Goal: Task Accomplishment & Management: Complete application form

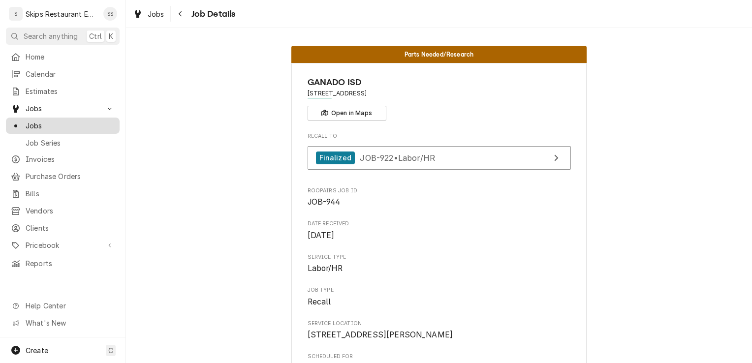
click at [35, 122] on span "Jobs" at bounding box center [70, 126] width 89 height 10
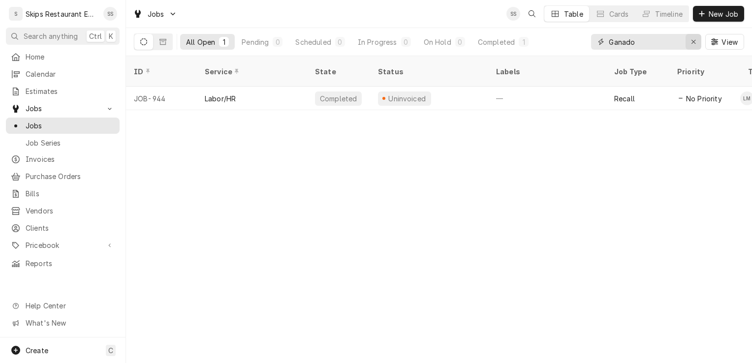
click at [696, 39] on div "Erase input" at bounding box center [693, 42] width 10 height 10
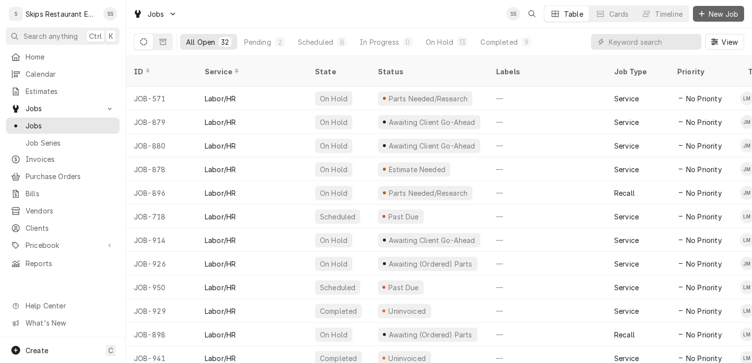
click at [721, 14] on span "New Job" at bounding box center [722, 14] width 33 height 10
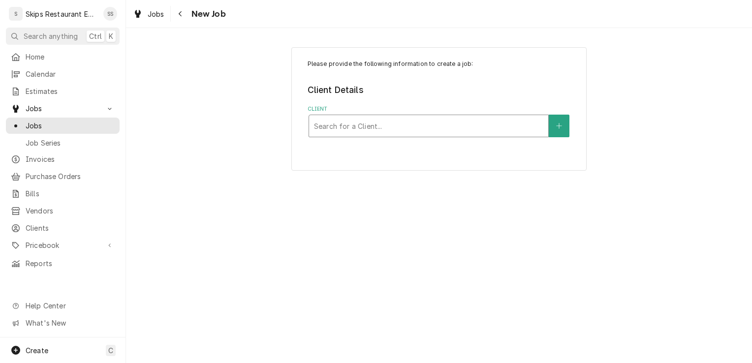
click at [333, 126] on div "Client" at bounding box center [428, 126] width 229 height 18
type input "Niki"
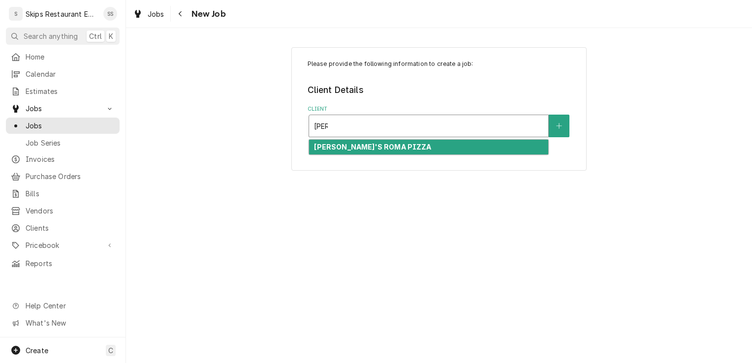
click at [351, 147] on strong "NIKI'S ROMA PIZZA" at bounding box center [372, 147] width 117 height 8
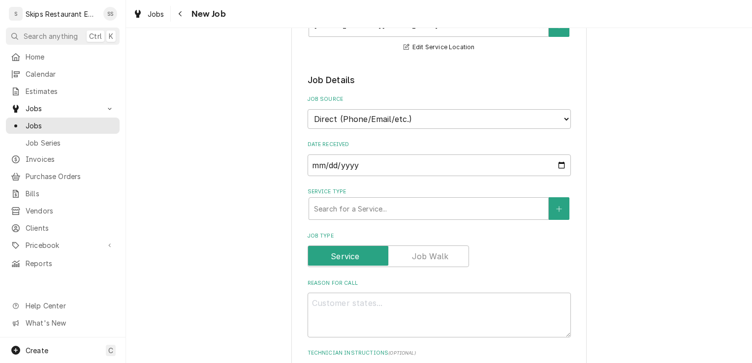
scroll to position [174, 0]
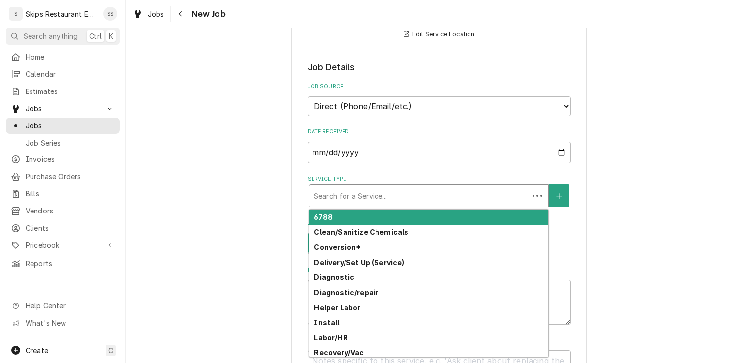
click at [340, 194] on div "Service Type" at bounding box center [419, 196] width 210 height 18
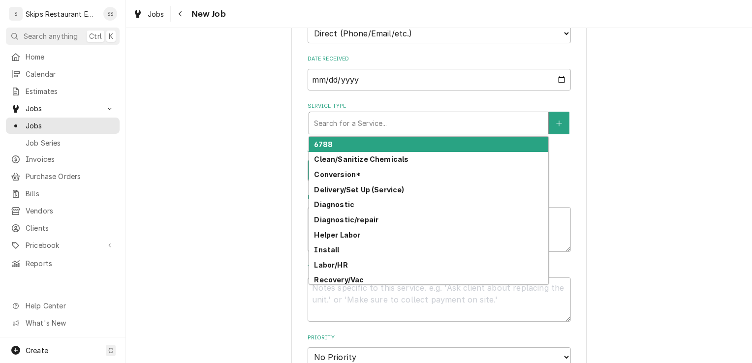
scroll to position [290, 0]
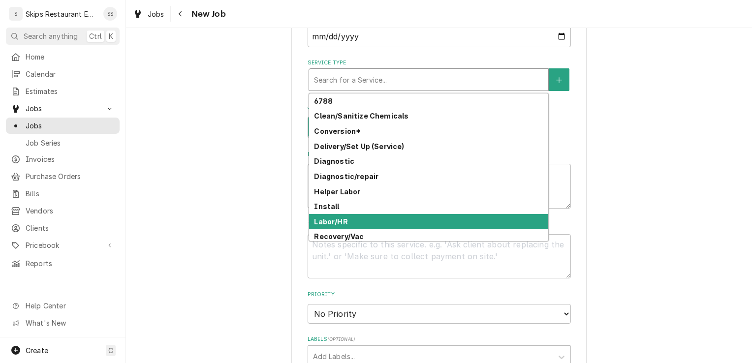
click at [319, 222] on strong "Labor/HR" at bounding box center [330, 221] width 33 height 8
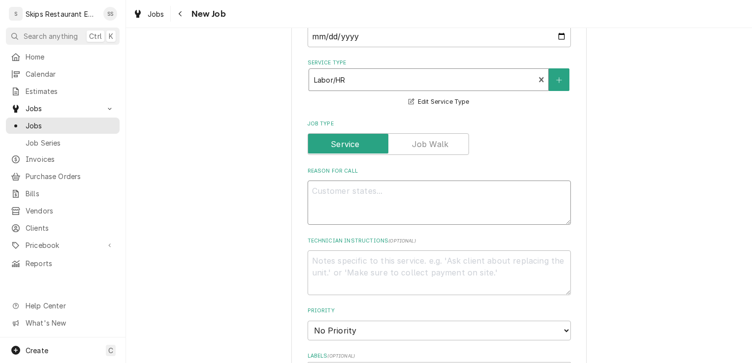
click at [335, 193] on textarea "Reason For Call" at bounding box center [438, 203] width 263 height 44
type textarea "x"
type textarea "L"
type textarea "x"
type textarea "Le"
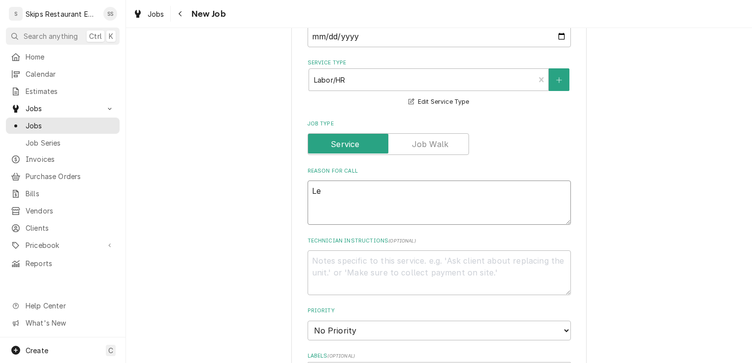
type textarea "x"
type textarea "Lea"
type textarea "x"
type textarea "Leak"
type textarea "x"
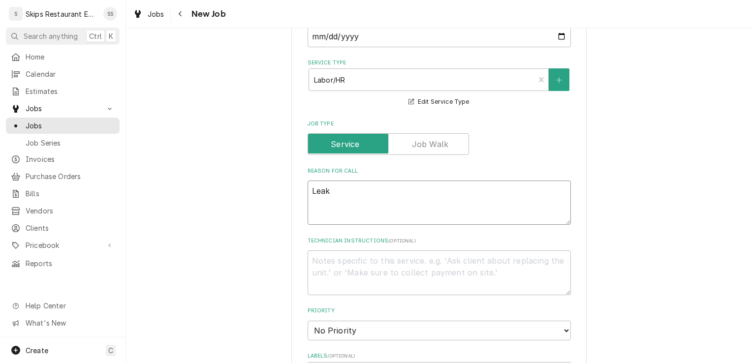
type textarea "Leaki"
type textarea "x"
type textarea "Leakin"
type textarea "x"
type textarea "Leaking"
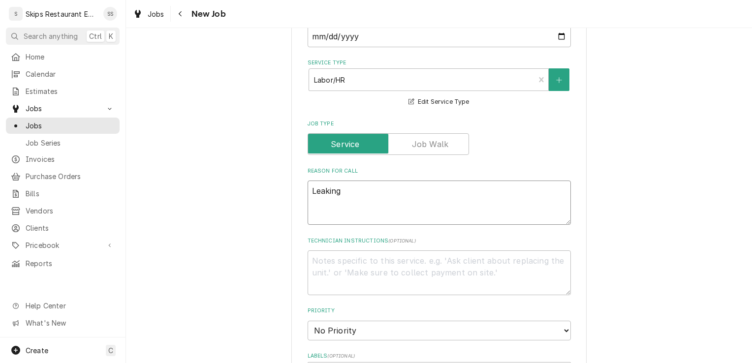
type textarea "x"
type textarea "Leaking o"
type textarea "x"
type textarea "Leaking on"
type textarea "x"
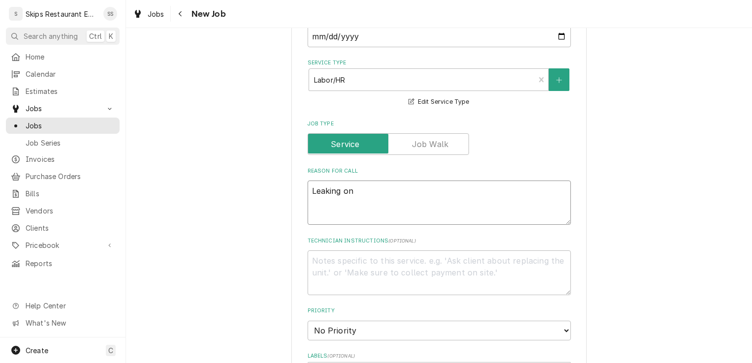
type textarea "Leaking on"
type textarea "x"
type textarea "Leaking on i"
type textarea "x"
type textarea "Leaking on in"
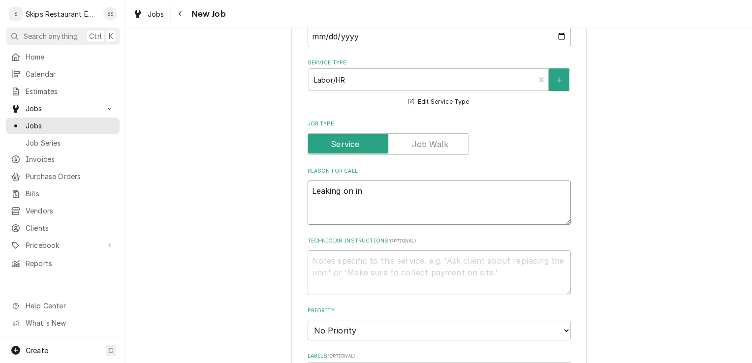
type textarea "x"
type textarea "Leaking on inl"
type textarea "x"
type textarea "Leaking on inle"
type textarea "x"
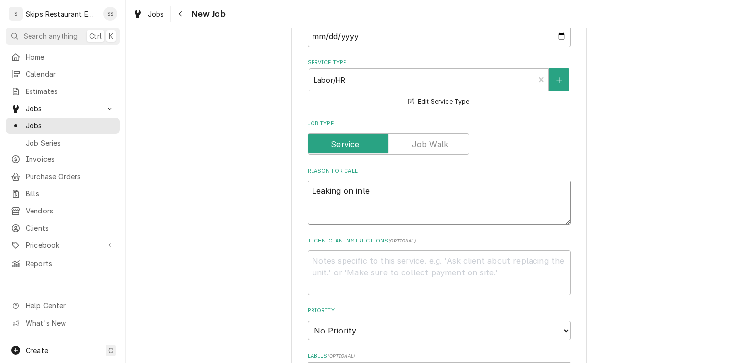
type textarea "Leaking on inlet"
type textarea "x"
type textarea "Leaking on inlet"
type textarea "x"
type textarea "Leaking on inlet h"
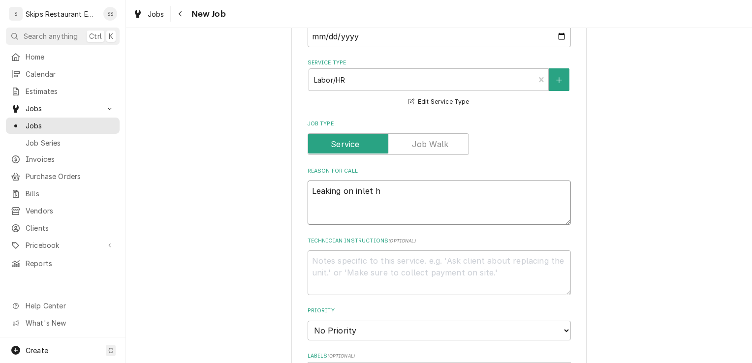
type textarea "x"
type textarea "Leaking on inlet ho"
type textarea "x"
type textarea "Leaking on inlet hos"
type textarea "x"
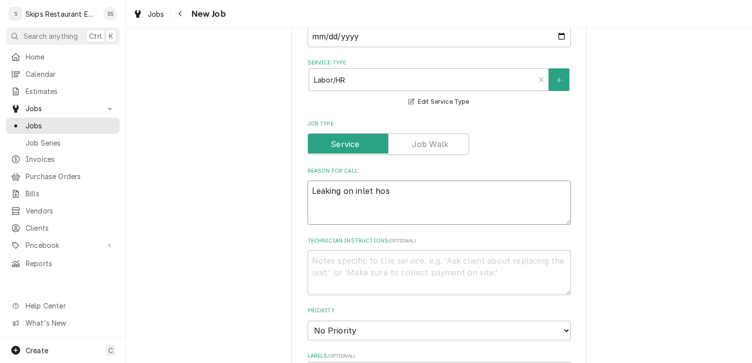
type textarea "Leaking on inlet hose"
type textarea "x"
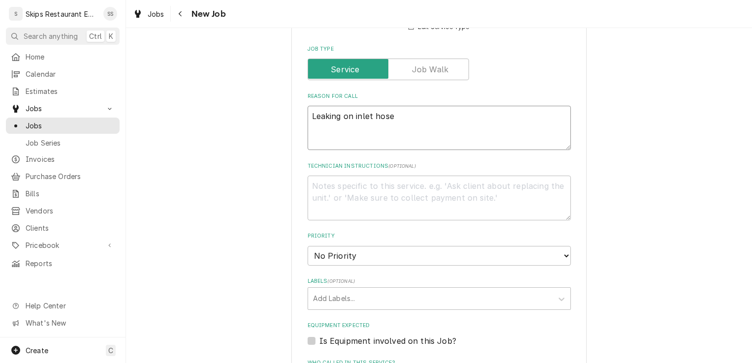
scroll to position [366, 0]
type textarea "Leaking on inlet hose"
click at [329, 190] on textarea "Technician Instructions ( optional )" at bounding box center [438, 197] width 263 height 44
type textarea "x"
type textarea "N"
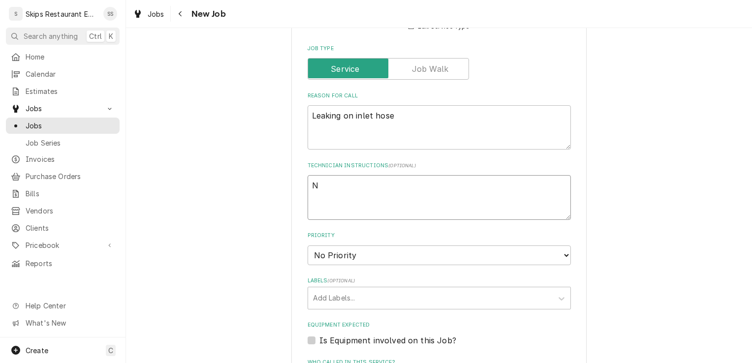
type textarea "x"
type textarea "Ne"
type textarea "x"
type textarea "Nee"
type textarea "x"
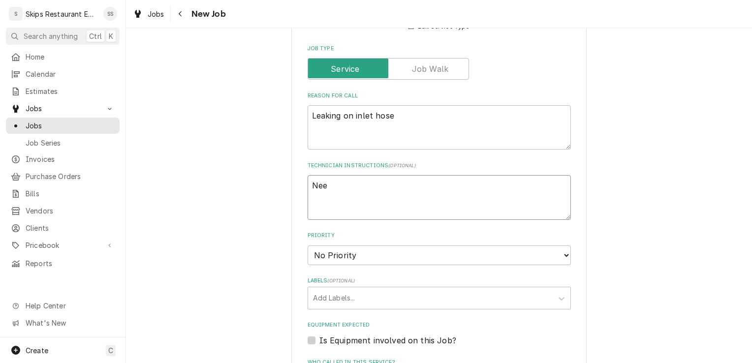
type textarea "Need"
type textarea "x"
type textarea "Need"
type textarea "x"
type textarea "Need t"
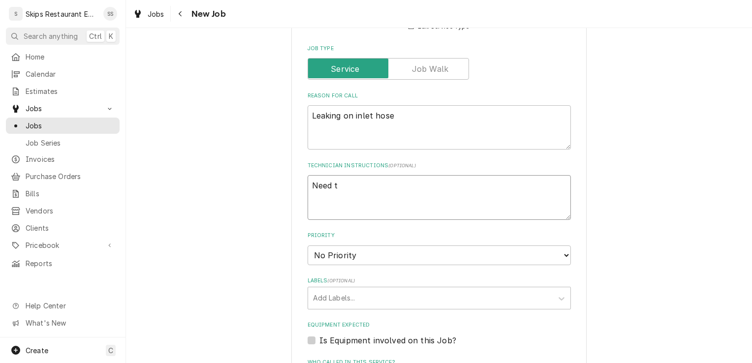
type textarea "x"
type textarea "Need to"
type textarea "x"
type textarea "Need to"
type textarea "x"
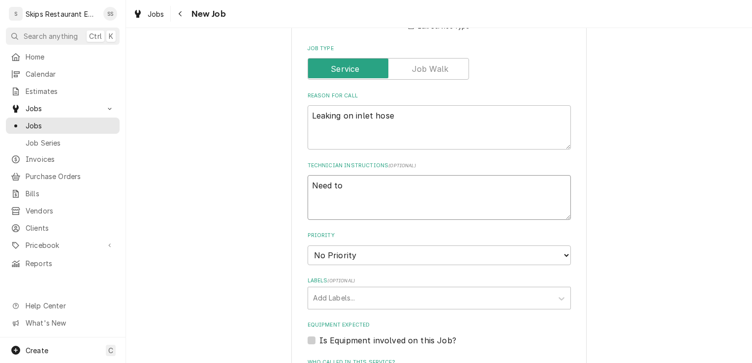
type textarea "Need to g"
type textarea "x"
type textarea "Need to go"
type textarea "x"
type textarea "Need to go"
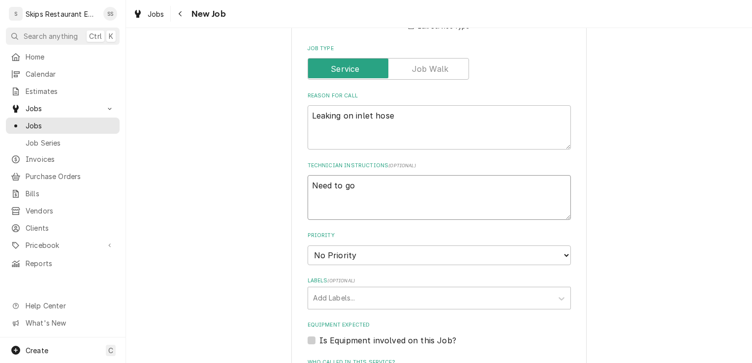
type textarea "x"
type textarea "Need to go b"
type textarea "x"
type textarea "Need to go be"
type textarea "x"
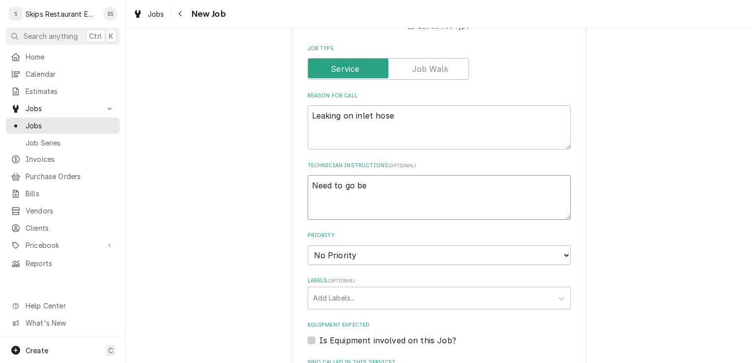
type textarea "Need to go bef"
type textarea "x"
type textarea "Need to go befo"
type textarea "x"
type textarea "Need to go befor"
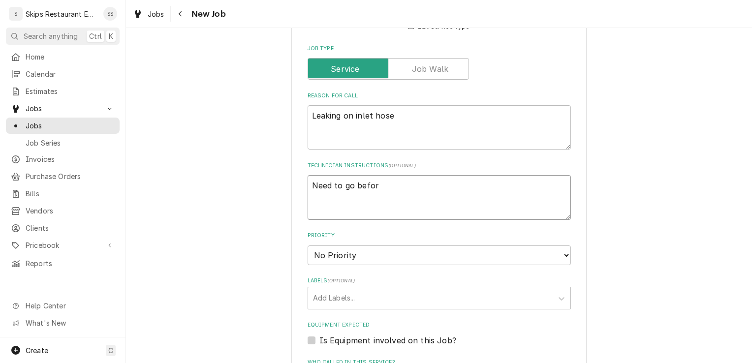
type textarea "x"
type textarea "Need to go before"
type textarea "x"
type textarea "Need to go before"
type textarea "x"
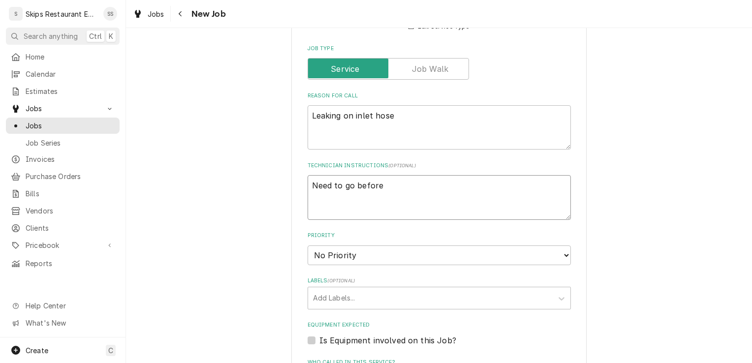
type textarea "Need to go before 1"
type textarea "x"
type textarea "Need to go before 10"
type textarea "x"
type textarea "Need to go before 10a"
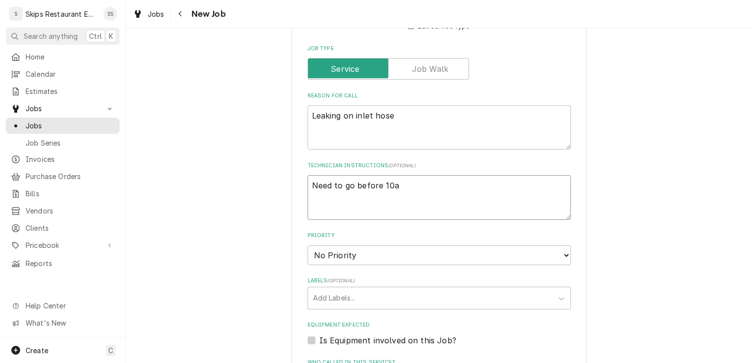
type textarea "x"
type textarea "Need to go before 10am"
type textarea "x"
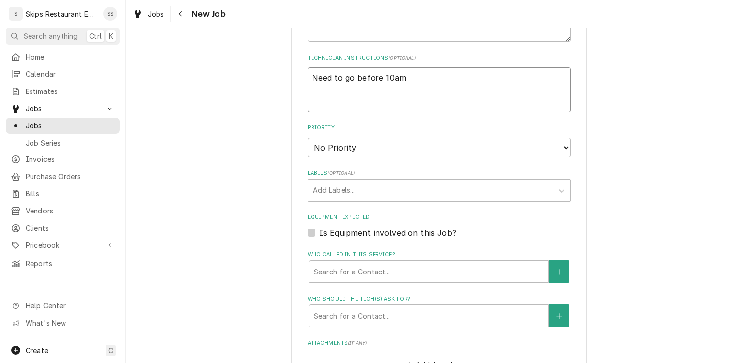
scroll to position [485, 0]
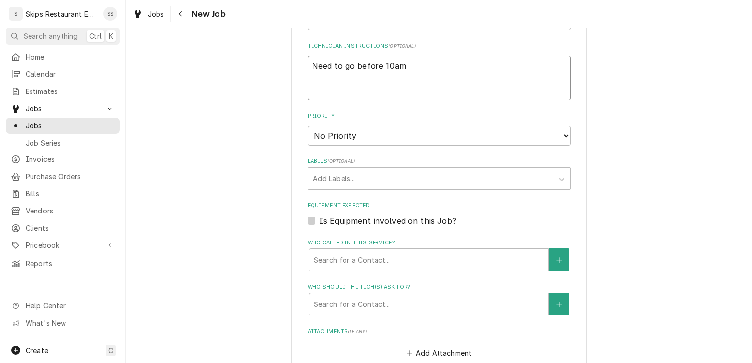
type textarea "Need to go before 10am"
click at [319, 223] on label "Is Equipment involved on this Job?" at bounding box center [387, 221] width 137 height 12
click at [319, 223] on input "Equipment Expected" at bounding box center [450, 226] width 263 height 22
checkbox input "true"
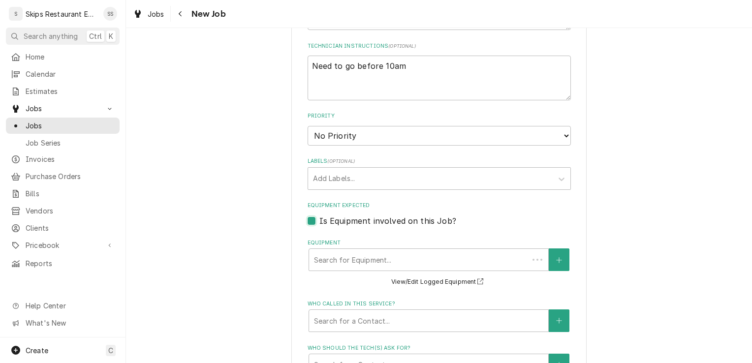
type textarea "x"
click at [443, 283] on button "View/Edit Logged Equipment" at bounding box center [439, 282] width 98 height 12
click at [552, 259] on button "Equipment" at bounding box center [559, 259] width 21 height 23
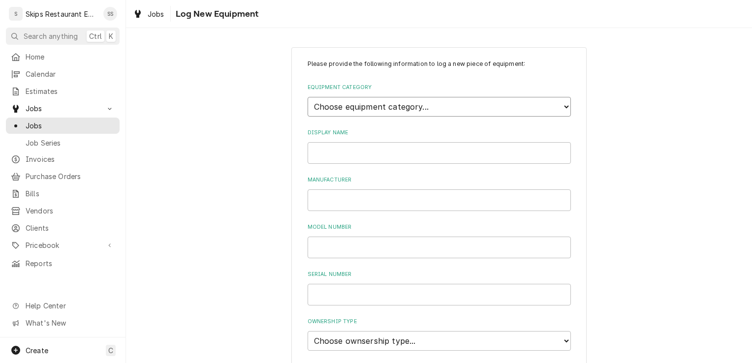
click at [363, 102] on select "Choose equipment category... Cooking Equipment Fryers Ice Machines Ovens and Ra…" at bounding box center [438, 107] width 263 height 20
select select "3"
click at [307, 97] on select "Choose equipment category... Cooking Equipment Fryers Ice Machines Ovens and Ra…" at bounding box center [438, 107] width 263 height 20
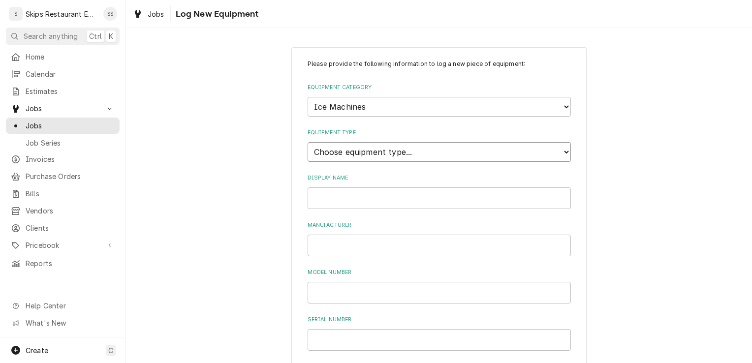
click at [327, 156] on select "Choose equipment type... Ice Bin Ice Dispenser Ice Maker Ice Merchandiser" at bounding box center [438, 152] width 263 height 20
select select "18"
click at [307, 142] on select "Choose equipment type... Ice Bin Ice Dispenser Ice Maker Ice Merchandiser" at bounding box center [438, 152] width 263 height 20
click at [323, 195] on input "Display Name" at bounding box center [438, 198] width 263 height 22
type input "Ice Machine"
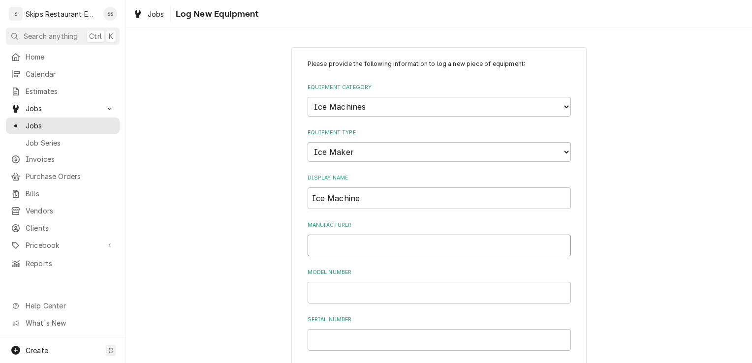
click at [332, 246] on input "Manufacturer" at bounding box center [438, 246] width 263 height 22
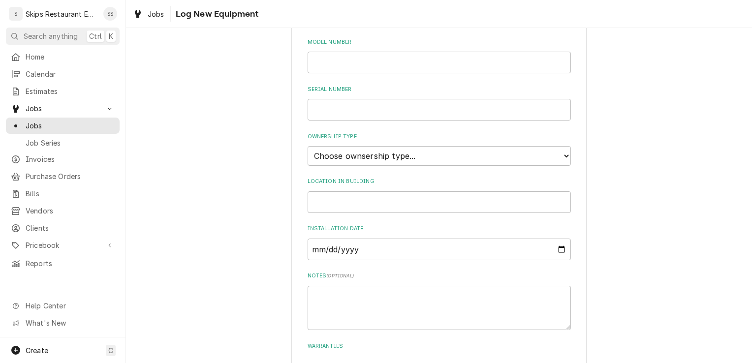
scroll to position [226, 0]
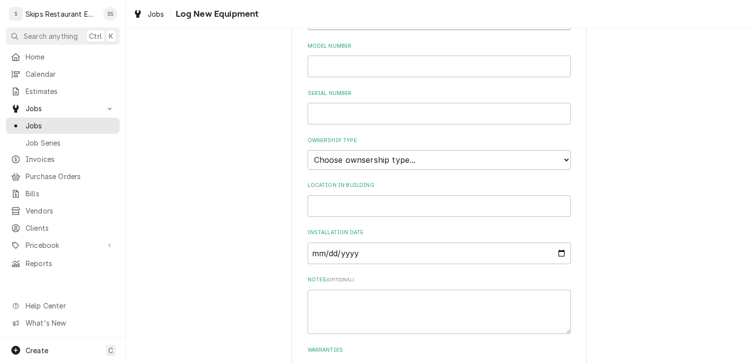
type input "Manitowoc"
click at [400, 161] on select "Choose ownsership type... Unknown Owned Leased Rented" at bounding box center [438, 160] width 263 height 20
select select "1"
click at [307, 150] on select "Choose ownsership type... Unknown Owned Leased Rented" at bounding box center [438, 160] width 263 height 20
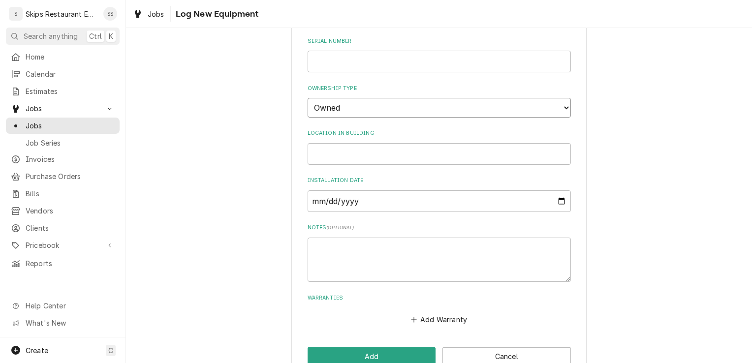
scroll to position [301, 0]
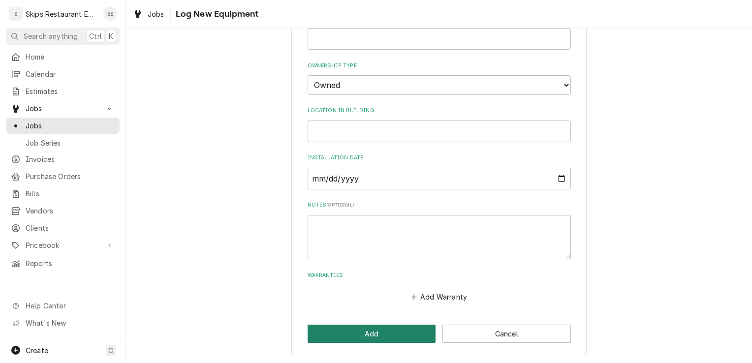
click at [382, 329] on button "Add" at bounding box center [371, 334] width 128 height 18
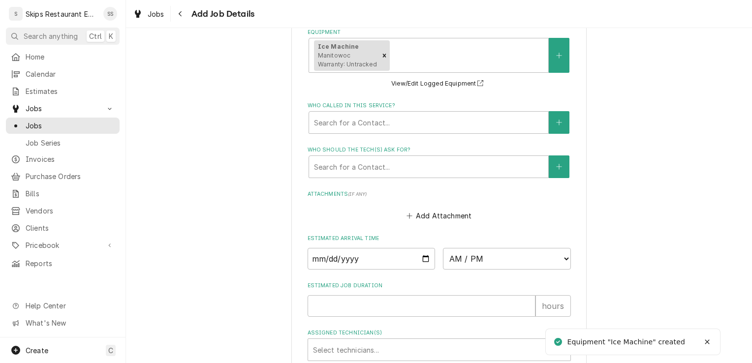
scroll to position [694, 0]
click at [360, 124] on div "Who called in this service?" at bounding box center [428, 124] width 229 height 18
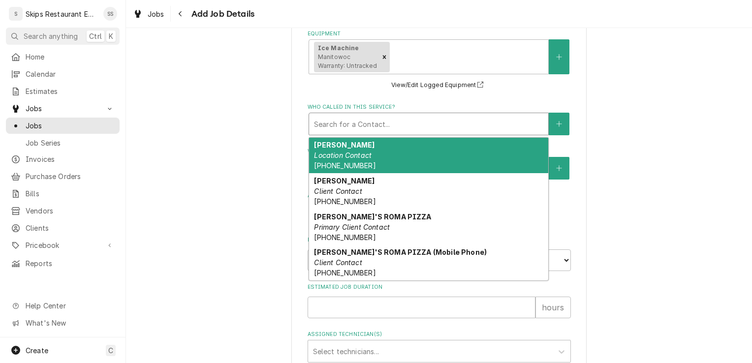
click at [334, 159] on em "Location Contact" at bounding box center [343, 155] width 58 height 8
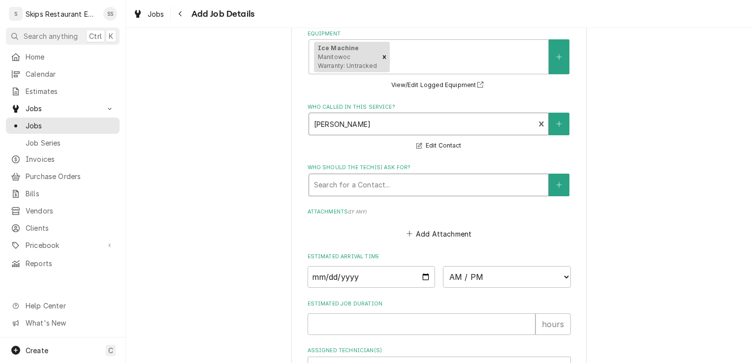
click at [348, 187] on div "Who should the tech(s) ask for?" at bounding box center [428, 185] width 229 height 18
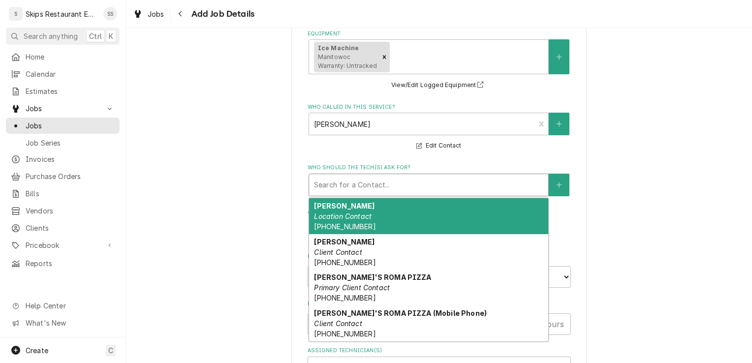
click at [341, 218] on em "Location Contact" at bounding box center [343, 216] width 58 height 8
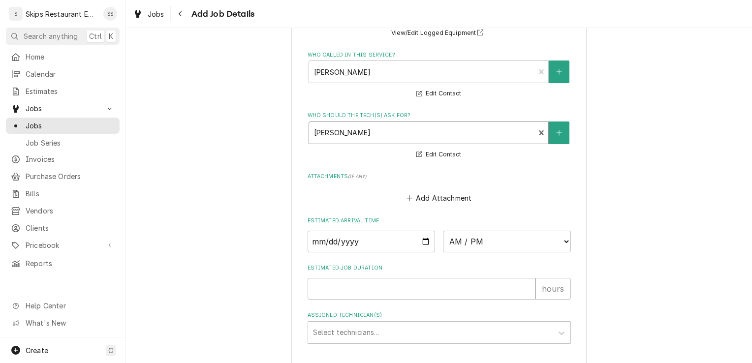
scroll to position [813, 0]
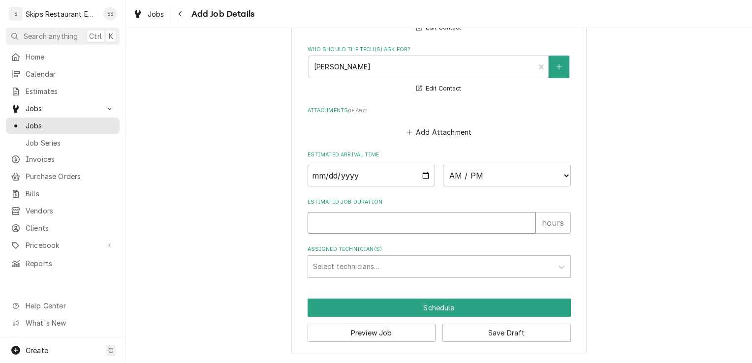
click at [334, 224] on input "Estimated Job Duration" at bounding box center [421, 223] width 228 height 22
type textarea "x"
type input "1"
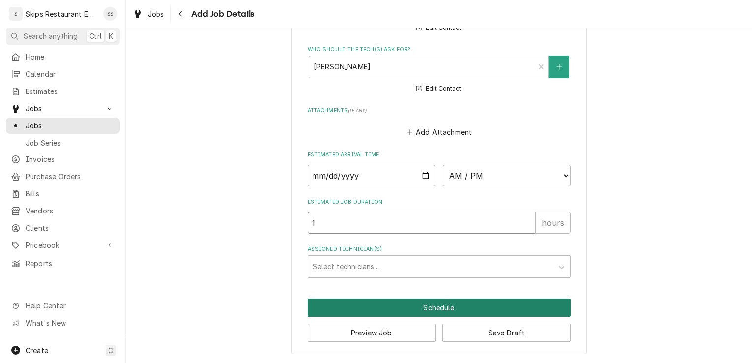
type textarea "x"
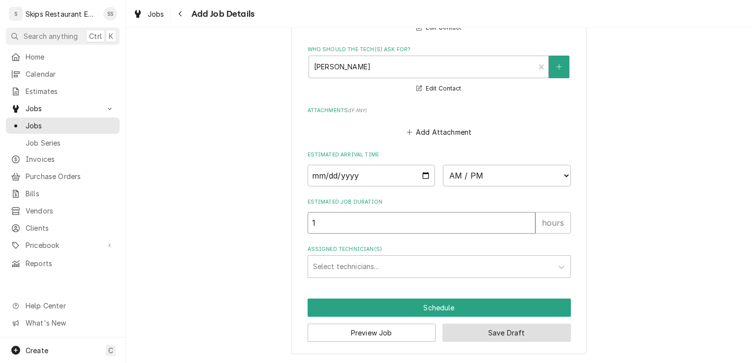
type input "1"
click at [475, 335] on button "Save Draft" at bounding box center [506, 333] width 128 height 18
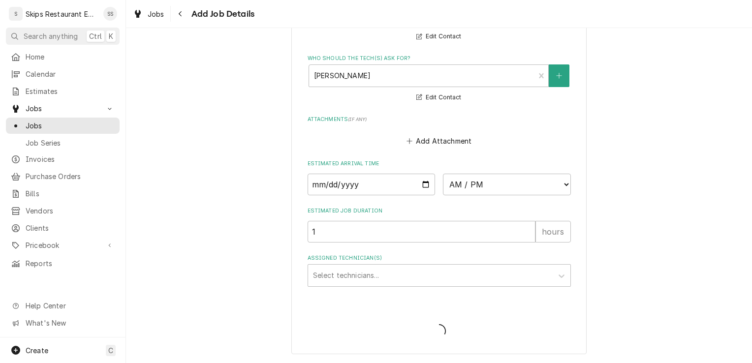
type textarea "x"
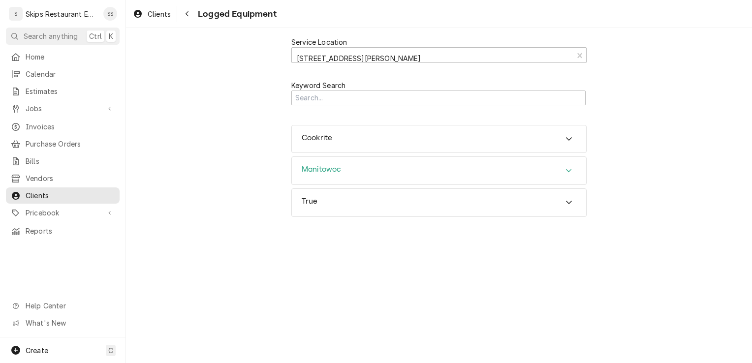
click at [326, 169] on h3 "Manitowoc" at bounding box center [321, 169] width 39 height 9
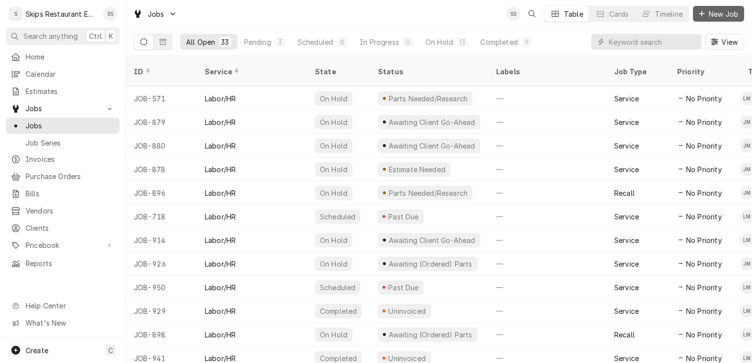
click at [715, 13] on span "New Job" at bounding box center [722, 14] width 33 height 10
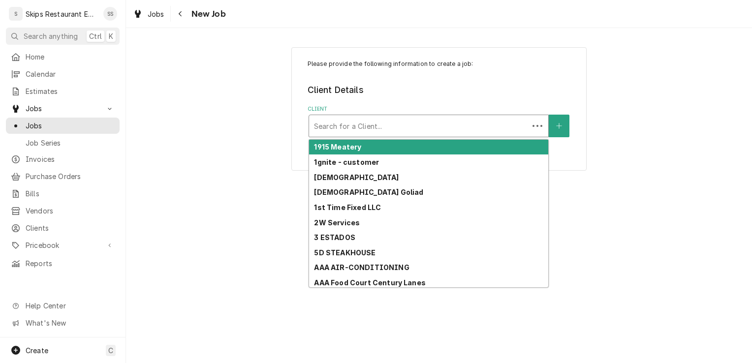
click at [357, 124] on div "Client" at bounding box center [419, 126] width 210 height 18
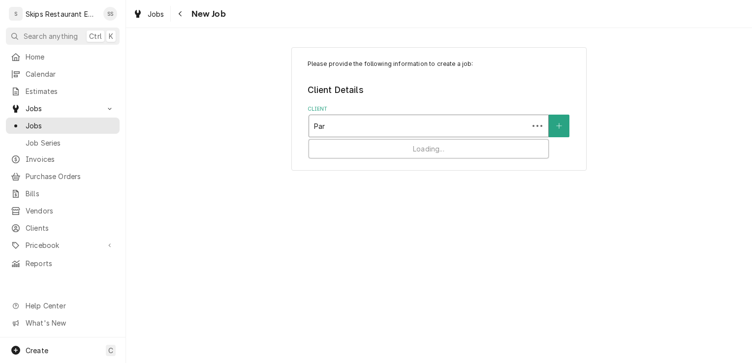
type input "Para"
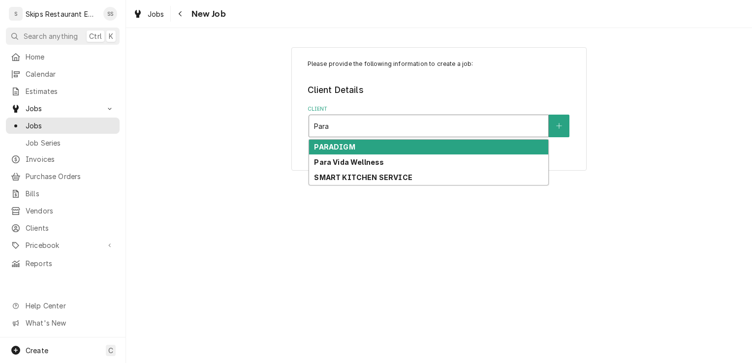
click at [320, 148] on strong "PARADIGM" at bounding box center [334, 147] width 41 height 8
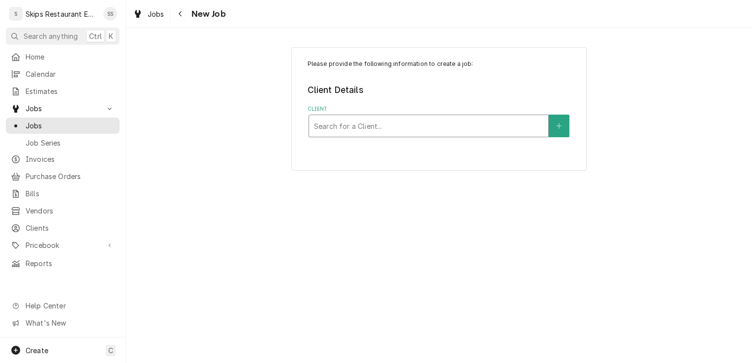
click at [337, 123] on div "Client" at bounding box center [428, 126] width 229 height 18
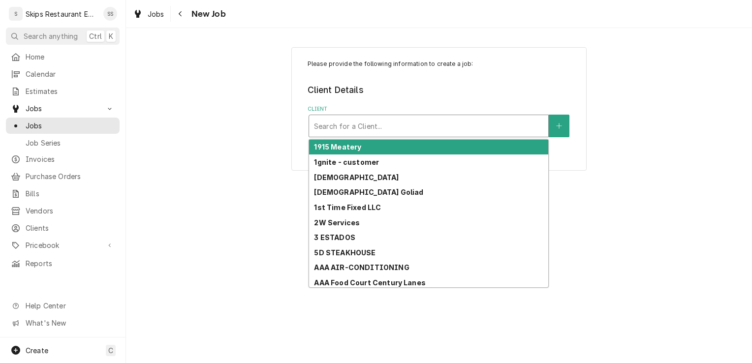
click at [345, 124] on div "Client" at bounding box center [428, 126] width 229 height 18
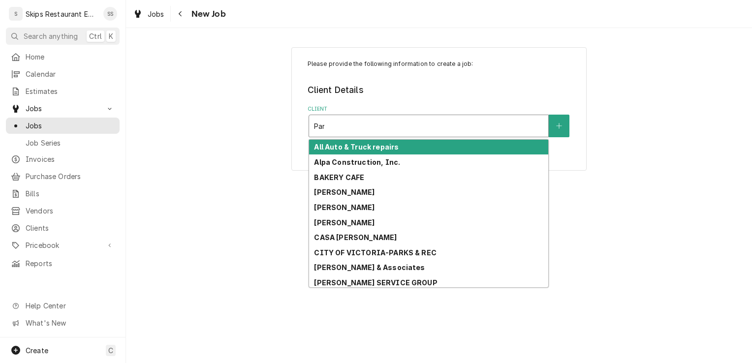
type input "Para"
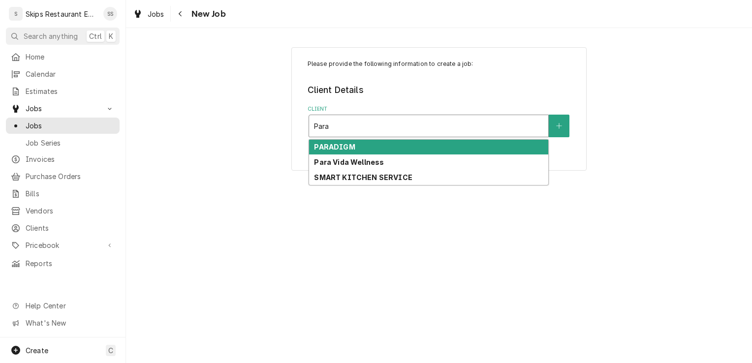
click at [338, 145] on strong "PARADIGM" at bounding box center [334, 147] width 41 height 8
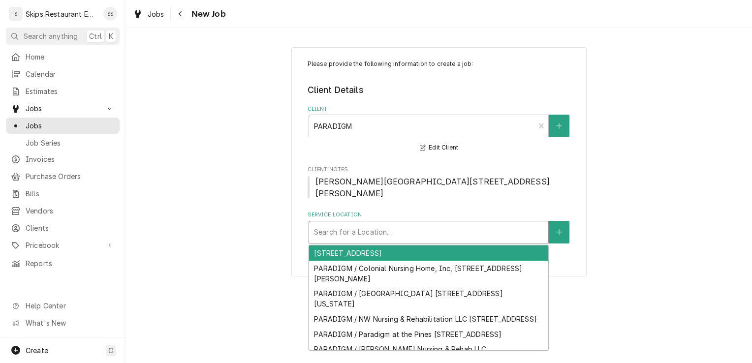
click at [495, 241] on div "Service Location" at bounding box center [428, 232] width 229 height 18
click at [381, 261] on div "[STREET_ADDRESS]" at bounding box center [428, 253] width 239 height 15
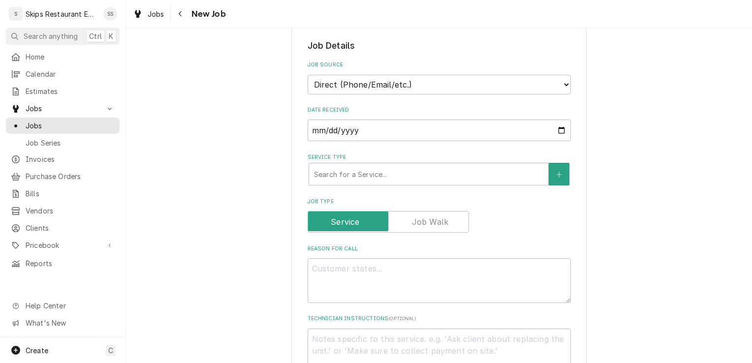
scroll to position [243, 0]
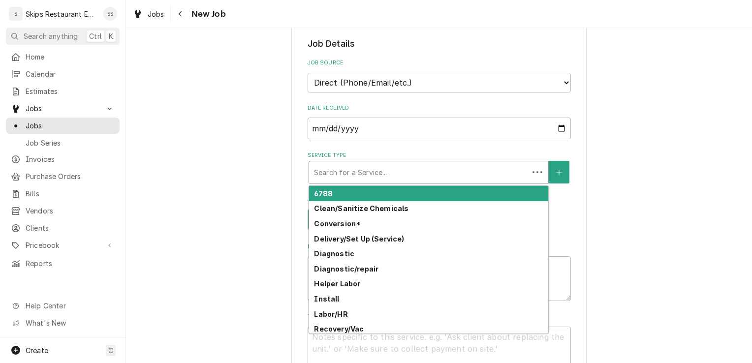
click at [406, 181] on div "Service Type" at bounding box center [419, 172] width 210 height 18
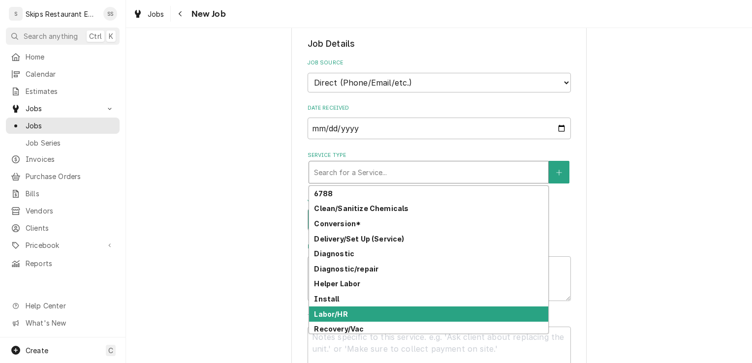
click at [314, 318] on strong "Labor/HR" at bounding box center [330, 314] width 33 height 8
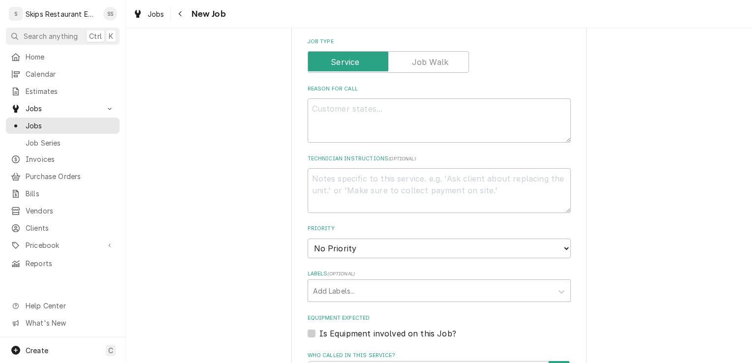
scroll to position [419, 0]
click at [324, 121] on textarea "Reason For Call" at bounding box center [438, 119] width 263 height 44
type textarea "x"
type textarea "C"
type textarea "x"
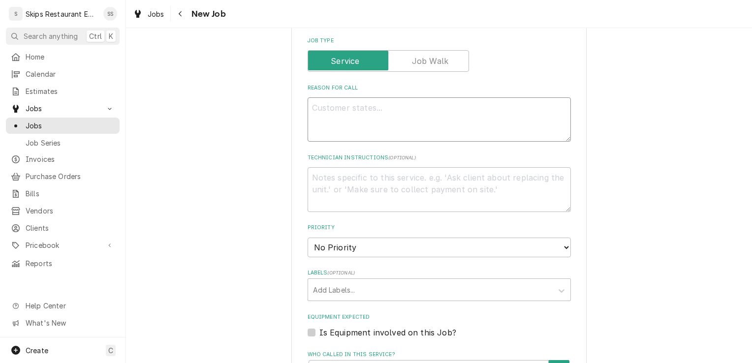
type textarea "x"
type textarea "G"
type textarea "x"
type textarea "Ga"
type textarea "x"
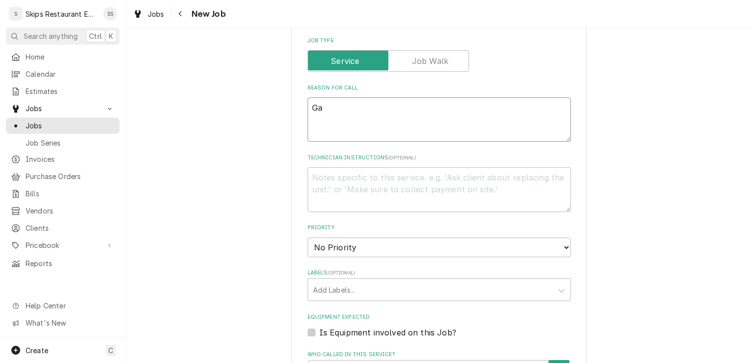
type textarea "Gas"
type textarea "x"
type textarea "Gas"
type textarea "x"
type textarea "Gas c"
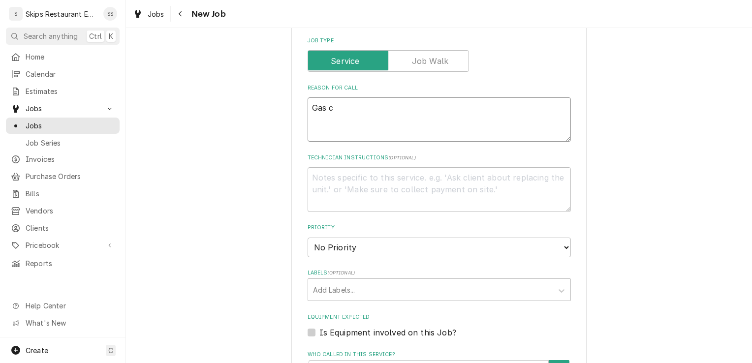
type textarea "x"
type textarea "Gas co"
type textarea "x"
type textarea "Gas con"
type textarea "x"
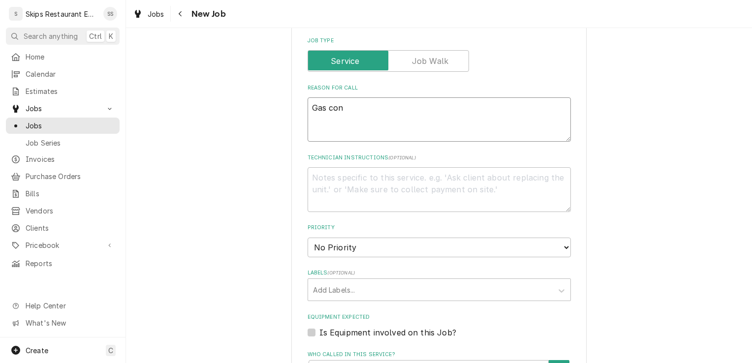
type textarea "Gas conv"
type textarea "x"
type textarea "Gas conve"
type textarea "x"
type textarea "Gas conves"
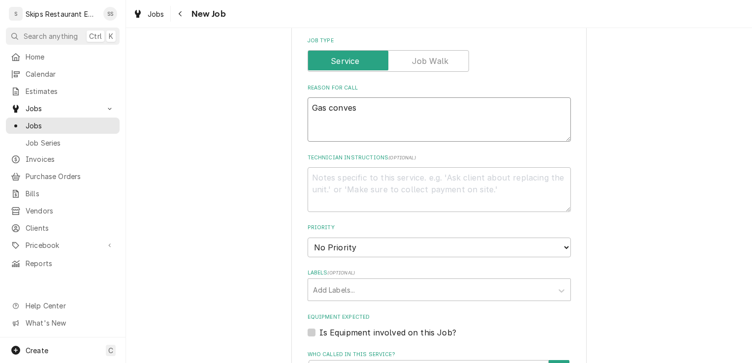
type textarea "x"
type textarea "Gas convest"
type textarea "x"
type textarea "Gas convesti"
type textarea "x"
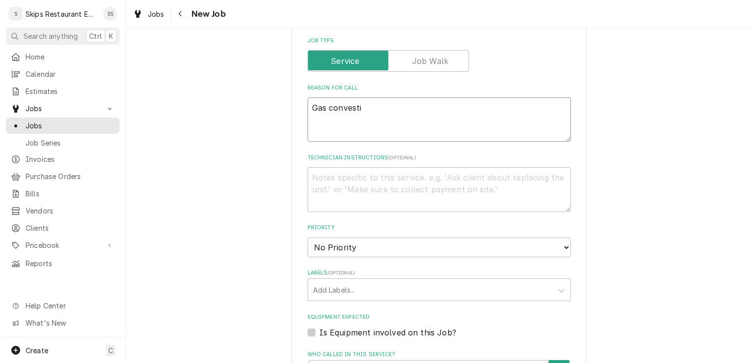
type textarea "Gas convestio"
type textarea "x"
type textarea "Gas convestion"
type textarea "x"
type textarea "Gas convestion"
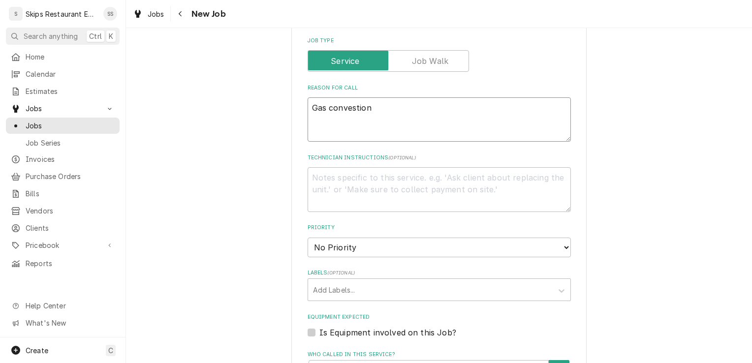
type textarea "x"
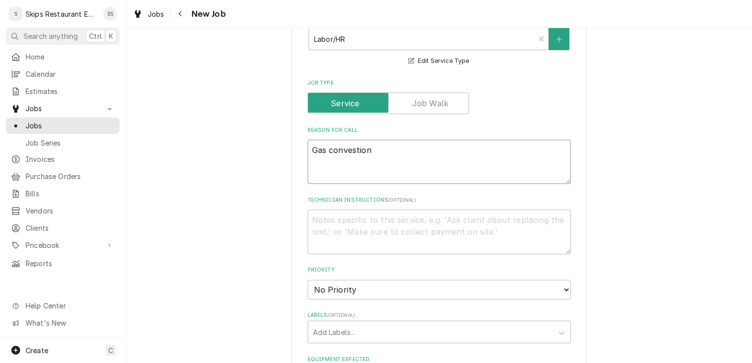
scroll to position [369, 0]
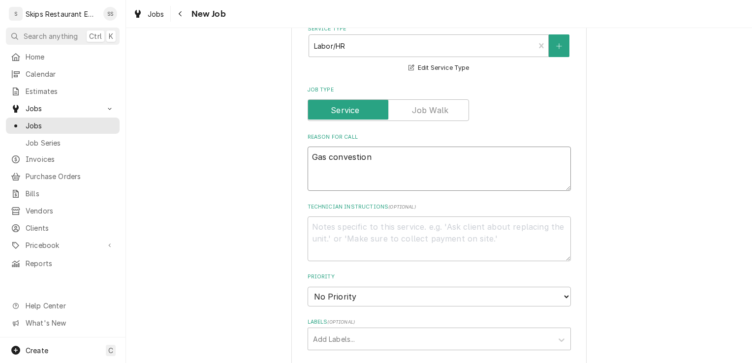
type textarea "Gas convestion"
click at [624, 153] on div "Please provide the following information to create a job: Client Details Client…" at bounding box center [439, 206] width 626 height 1075
type textarea "x"
type textarea "Gas convection"
type textarea "x"
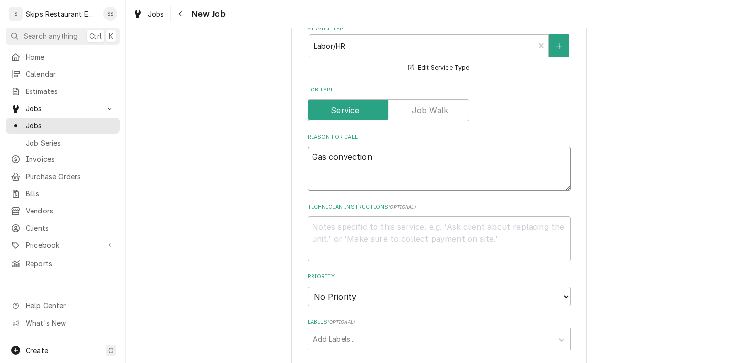
type textarea "Gas convection"
type textarea "x"
type textarea "Gas convection o"
type textarea "x"
type textarea "Gas convection ov"
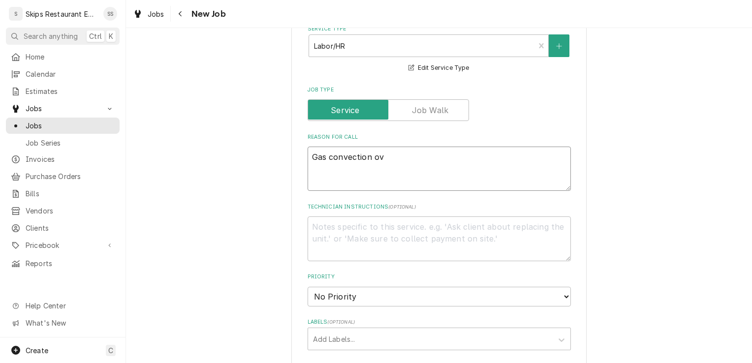
type textarea "x"
type textarea "Gas convection ove"
type textarea "x"
type textarea "Gas convection oven"
type textarea "x"
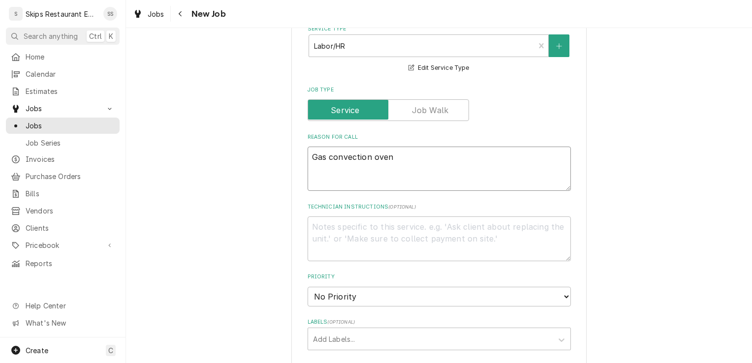
type textarea "Gas convection oven"
type textarea "x"
type textarea "Gas convection oven n"
type textarea "x"
type textarea "Gas convection oven no"
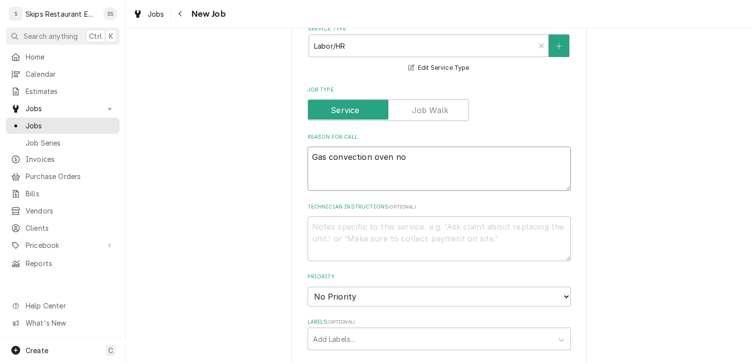
type textarea "x"
type textarea "Gas convection oven not"
type textarea "x"
type textarea "Gas convection oven not"
type textarea "x"
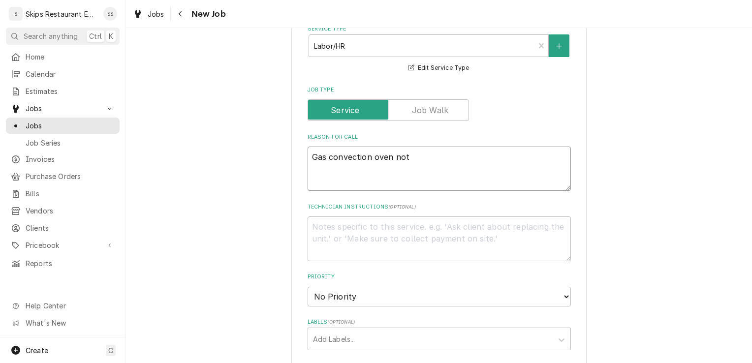
type textarea "Gas convection oven not w"
type textarea "x"
type textarea "Gas convection oven not wo"
type textarea "x"
type textarea "Gas convection oven not wor"
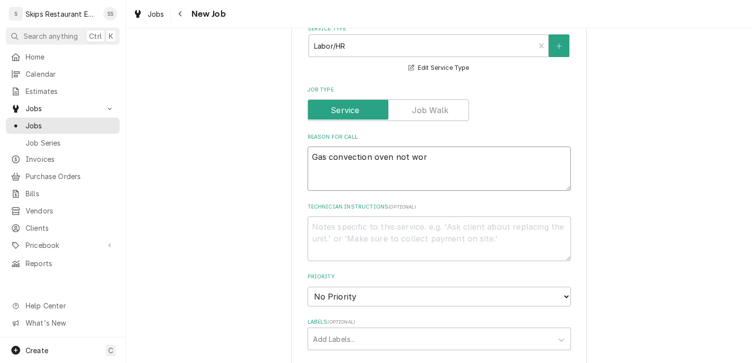
type textarea "x"
type textarea "Gas convection oven not work"
type textarea "x"
type textarea "Gas convection oven not worki"
type textarea "x"
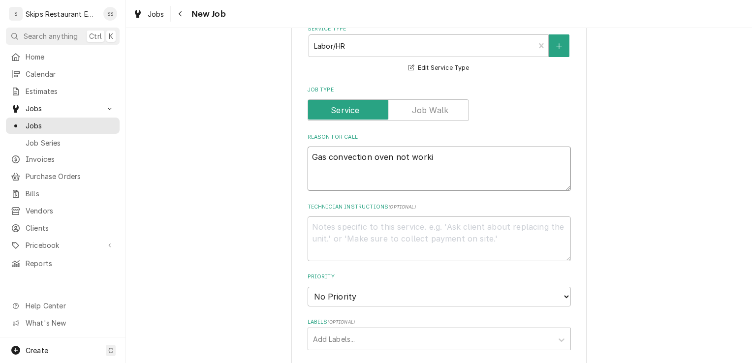
type textarea "Gas convection oven not workin"
type textarea "x"
type textarea "Gas convection oven not working"
type textarea "x"
type textarea "Gas convection oven not working"
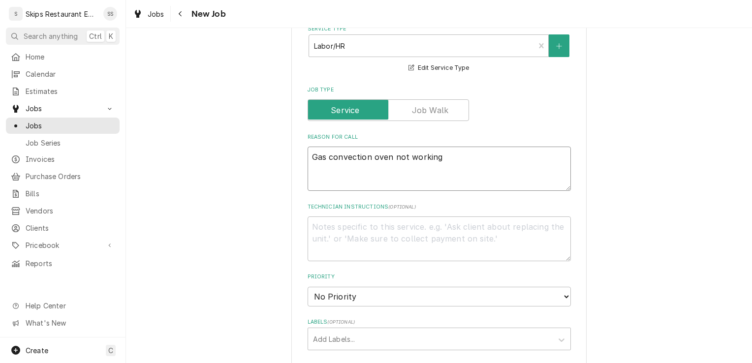
type textarea "x"
type textarea "Gas convection oven not working a"
type textarea "x"
type textarea "Gas convection oven not working at"
type textarea "x"
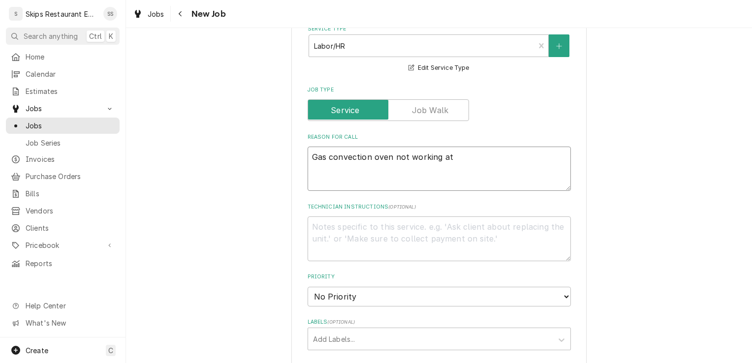
type textarea "Gas convection oven not working at"
type textarea "x"
type textarea "Gas convection oven not working at a"
type textarea "x"
type textarea "Gas convection oven not working at al"
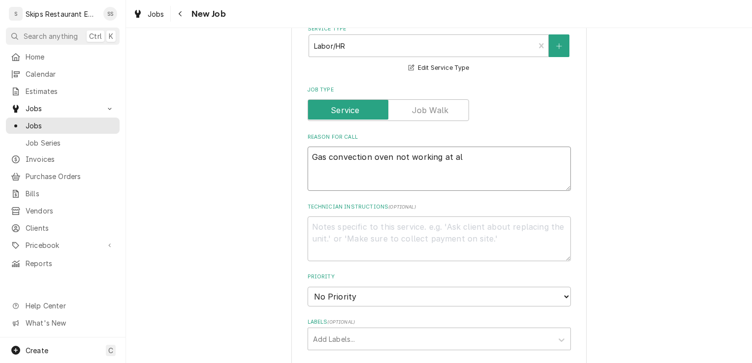
type textarea "x"
type textarea "Gas convection oven not working at all"
type textarea "x"
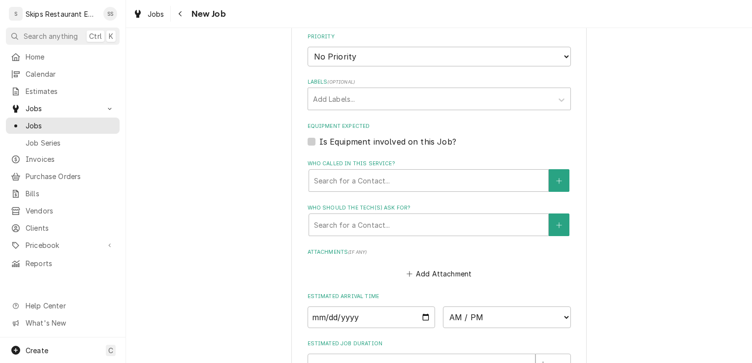
scroll to position [616, 0]
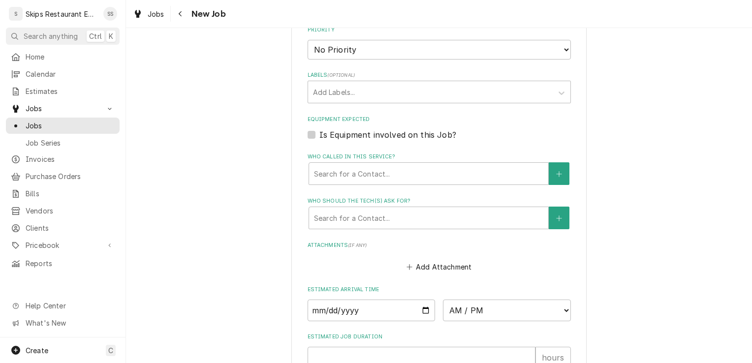
type textarea "Gas convection oven not working at all"
click at [319, 141] on label "Is Equipment involved on this Job?" at bounding box center [387, 135] width 137 height 12
click at [319, 146] on input "Equipment Expected" at bounding box center [450, 140] width 263 height 22
checkbox input "true"
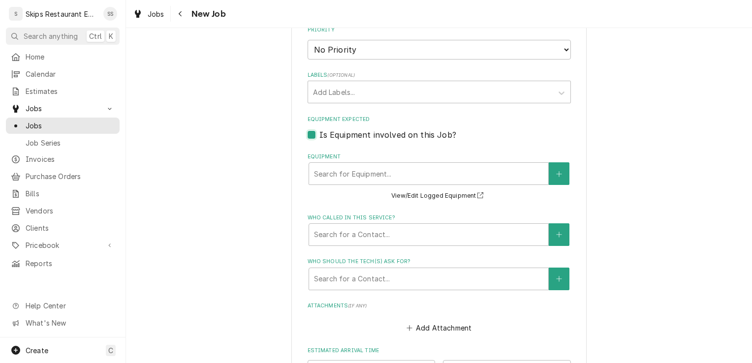
type textarea "x"
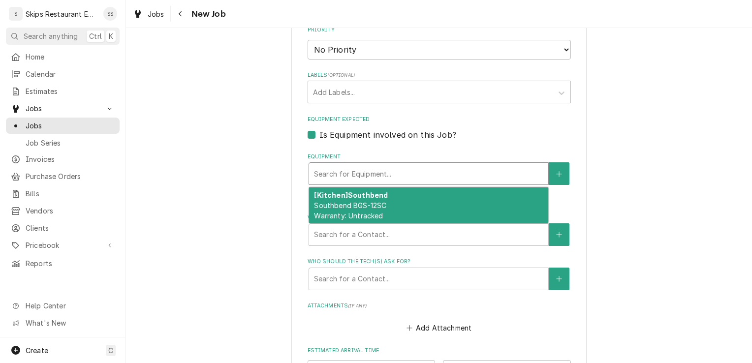
click at [401, 183] on div "Equipment" at bounding box center [428, 174] width 229 height 18
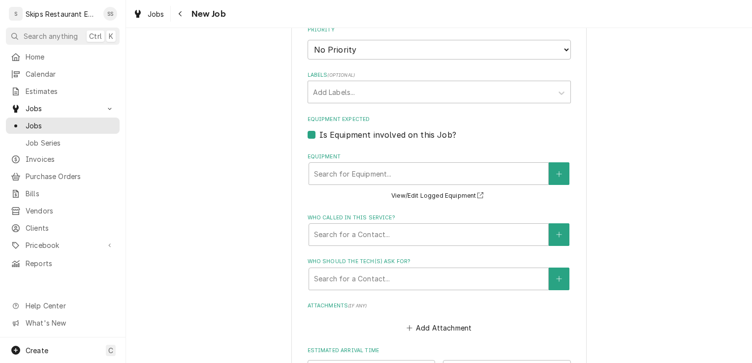
click at [438, 202] on button "View/Edit Logged Equipment" at bounding box center [439, 196] width 98 height 12
click at [552, 184] on button "Equipment" at bounding box center [559, 173] width 21 height 23
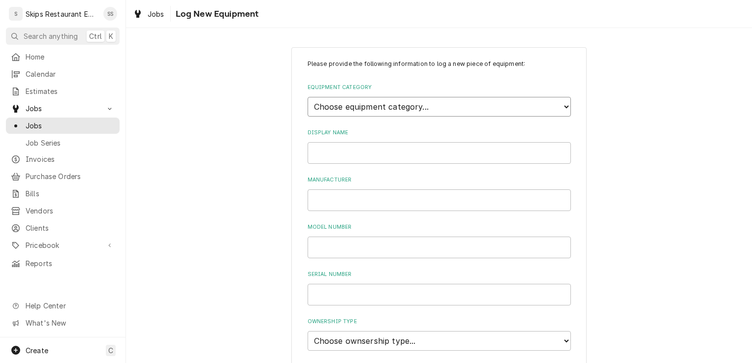
click at [351, 104] on select "Choose equipment category... Cooking Equipment Fryers Ice Machines Ovens and Ra…" at bounding box center [438, 107] width 263 height 20
select select "4"
click at [307, 97] on select "Choose equipment category... Cooking Equipment Fryers Ice Machines Ovens and Ra…" at bounding box center [438, 107] width 263 height 20
click at [343, 152] on select "Choose equipment type... Combi Oven Convection Oven Countertop Electric Range C…" at bounding box center [438, 152] width 263 height 20
select select "21"
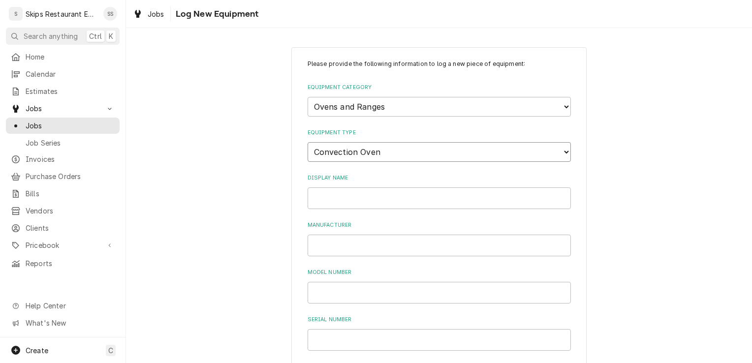
click at [307, 142] on select "Choose equipment type... Combi Oven Convection Oven Countertop Electric Range C…" at bounding box center [438, 152] width 263 height 20
click at [329, 202] on input "Display Name" at bounding box center [438, 198] width 263 height 22
type input "Vulcan convection oven"
click at [319, 249] on input "Manufacturer" at bounding box center [438, 246] width 263 height 22
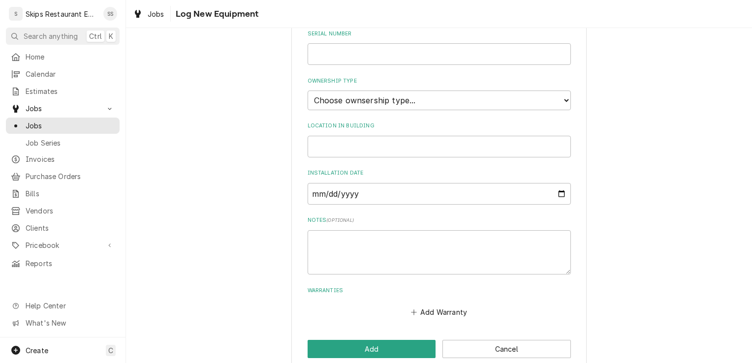
scroll to position [287, 0]
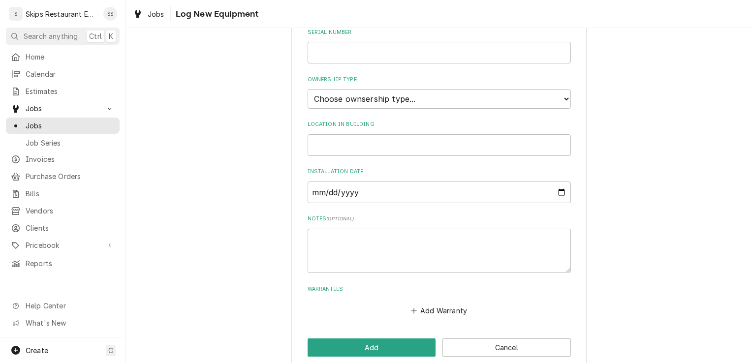
type input "Vulcan"
click at [347, 100] on select "Choose ownsership type... Unknown Owned Leased Rented" at bounding box center [438, 99] width 263 height 20
select select "1"
click at [307, 89] on select "Choose ownsership type... Unknown Owned Leased Rented" at bounding box center [438, 99] width 263 height 20
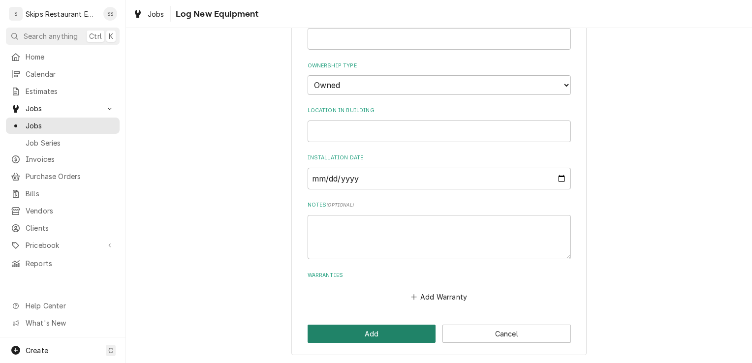
click at [324, 336] on button "Add" at bounding box center [371, 334] width 128 height 18
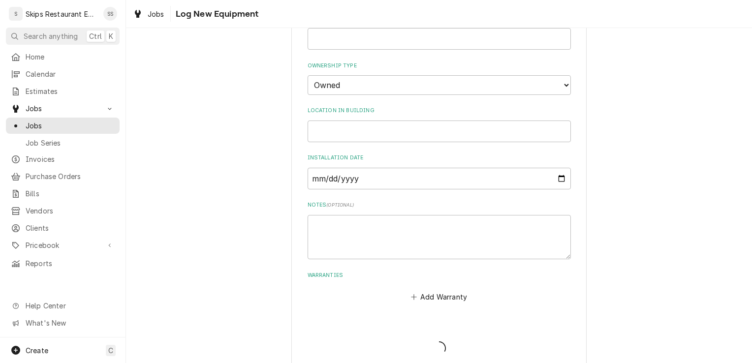
scroll to position [616, 0]
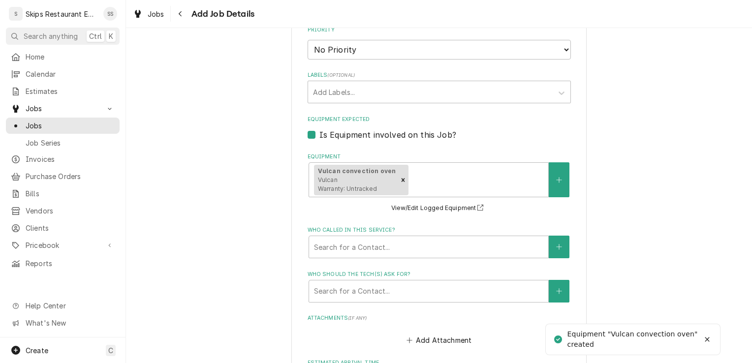
type textarea "x"
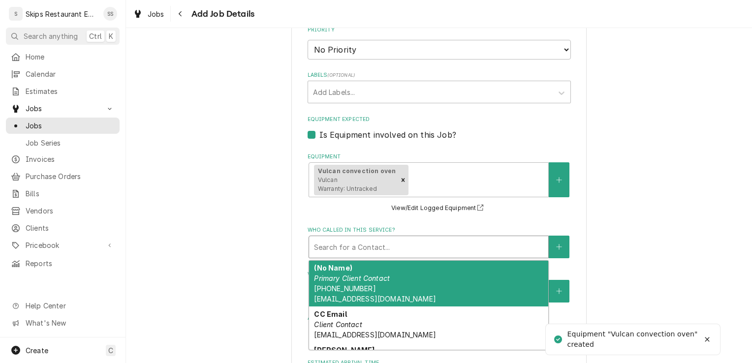
click at [384, 255] on div "Who called in this service?" at bounding box center [428, 247] width 229 height 18
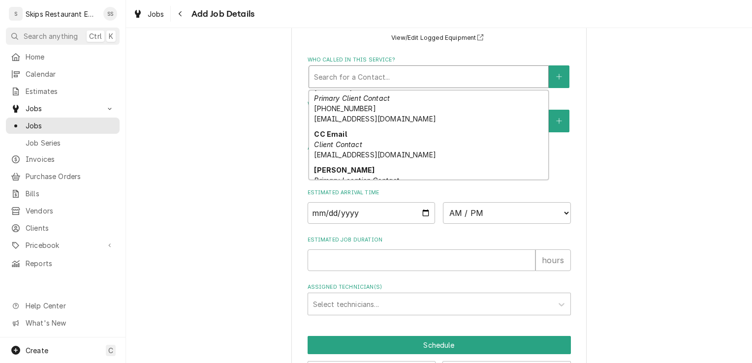
scroll to position [0, 0]
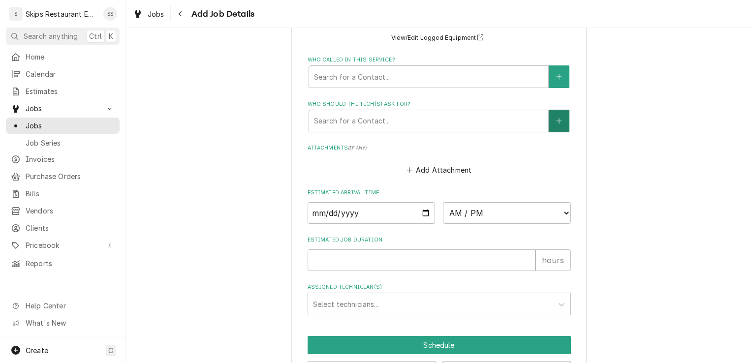
click at [556, 124] on icon "Create New Contact" at bounding box center [559, 121] width 6 height 7
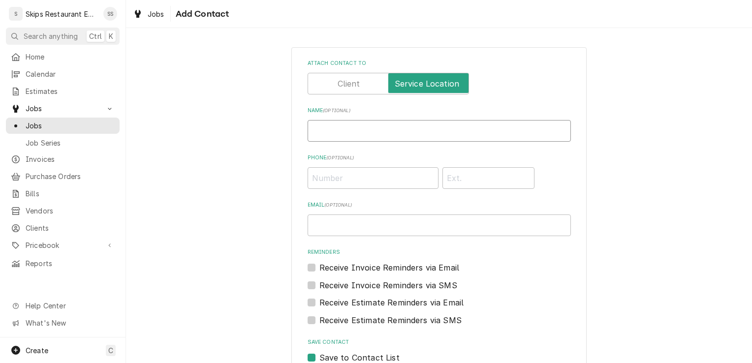
click at [332, 135] on input "Name ( optional )" at bounding box center [438, 131] width 263 height 22
type input "Norman"
click at [334, 182] on input "Phone ( optional )" at bounding box center [372, 178] width 131 height 22
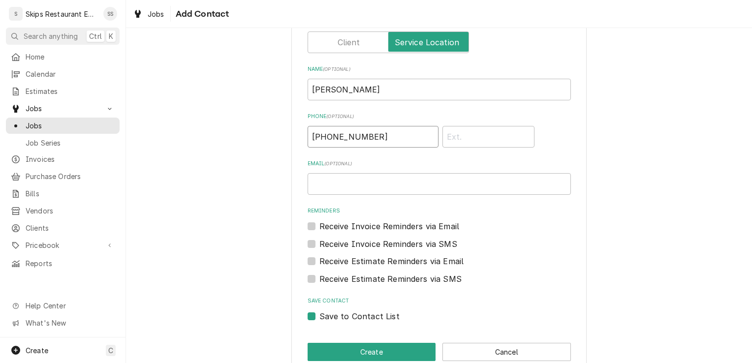
scroll to position [60, 0]
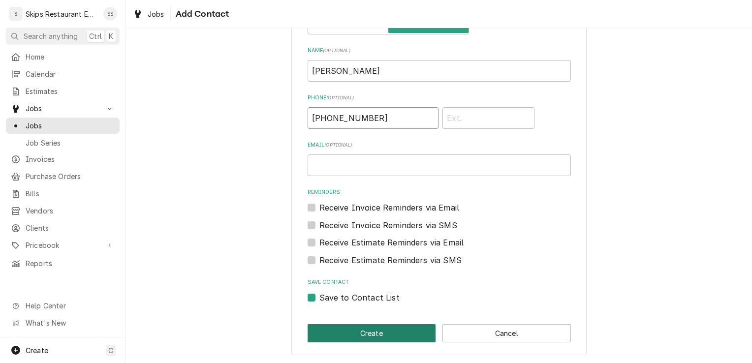
type input "(979) 616-8751"
click at [378, 331] on button "Create" at bounding box center [371, 333] width 128 height 18
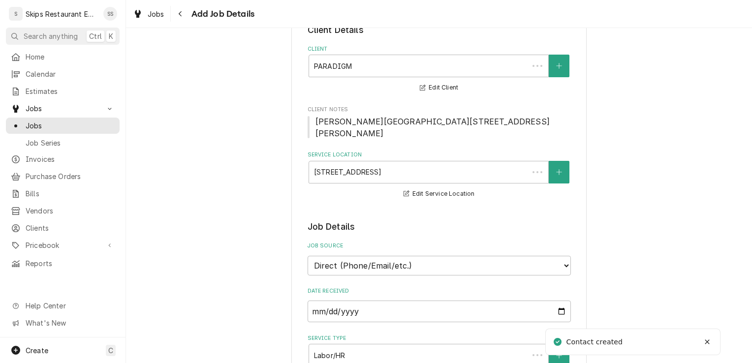
scroll to position [775, 0]
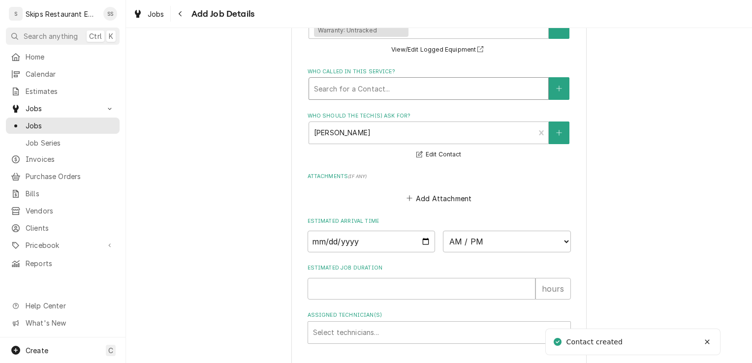
click at [341, 97] on div "Who called in this service?" at bounding box center [428, 89] width 229 height 18
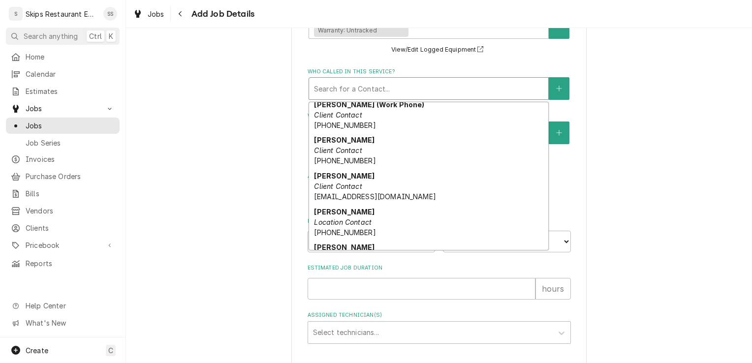
scroll to position [184, 0]
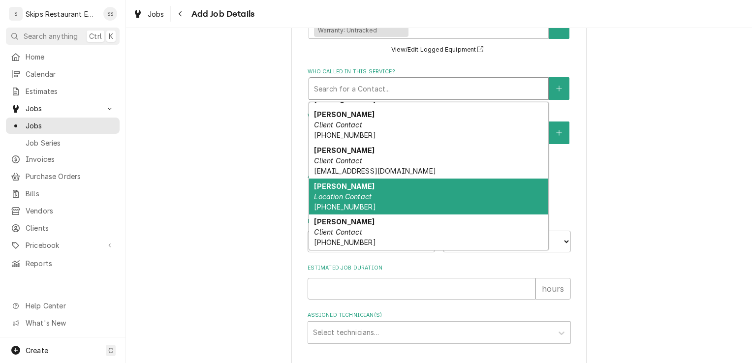
click at [333, 201] on em "Location Contact" at bounding box center [343, 196] width 58 height 8
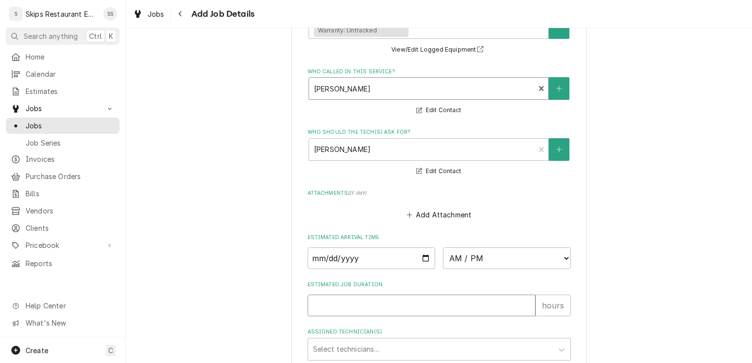
click at [333, 316] on input "Estimated Job Duration" at bounding box center [421, 306] width 228 height 22
type textarea "x"
type input "1"
type textarea "x"
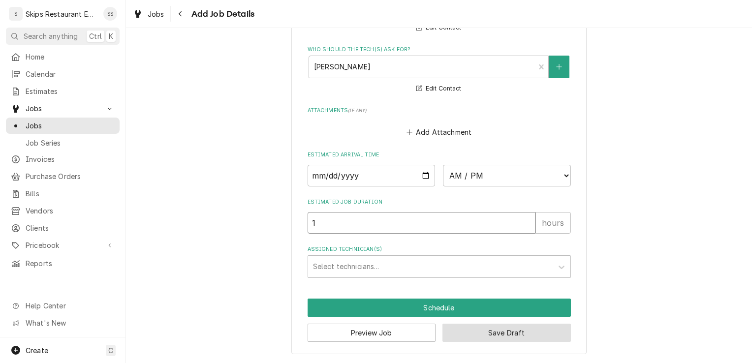
type input "1"
click at [479, 330] on button "Save Draft" at bounding box center [506, 333] width 128 height 18
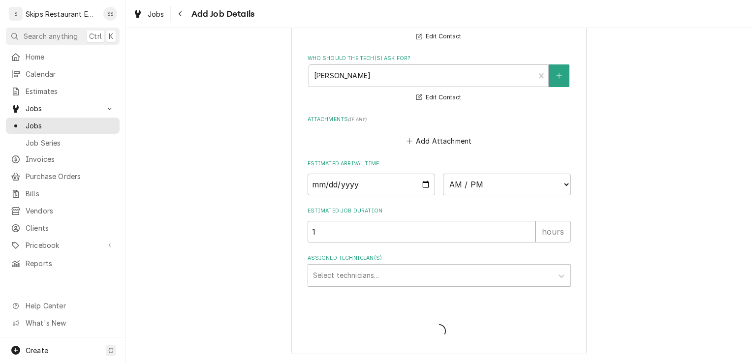
type textarea "x"
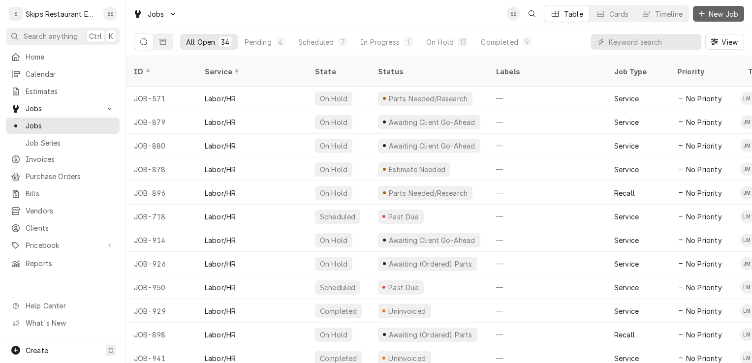
click at [733, 12] on span "New Job" at bounding box center [722, 14] width 33 height 10
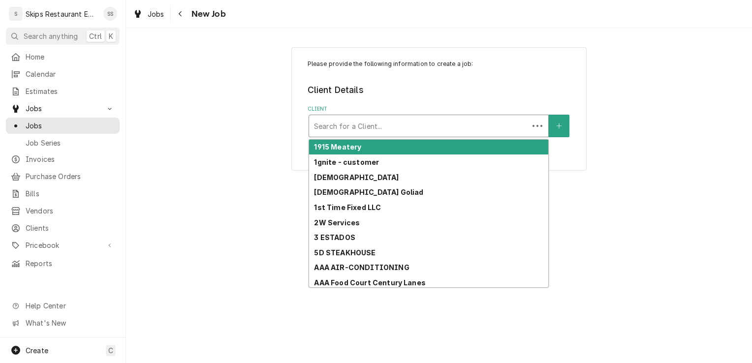
click at [362, 127] on div "Client" at bounding box center [419, 126] width 210 height 18
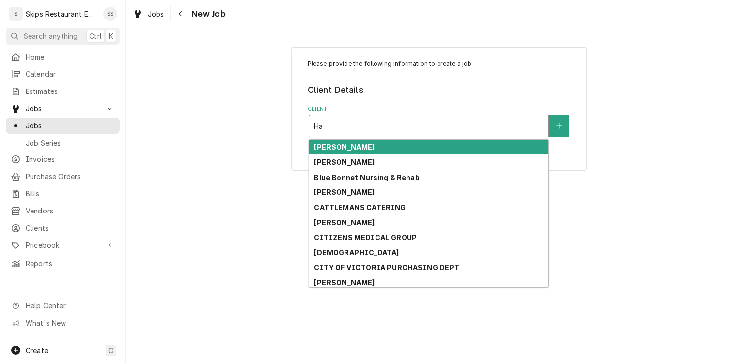
type input "Hat"
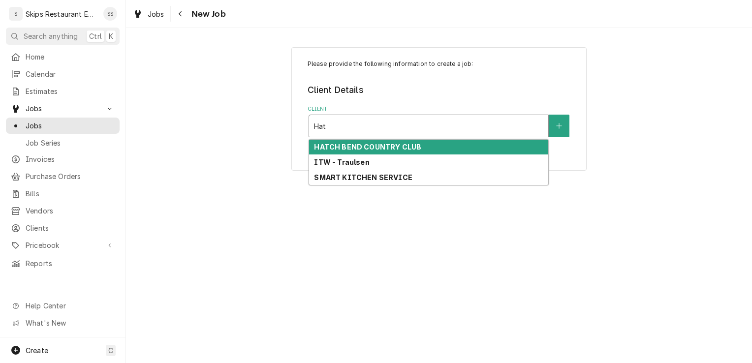
click at [374, 148] on strong "HATCH BEND COUNTRY CLUB" at bounding box center [367, 147] width 107 height 8
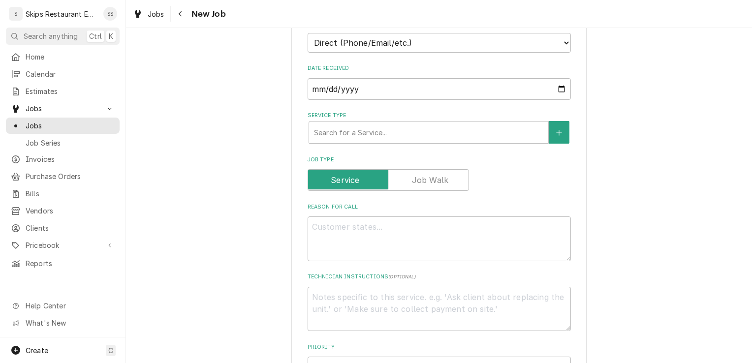
scroll to position [245, 0]
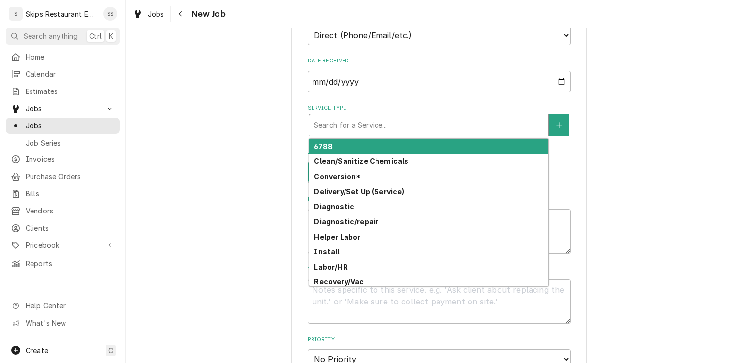
click at [387, 127] on div "Service Type" at bounding box center [428, 125] width 229 height 18
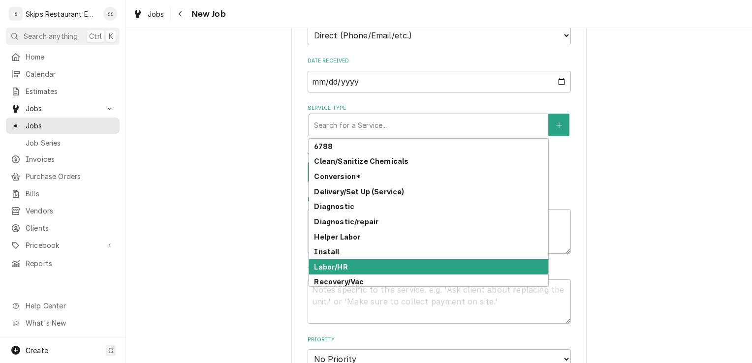
click at [323, 270] on strong "Labor/HR" at bounding box center [330, 267] width 33 height 8
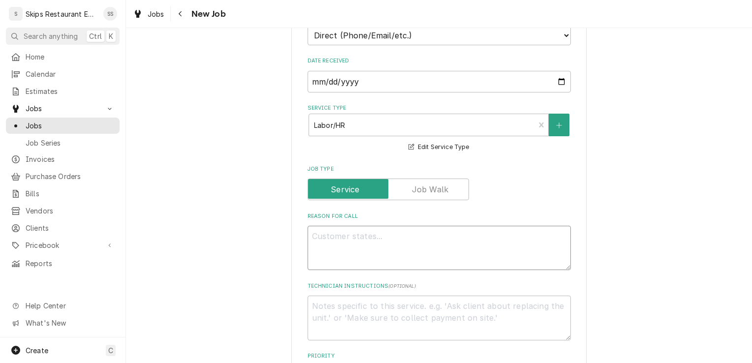
click at [330, 241] on textarea "Reason For Call" at bounding box center [438, 248] width 263 height 44
type textarea "x"
type textarea "T"
type textarea "x"
type textarea "To"
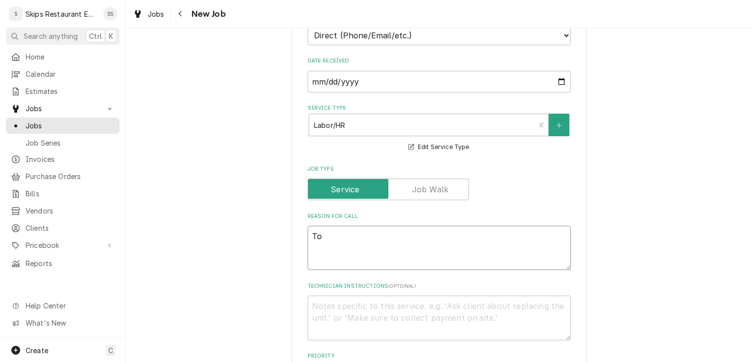
type textarea "x"
type textarea "Top"
type textarea "x"
type textarea "Top"
type textarea "x"
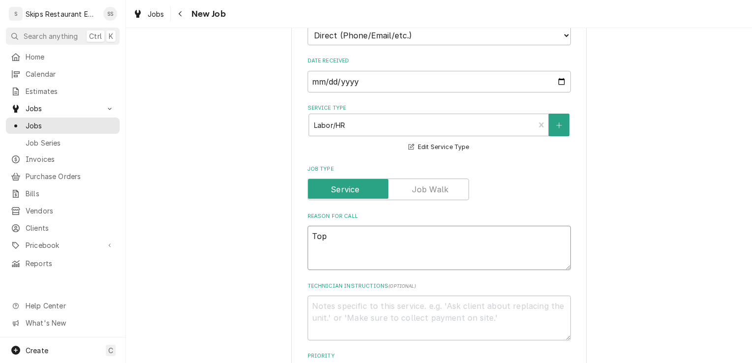
type textarea "Top w"
type textarea "x"
type textarea "Top wi"
type textarea "x"
type textarea "Top wil"
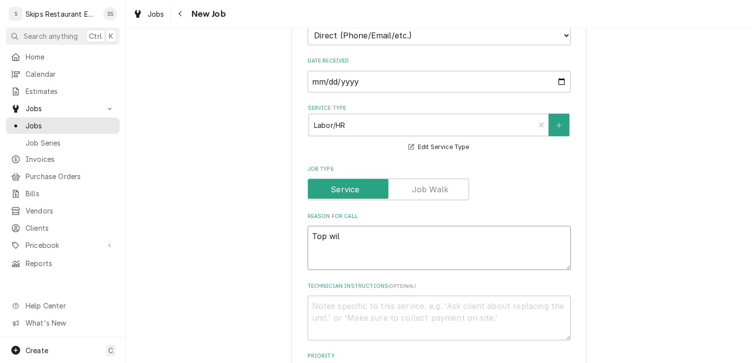
type textarea "x"
type textarea "Top will"
type textarea "x"
type textarea "Top will"
type textarea "x"
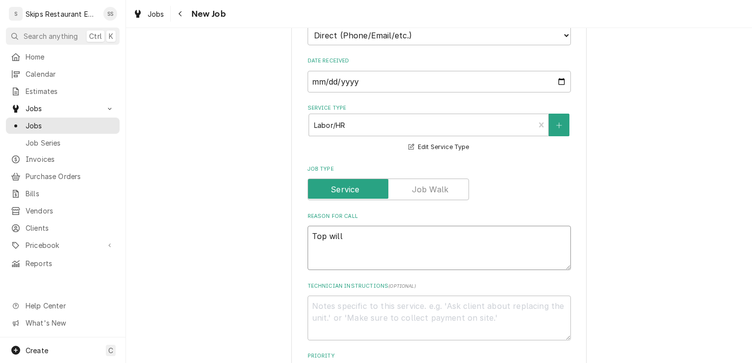
type textarea "Top will n"
type textarea "x"
type textarea "Top will no"
type textarea "x"
type textarea "Top will not"
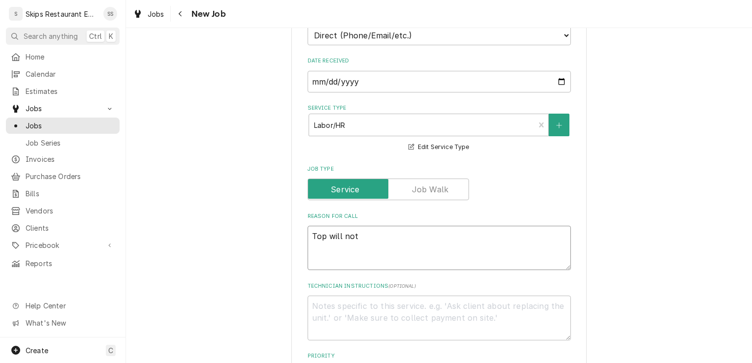
type textarea "x"
type textarea "Top will not"
type textarea "x"
type textarea "Top will not t"
type textarea "x"
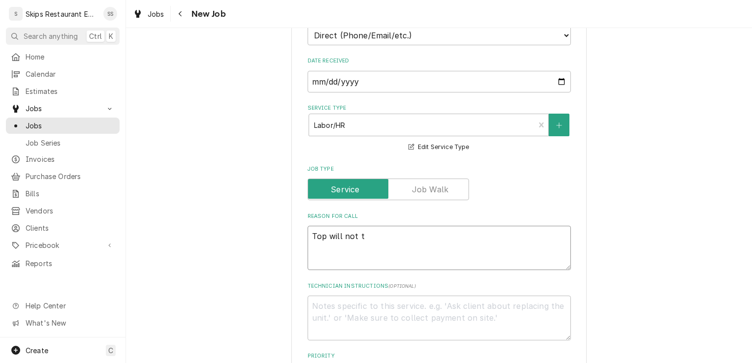
type textarea "Top will not tu"
type textarea "x"
type textarea "Top will not tur"
type textarea "x"
type textarea "Top will not turn"
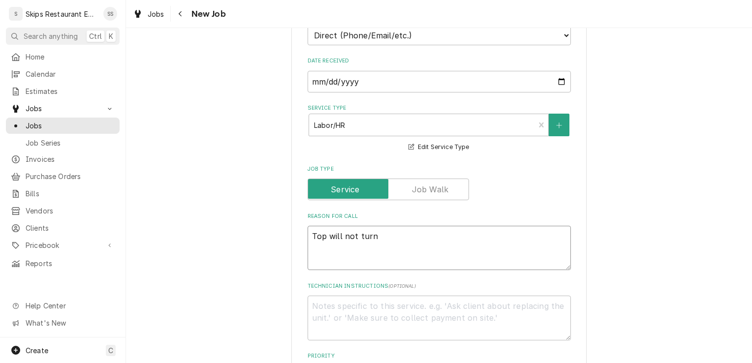
type textarea "x"
type textarea "Top will not turn"
type textarea "x"
type textarea "Top will not turn o"
type textarea "x"
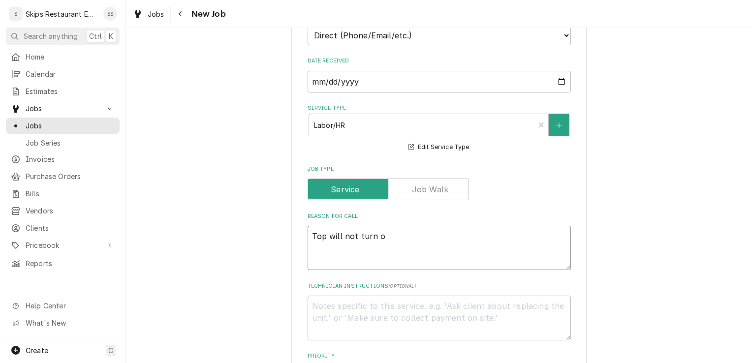
type textarea "Top will not turn of"
type textarea "x"
type textarea "Top will not turn off"
type textarea "x"
type textarea "Top will not turn off."
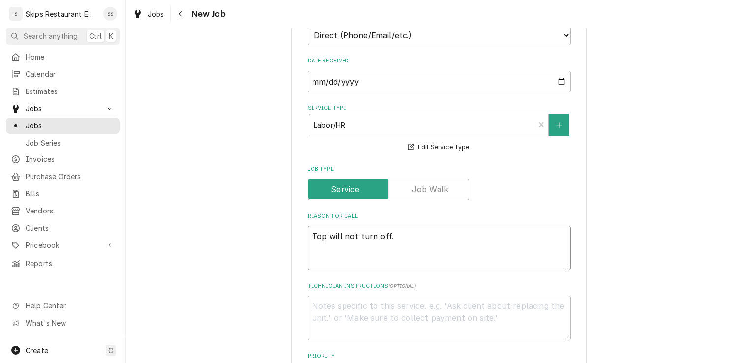
type textarea "x"
type textarea "Top will not turn off."
type textarea "x"
type textarea "Top will not turn off. E"
type textarea "x"
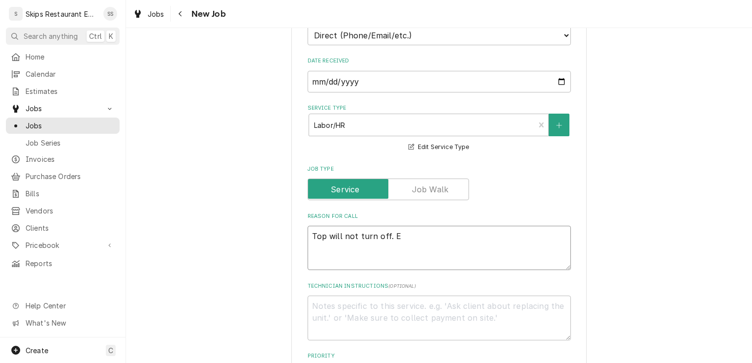
type textarea "Top will not turn off. El"
type textarea "x"
type textarea "Top will not turn off. Ele"
type textarea "x"
type textarea "Top will not turn off. Elec"
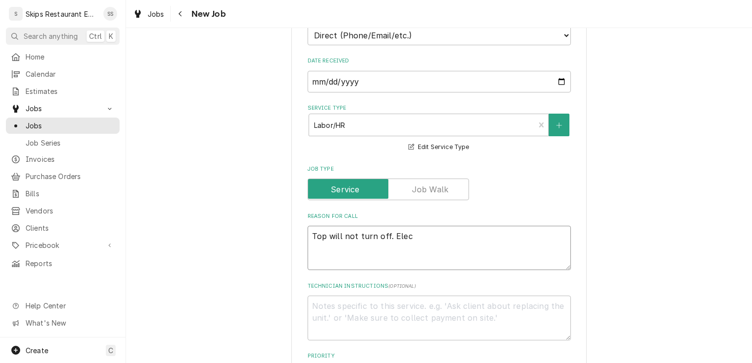
type textarea "x"
type textarea "Top will not turn off. Elect"
type textarea "x"
type textarea "Top will not turn off. Electr"
type textarea "x"
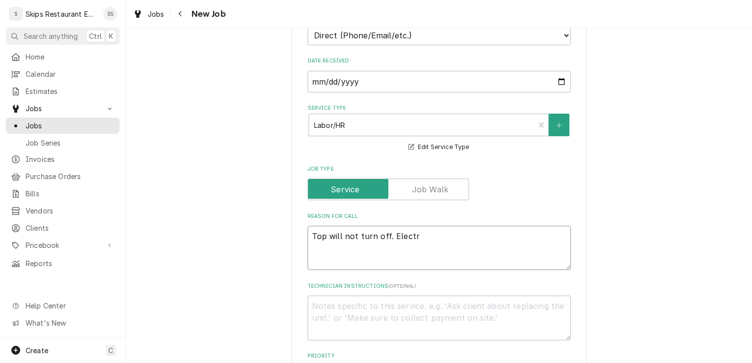
type textarea "Top will not turn off. Electri"
type textarea "x"
type textarea "Top will not turn off. Electric"
type textarea "x"
type textarea "Top will not turn off. Electric/"
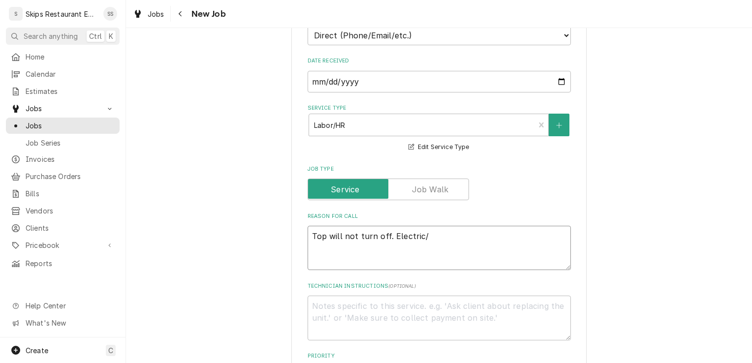
type textarea "x"
type textarea "Top will not turn off. Electric/s"
type textarea "x"
type textarea "Top will not turn off. Electric/sh"
type textarea "x"
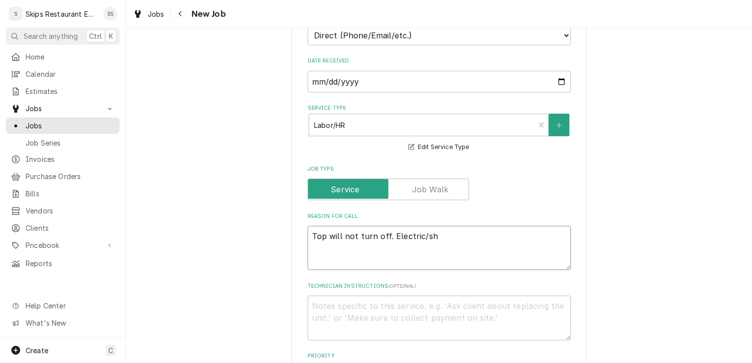
type textarea "Top will not turn off. Electric/shu"
type textarea "x"
type textarea "Top will not turn off. Electric/shut"
type textarea "x"
type textarea "Top will not turn off. Electric/shut"
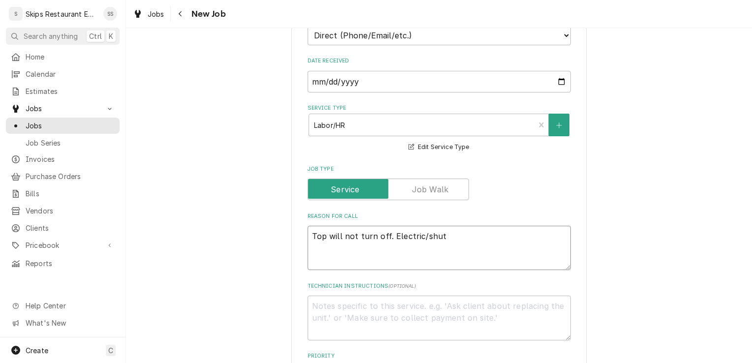
type textarea "x"
type textarea "Top will not turn off. Electric/shut o"
type textarea "x"
type textarea "Top will not turn off. Electric/shut of"
type textarea "x"
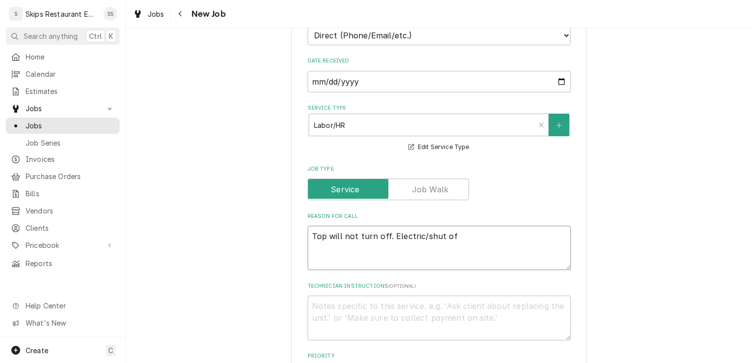
type textarea "Top will not turn off. Electric/shut off"
type textarea "x"
type textarea "Top will not turn off. Electric/shut off"
type textarea "x"
type textarea "Top will not turn off. Electric/shut off b"
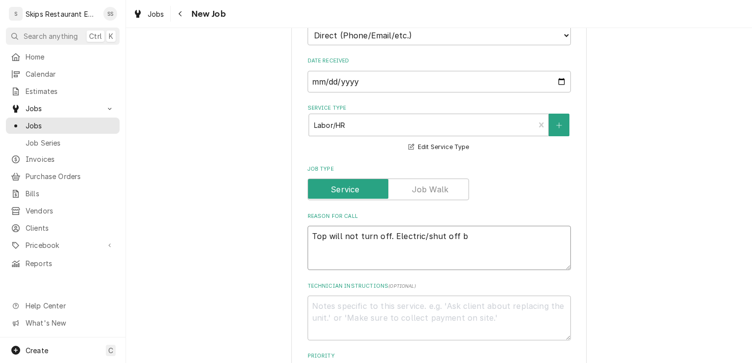
type textarea "x"
type textarea "Top will not turn off. Electric/shut off br"
type textarea "x"
type textarea "Top will not turn off. Electric/shut off bre"
type textarea "x"
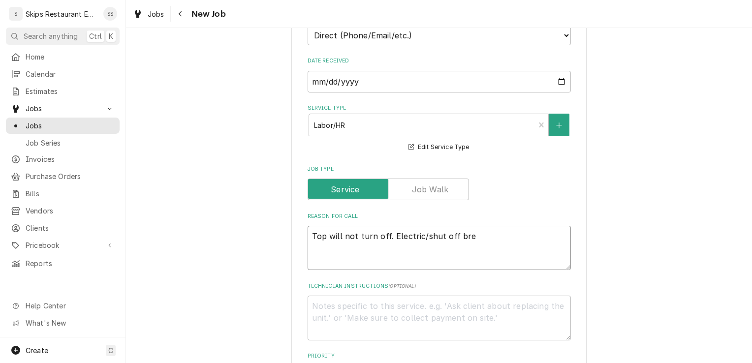
type textarea "Top will not turn off. Electric/shut off brea"
type textarea "x"
type textarea "Top will not turn off. Electric/shut off break"
type textarea "x"
type textarea "Top will not turn off. Electric/shut off breake"
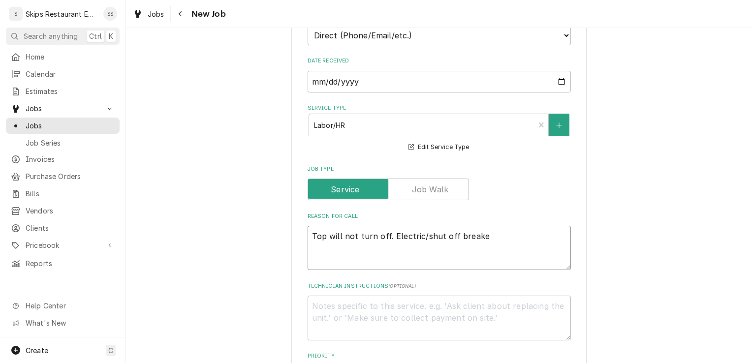
type textarea "x"
type textarea "Top will not turn off. Electric/shut off breaker"
type textarea "x"
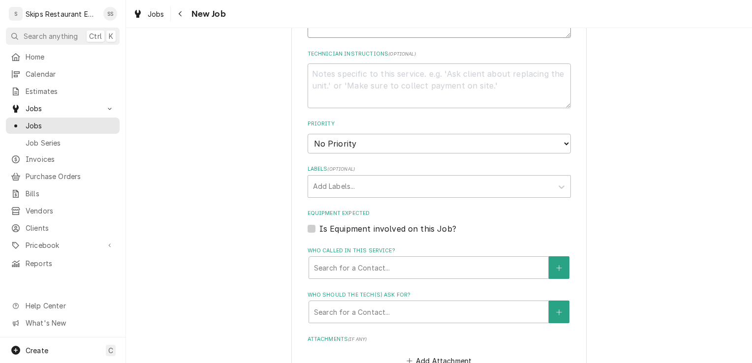
scroll to position [489, 0]
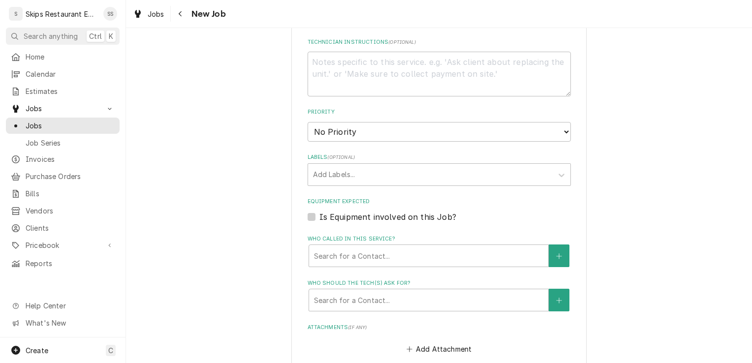
type textarea "Top will not turn off. Electric/shut off breaker"
click at [307, 213] on div "Is Equipment involved on this Job?" at bounding box center [438, 217] width 263 height 12
click at [319, 216] on label "Is Equipment involved on this Job?" at bounding box center [387, 217] width 137 height 12
click at [319, 216] on input "Equipment Expected" at bounding box center [450, 222] width 263 height 22
checkbox input "true"
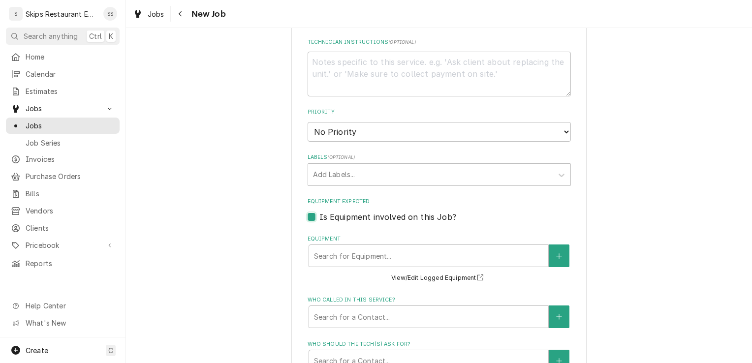
type textarea "x"
click at [426, 256] on div "Equipment" at bounding box center [428, 256] width 229 height 18
click at [645, 242] on div "Please provide the following information to create a job: Client Details Client…" at bounding box center [439, 94] width 626 height 1091
click at [453, 277] on button "View/Edit Logged Equipment" at bounding box center [439, 278] width 98 height 12
click at [556, 259] on icon "Create New Equipment" at bounding box center [559, 256] width 6 height 7
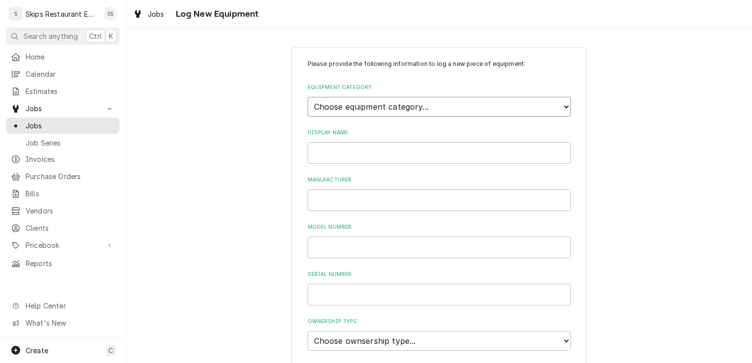
click at [422, 109] on select "Choose equipment category... Cooking Equipment Fryers Ice Machines Ovens and Ra…" at bounding box center [438, 107] width 263 height 20
select select "4"
click at [307, 97] on select "Choose equipment category... Cooking Equipment Fryers Ice Machines Ovens and Ra…" at bounding box center [438, 107] width 263 height 20
click at [358, 152] on select "Choose equipment type... Combi Oven Convection Oven Countertop Electric Range C…" at bounding box center [438, 152] width 263 height 20
select select "24"
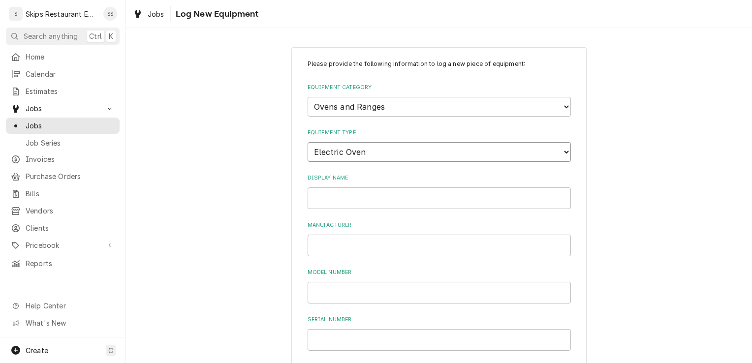
click at [307, 142] on select "Choose equipment type... Combi Oven Convection Oven Countertop Electric Range C…" at bounding box center [438, 152] width 263 height 20
click at [321, 199] on input "Display Name" at bounding box center [438, 198] width 263 height 22
type input "Garland 6 burners"
click at [343, 240] on input "Manufacturer" at bounding box center [438, 246] width 263 height 22
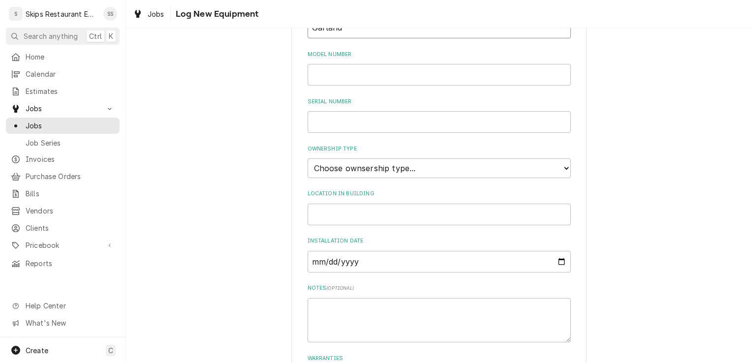
scroll to position [233, 0]
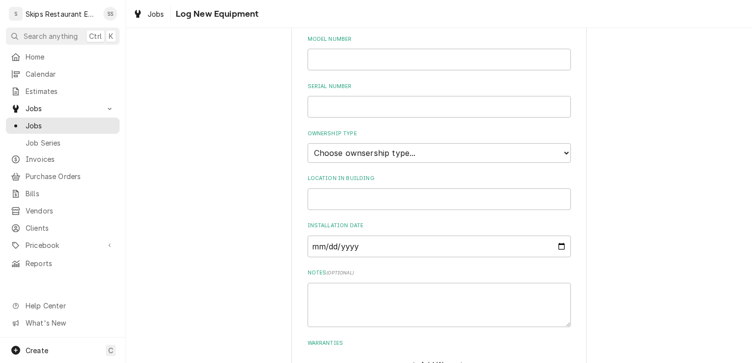
type input "Garland"
click at [354, 153] on select "Choose ownsership type... Unknown Owned Leased Rented" at bounding box center [438, 153] width 263 height 20
select select "1"
click at [307, 143] on select "Choose ownsership type... Unknown Owned Leased Rented" at bounding box center [438, 153] width 263 height 20
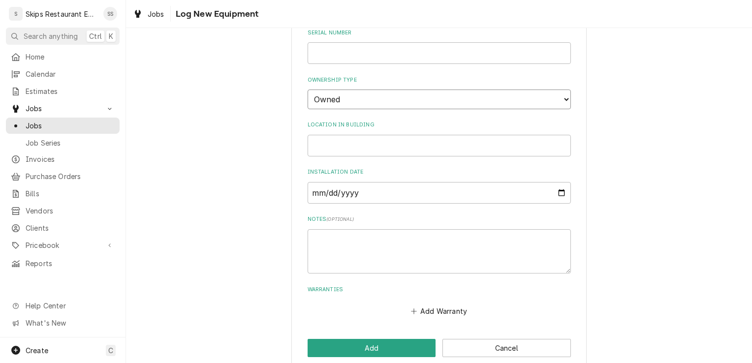
scroll to position [301, 0]
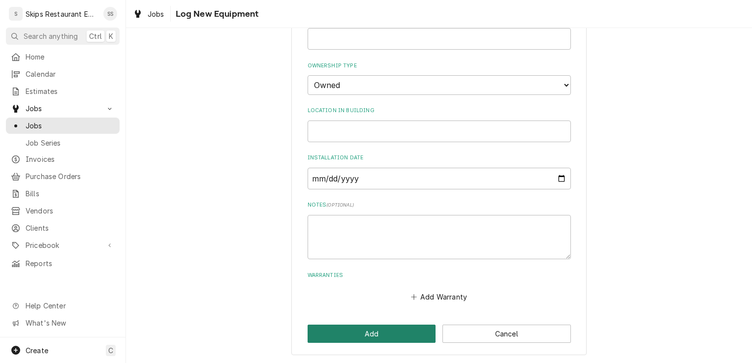
click at [377, 332] on button "Add" at bounding box center [371, 334] width 128 height 18
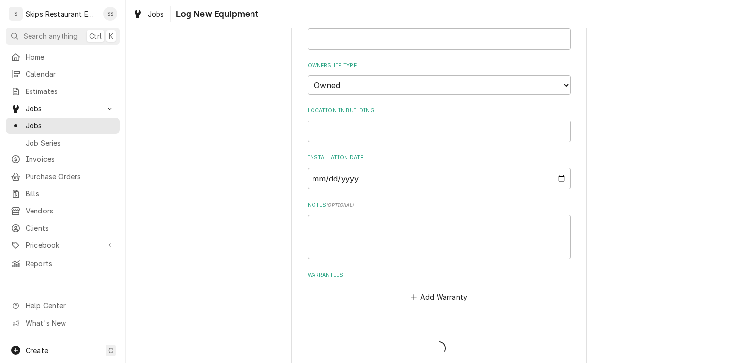
scroll to position [489, 0]
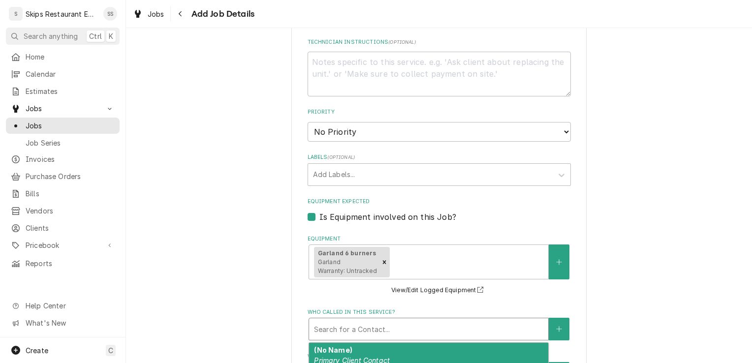
click at [369, 332] on div "Who called in this service?" at bounding box center [428, 329] width 229 height 18
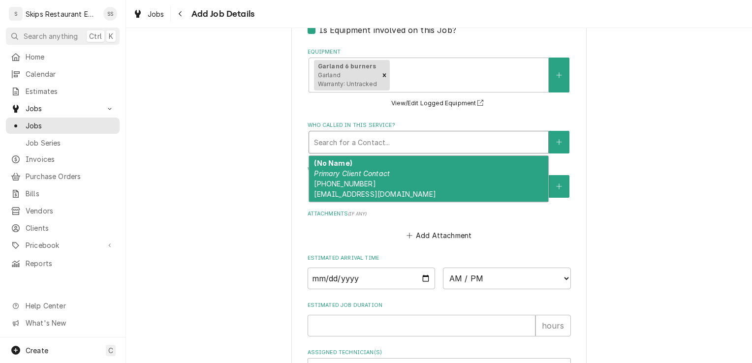
scroll to position [679, 0]
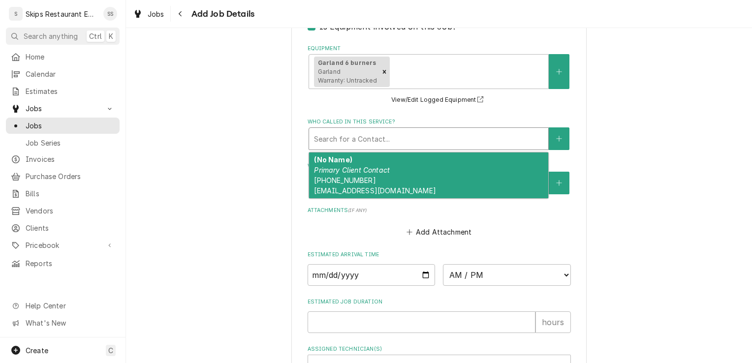
click at [344, 176] on div "(No Name) Primary Client Contact (361) 552-3037 HATCHBENDCOUNTRYCLUB@GMAIL.COM" at bounding box center [428, 176] width 239 height 46
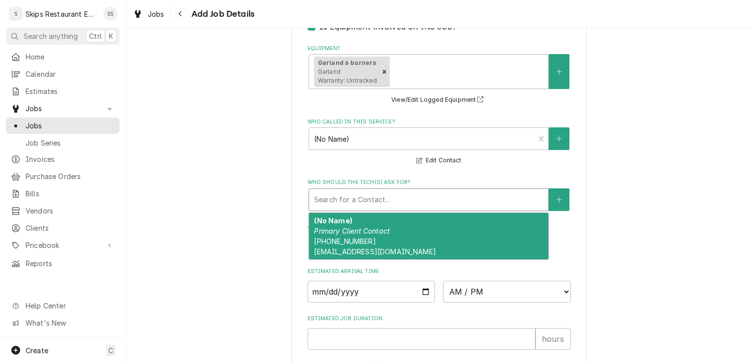
click at [347, 197] on div "Who should the tech(s) ask for?" at bounding box center [428, 200] width 229 height 18
click at [352, 232] on em "Primary Client Contact" at bounding box center [352, 231] width 76 height 8
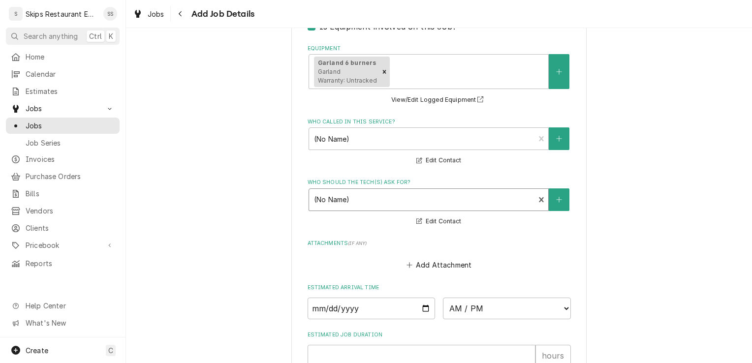
scroll to position [813, 0]
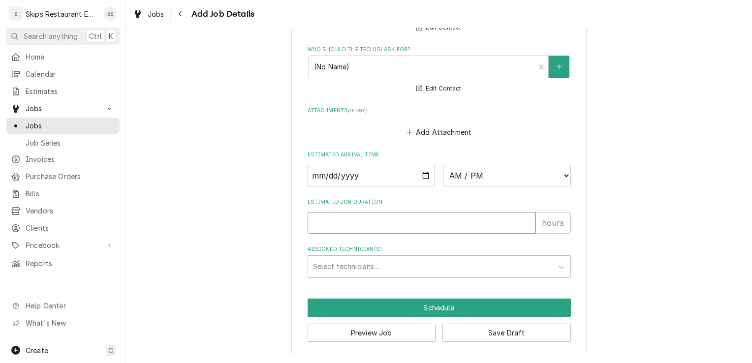
click at [339, 224] on input "Estimated Job Duration" at bounding box center [421, 223] width 228 height 22
type textarea "x"
type input "1"
type textarea "x"
type input "1"
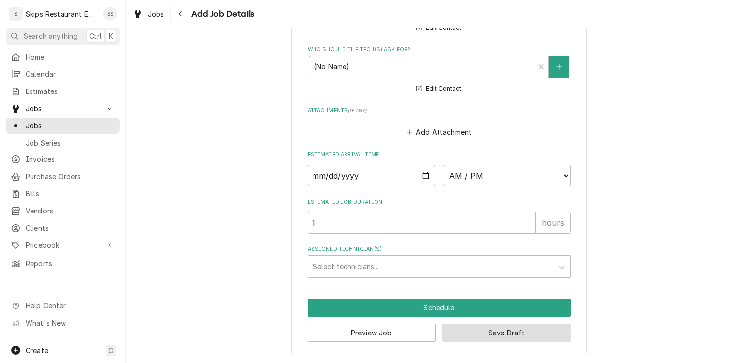
click at [493, 332] on button "Save Draft" at bounding box center [506, 333] width 128 height 18
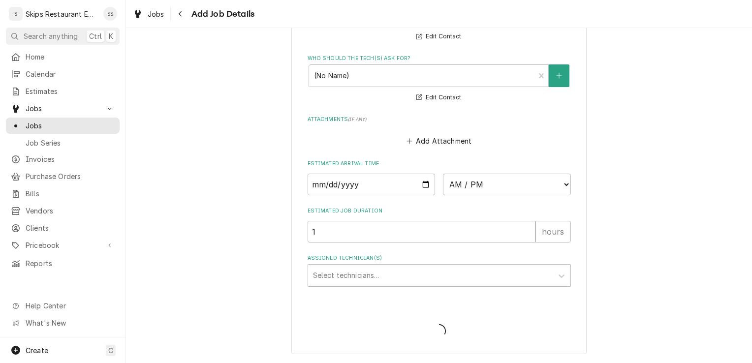
type textarea "x"
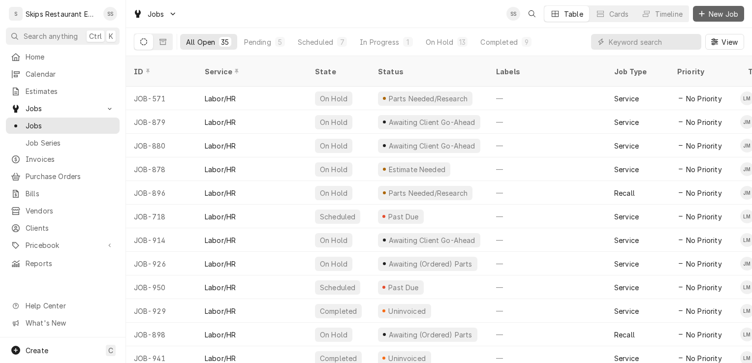
click at [719, 11] on span "New Job" at bounding box center [722, 14] width 33 height 10
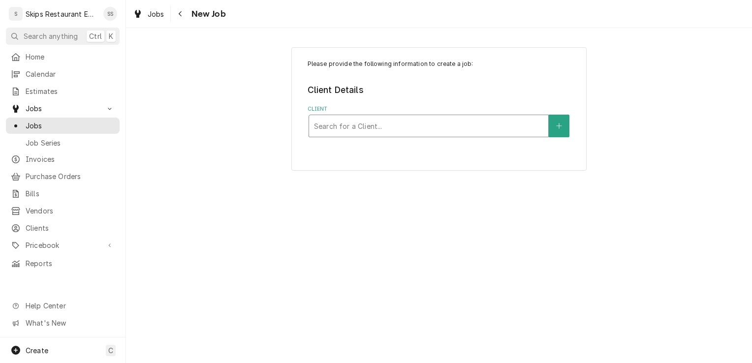
click at [342, 127] on div "Client" at bounding box center [428, 126] width 229 height 18
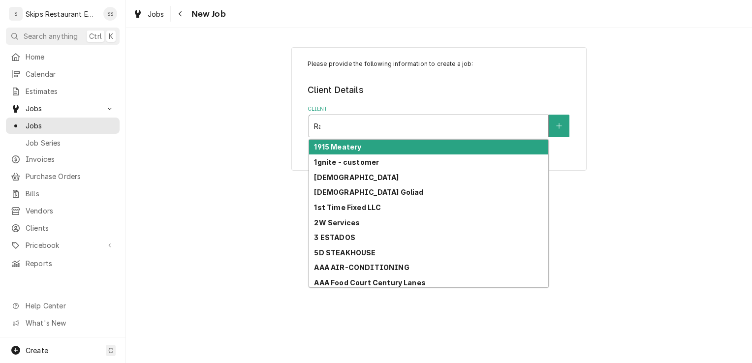
type input "Ram"
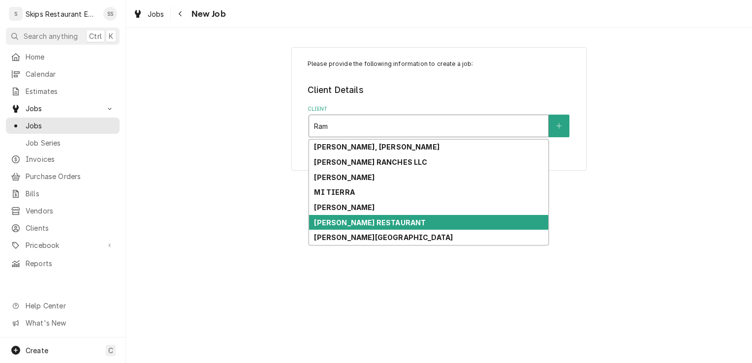
click at [347, 219] on strong "[PERSON_NAME] RESTAURANT" at bounding box center [370, 222] width 112 height 8
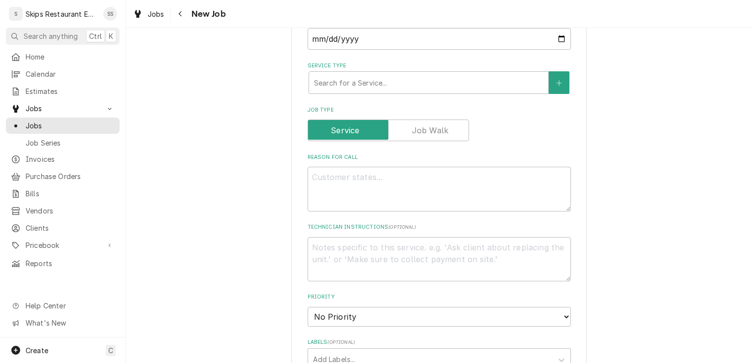
scroll to position [331, 0]
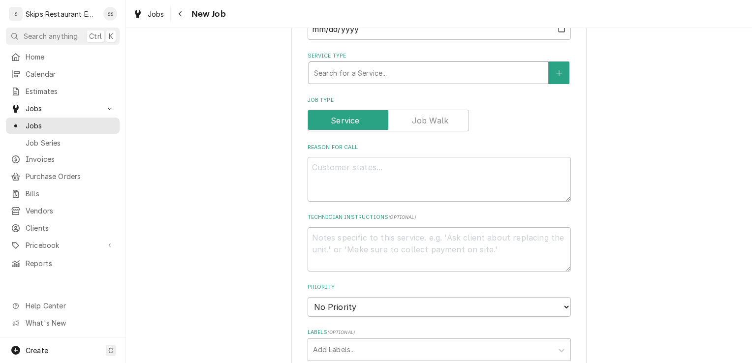
click at [368, 75] on div "Service Type" at bounding box center [428, 73] width 229 height 18
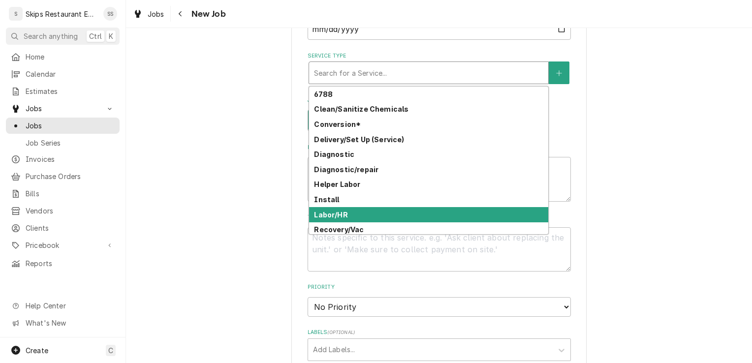
click at [329, 214] on strong "Labor/HR" at bounding box center [330, 215] width 33 height 8
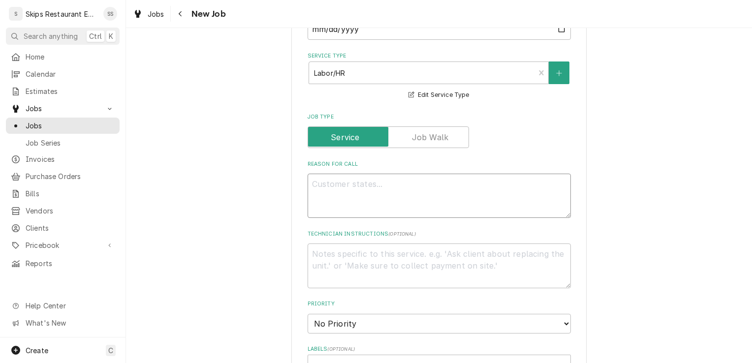
click at [331, 185] on textarea "Reason For Call" at bounding box center [438, 196] width 263 height 44
type textarea "x"
type textarea "F"
type textarea "x"
type textarea "Fr"
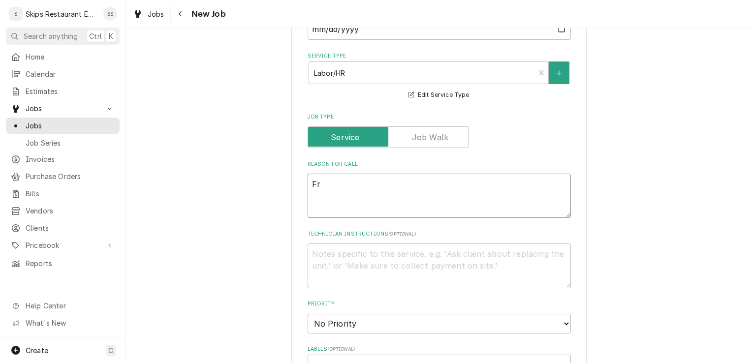
type textarea "x"
type textarea "Fry"
type textarea "x"
type textarea "[PERSON_NAME]"
type textarea "x"
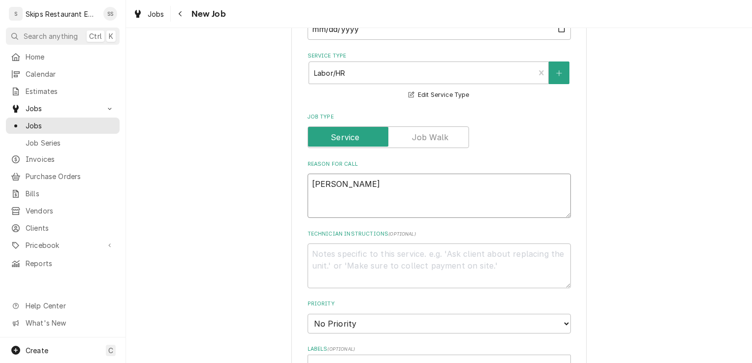
type textarea "Fryer"
type textarea "x"
type textarea "Fryer"
type textarea "x"
type textarea "Fryer -"
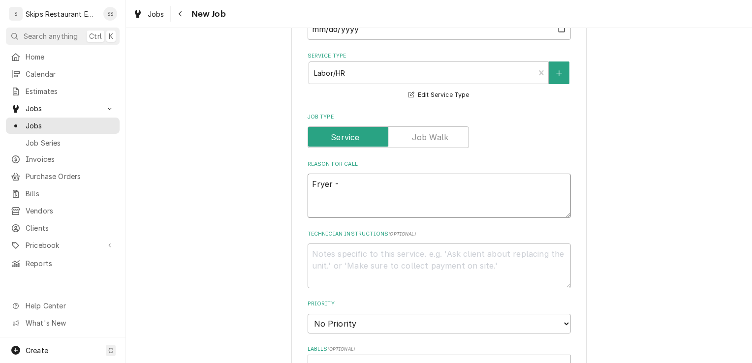
type textarea "x"
type textarea "Fryer -"
type textarea "x"
type textarea "Fryer - D"
type textarea "x"
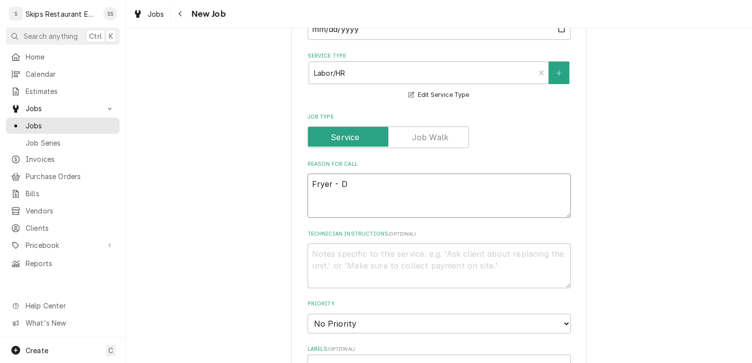
type textarea "Fryer - Da"
type textarea "x"
type textarea "Fryer - Dar"
type textarea "x"
type textarea "[PERSON_NAME]"
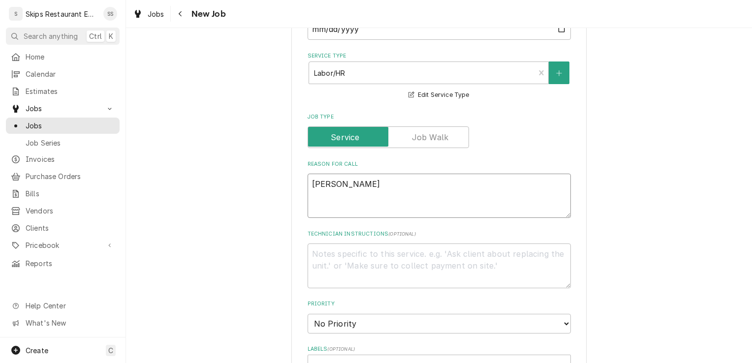
type textarea "x"
type textarea "Fryer - [PERSON_NAME]"
click at [333, 183] on textarea "Fryer - [PERSON_NAME]" at bounding box center [438, 196] width 263 height 44
type textarea "x"
type textarea "[PERSON_NAME]"
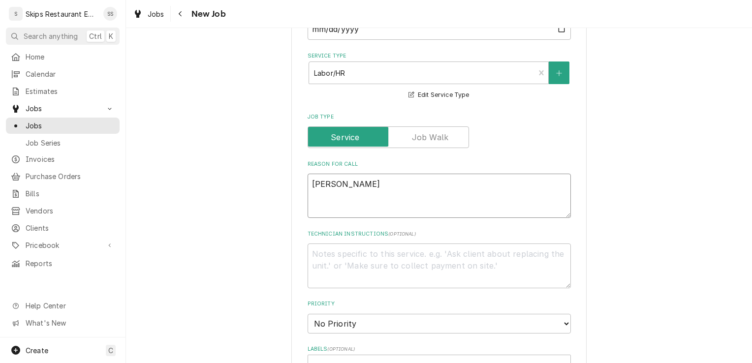
type textarea "x"
type textarea "[PERSON_NAME]"
type textarea "x"
type textarea "Fryer- [PERSON_NAME]"
type textarea "x"
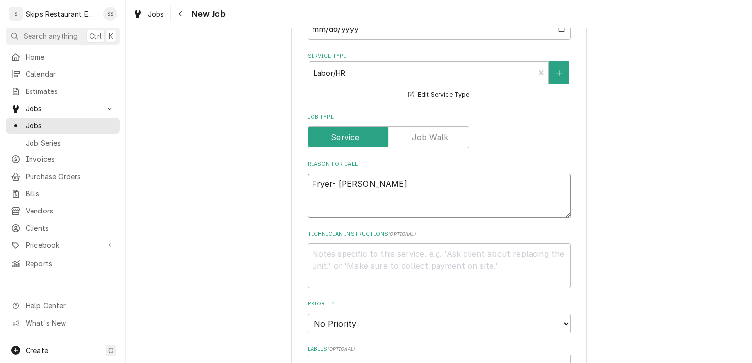
type textarea "Fryer-n [PERSON_NAME]"
type textarea "x"
type textarea "Fryer-no [PERSON_NAME]"
type textarea "x"
type textarea "Fryer-no [PERSON_NAME]"
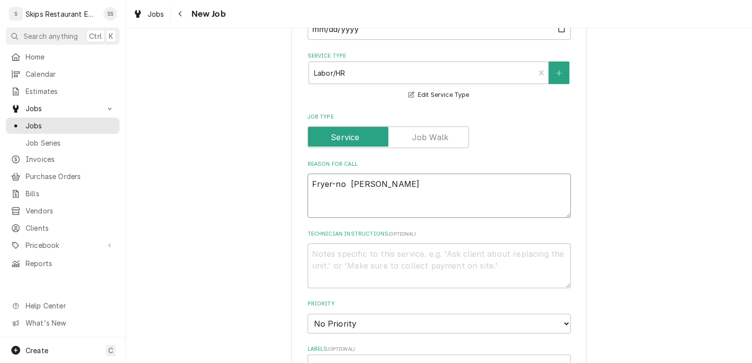
type textarea "x"
type textarea "Fryer-no h [PERSON_NAME]"
type textarea "x"
type textarea "Fryer-no he [PERSON_NAME]"
type textarea "x"
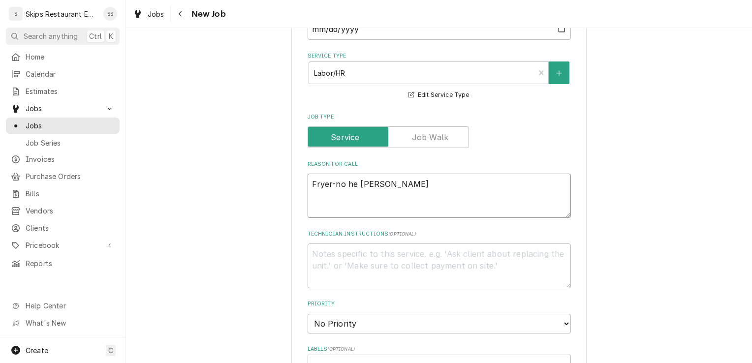
type textarea "Fryer-no hea [PERSON_NAME]"
type textarea "x"
type textarea "Fryer-no heat [PERSON_NAME]"
type textarea "x"
type textarea "Fryer-no heat [PERSON_NAME]"
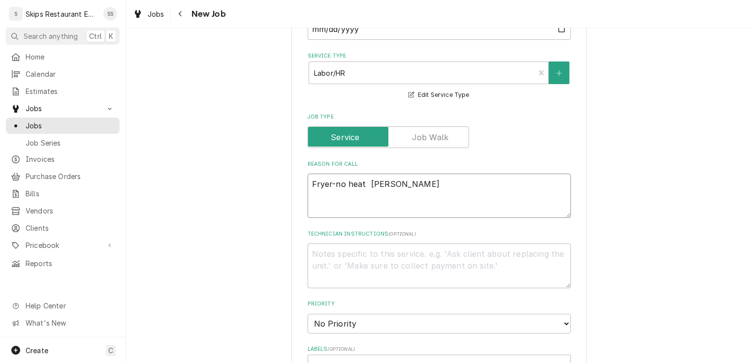
type textarea "x"
type textarea "Fryer-no heat a [PERSON_NAME]"
type textarea "x"
type textarea "Fryer-no heat al [PERSON_NAME]"
type textarea "x"
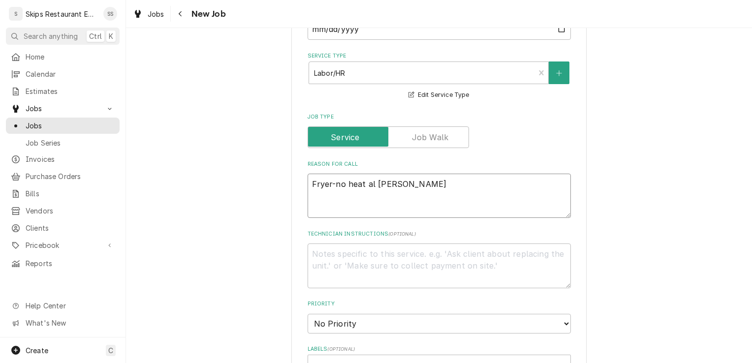
type textarea "Fryer-no heat all [PERSON_NAME]"
type textarea "x"
type textarea "Fryer-no heat all. [GEOGRAPHIC_DATA]"
type textarea "x"
type textarea "Fryer-no heat all. [GEOGRAPHIC_DATA]"
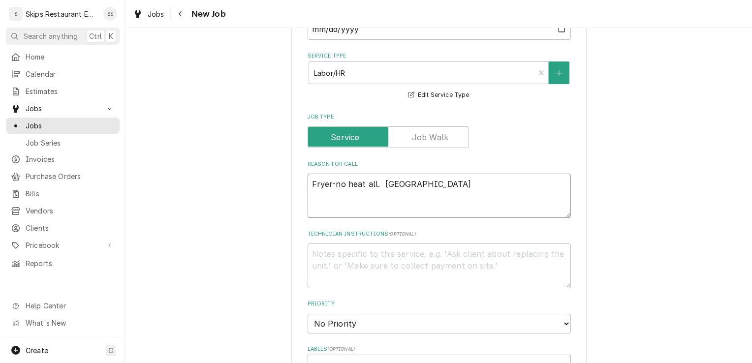
type textarea "x"
type textarea "Fryer-no heat all. [GEOGRAPHIC_DATA]"
type textarea "x"
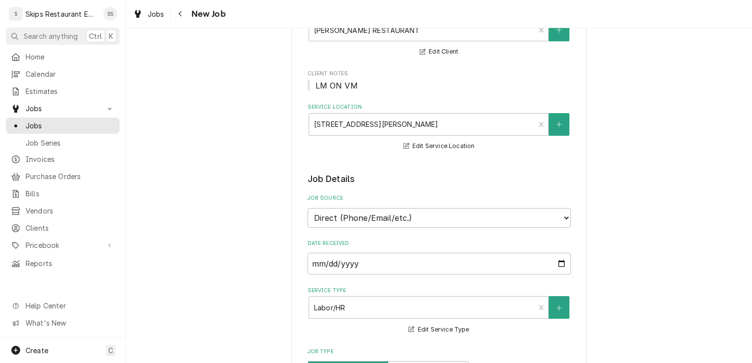
scroll to position [0, 0]
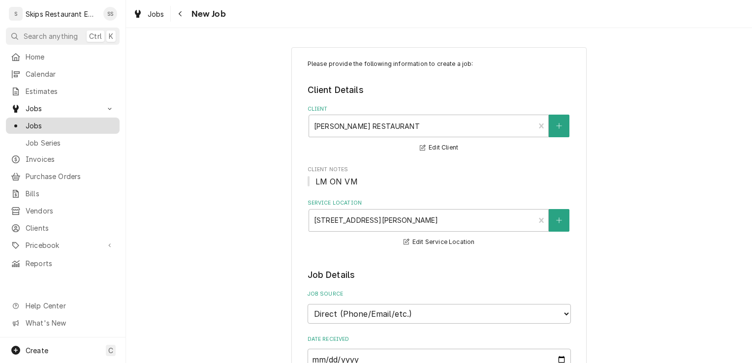
type textarea "Fryer-no heat all. [GEOGRAPHIC_DATA]"
click at [32, 122] on span "Jobs" at bounding box center [70, 126] width 89 height 10
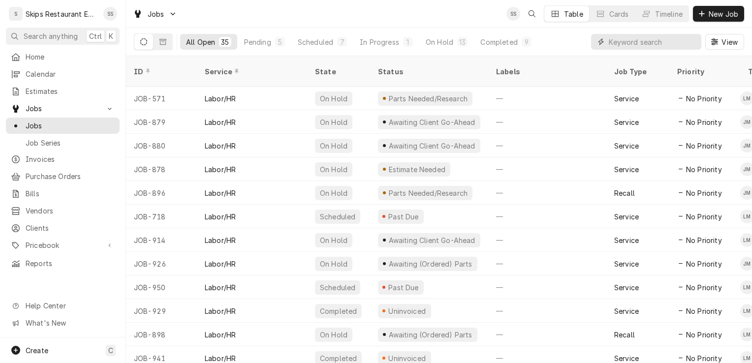
click at [622, 41] on input "Dynamic Content Wrapper" at bounding box center [653, 42] width 88 height 16
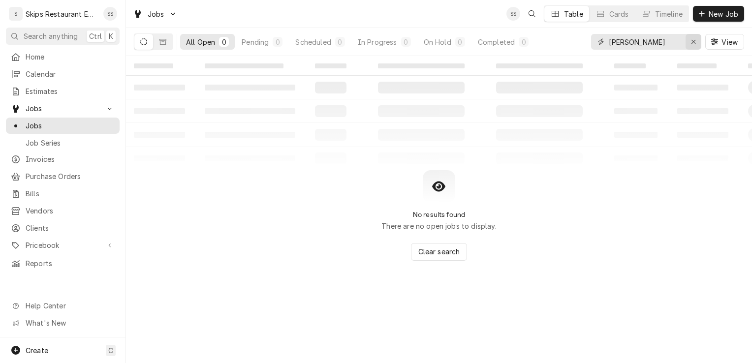
type input "[PERSON_NAME]"
click at [694, 40] on icon "Erase input" at bounding box center [693, 42] width 4 height 4
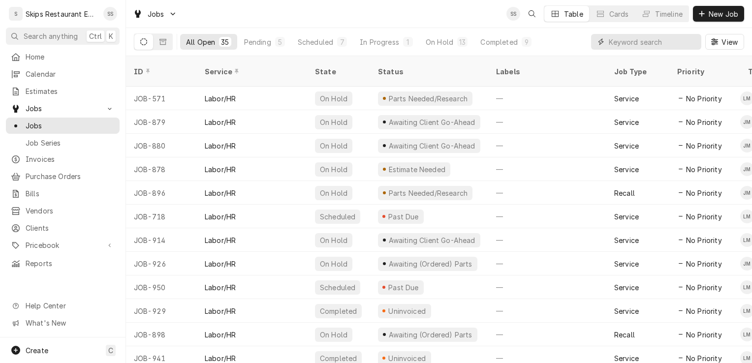
click at [633, 42] on input "Dynamic Content Wrapper" at bounding box center [653, 42] width 88 height 16
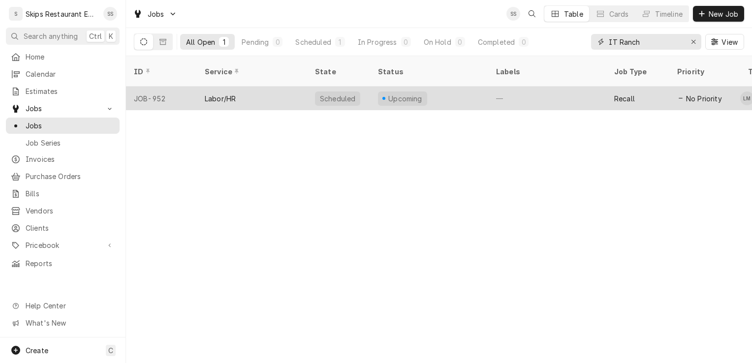
type input "IT Ranch"
click at [435, 87] on div "Upcoming" at bounding box center [429, 99] width 118 height 24
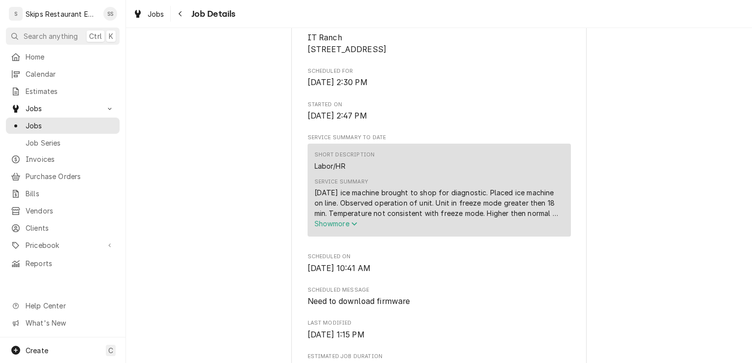
scroll to position [298, 0]
click at [332, 227] on span "Show more" at bounding box center [335, 222] width 43 height 8
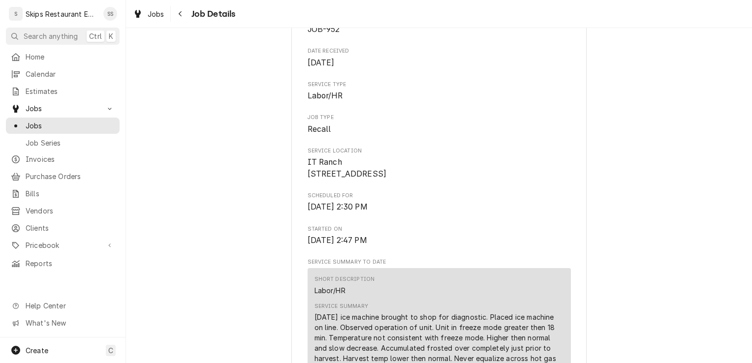
scroll to position [0, 0]
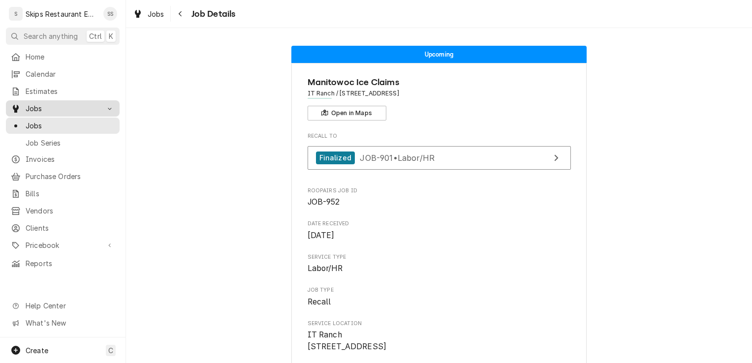
click at [38, 104] on span "Jobs" at bounding box center [63, 108] width 74 height 10
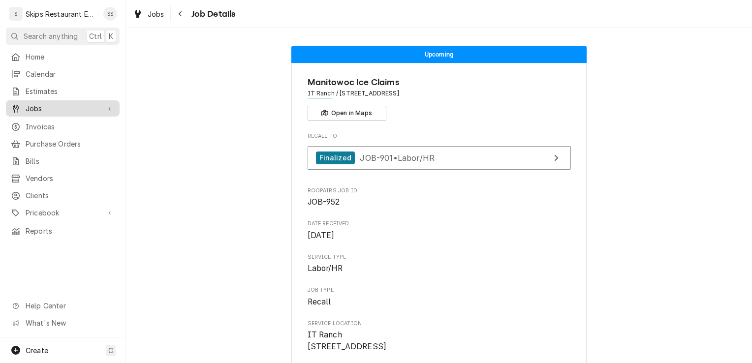
click at [45, 111] on link "Jobs" at bounding box center [63, 108] width 114 height 16
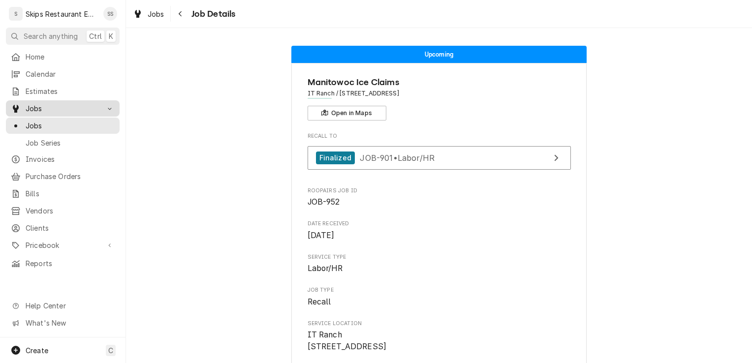
click at [45, 107] on span "Jobs" at bounding box center [63, 108] width 74 height 10
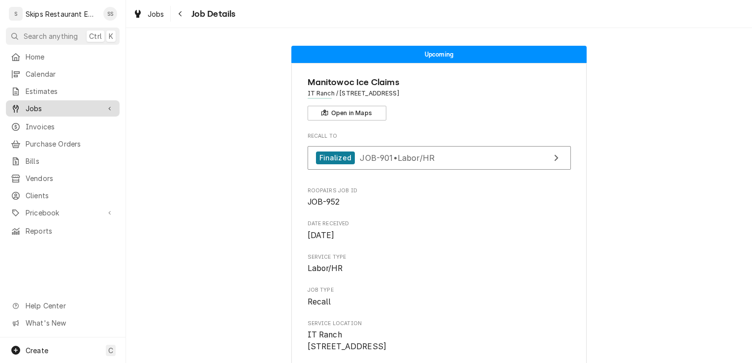
click at [45, 107] on span "Jobs" at bounding box center [63, 108] width 74 height 10
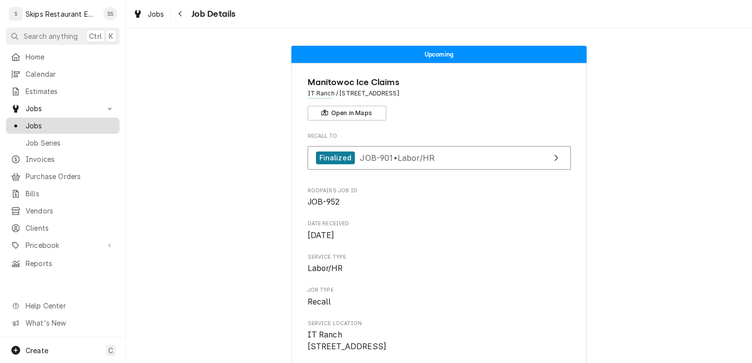
click at [49, 122] on span "Jobs" at bounding box center [70, 126] width 89 height 10
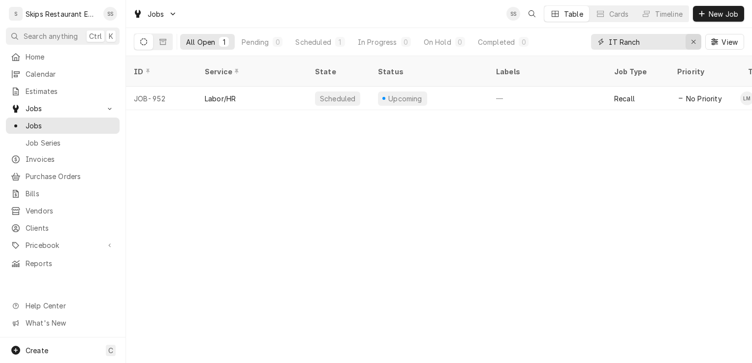
click at [692, 43] on icon "Erase input" at bounding box center [693, 41] width 5 height 7
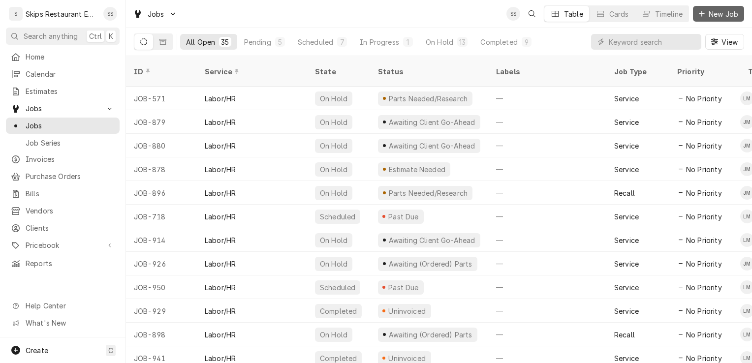
click at [709, 15] on span "New Job" at bounding box center [722, 14] width 33 height 10
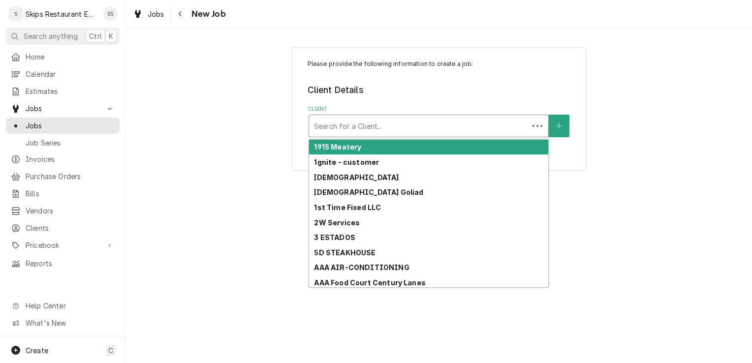
click at [338, 126] on div "Client" at bounding box center [419, 126] width 210 height 18
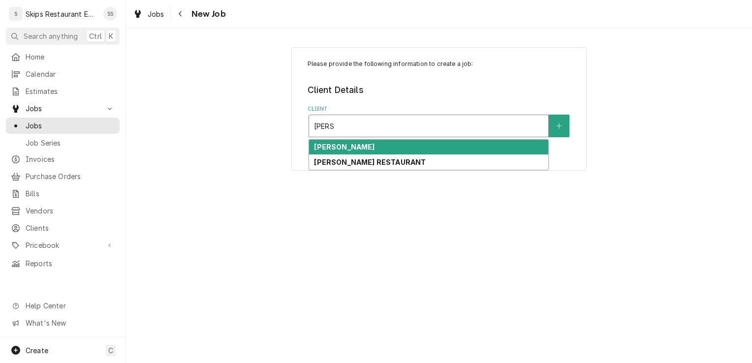
type input "[PERSON_NAME]"
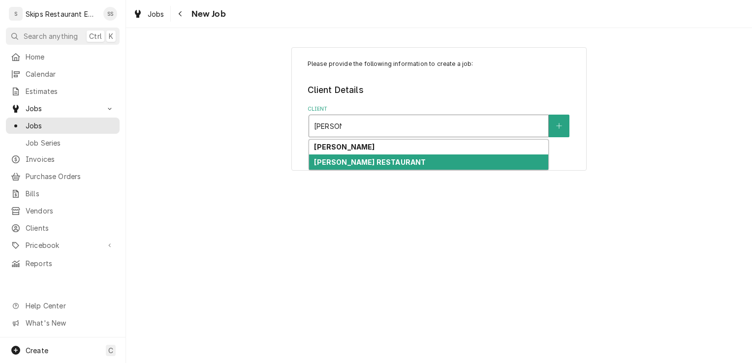
click at [335, 163] on strong "[PERSON_NAME] RESTAURANT" at bounding box center [370, 162] width 112 height 8
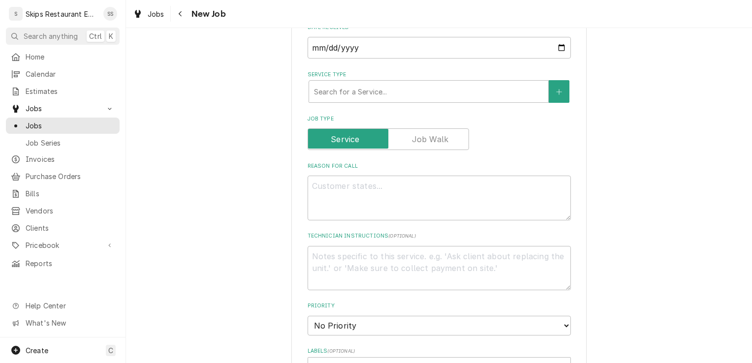
scroll to position [321, 0]
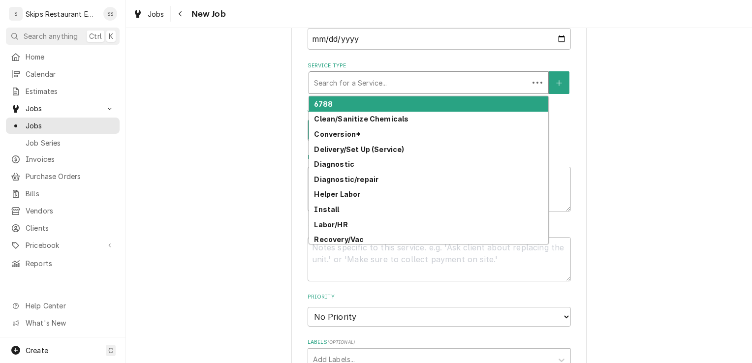
click at [367, 85] on div "Service Type" at bounding box center [419, 83] width 210 height 18
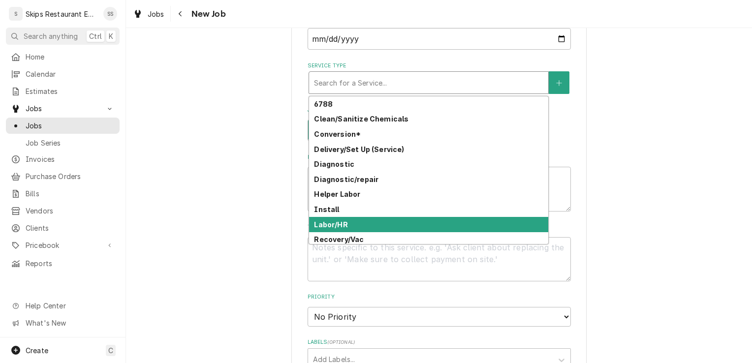
click at [330, 220] on div "Labor/HR" at bounding box center [428, 224] width 239 height 15
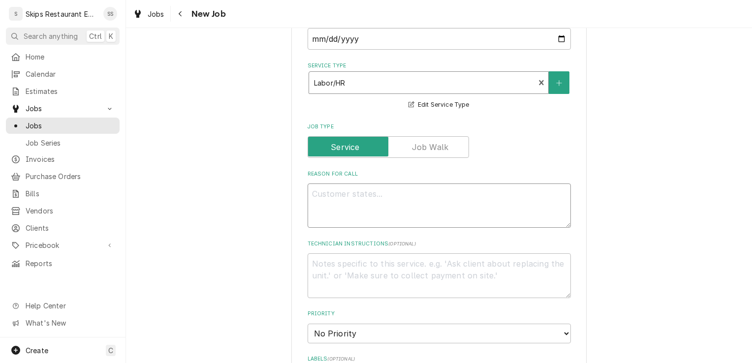
click at [342, 196] on textarea "Reason For Call" at bounding box center [438, 206] width 263 height 44
type textarea "x"
type textarea "F"
type textarea "x"
type textarea "Fr"
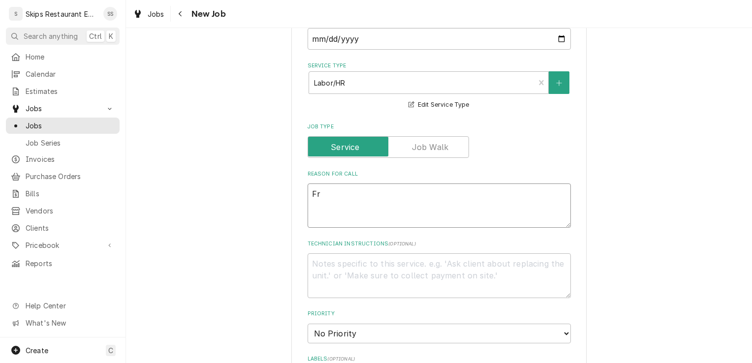
type textarea "x"
type textarea "Fry"
type textarea "x"
type textarea "Frye"
type textarea "x"
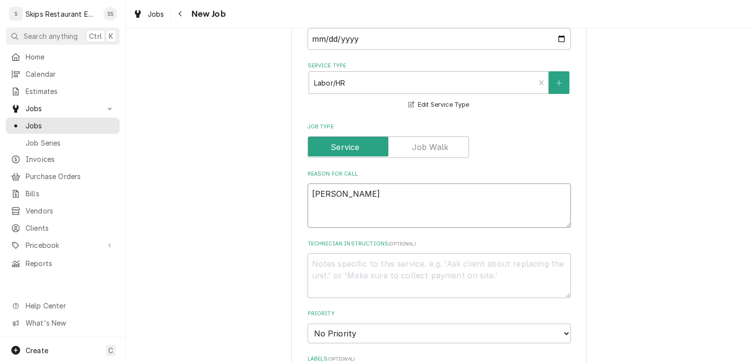
type textarea "Fryer"
type textarea "x"
type textarea "Fryer"
type textarea "x"
type textarea "Fryer"
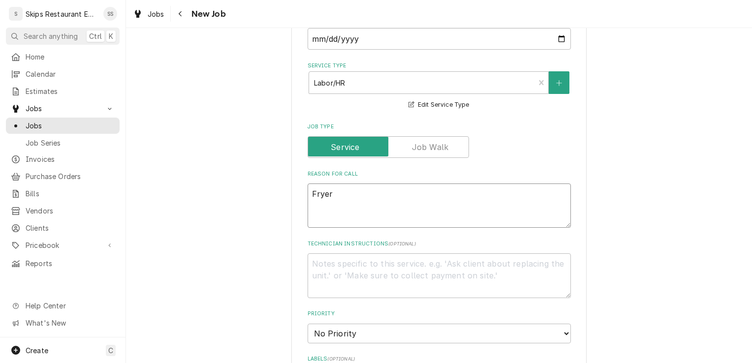
type textarea "x"
type textarea "Fryer n"
type textarea "x"
type textarea "Fryer no"
type textarea "x"
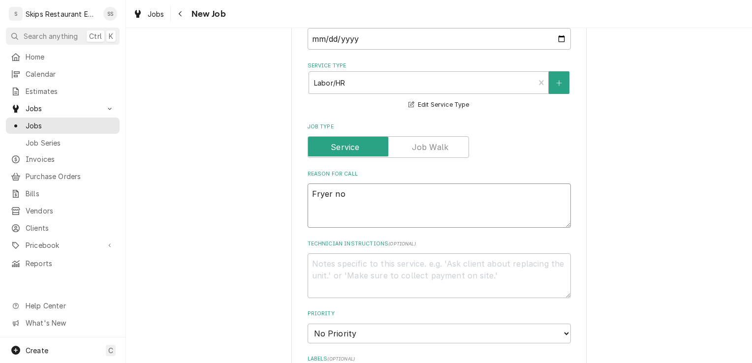
type textarea "Fryer not"
type textarea "x"
type textarea "Fryer not"
type textarea "x"
type textarea "Fryer not h"
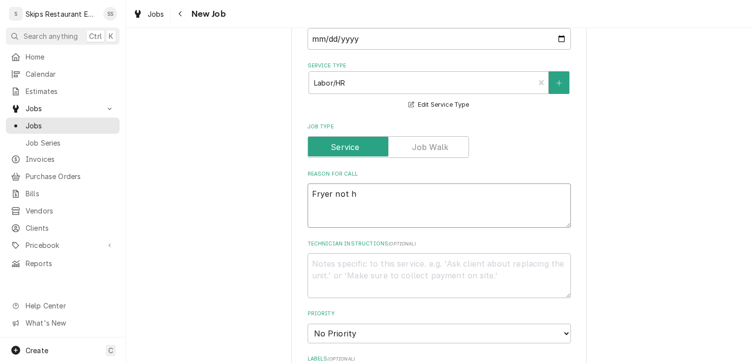
type textarea "x"
type textarea "Fryer not he"
type textarea "x"
type textarea "Fryer not hea"
type textarea "x"
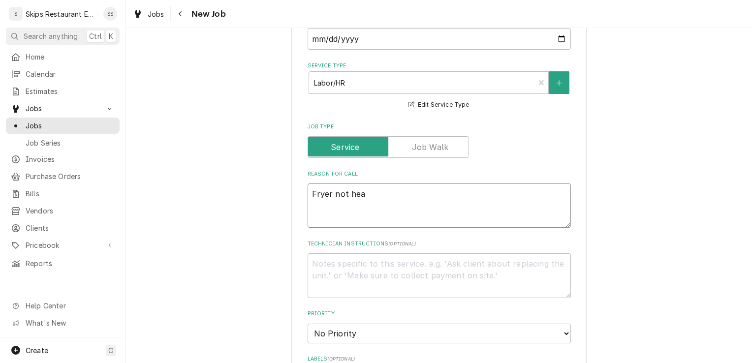
type textarea "Fryer not heat"
type textarea "x"
type textarea "Fryer not heati"
type textarea "x"
type textarea "Fryer not heatin"
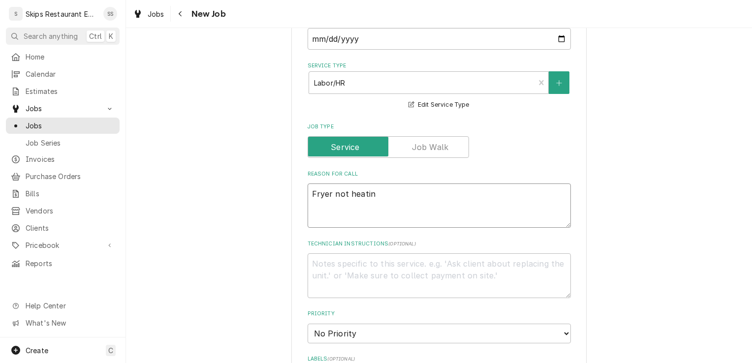
type textarea "x"
type textarea "Fryer not heating"
type textarea "x"
type textarea "Fryer not heating"
type textarea "x"
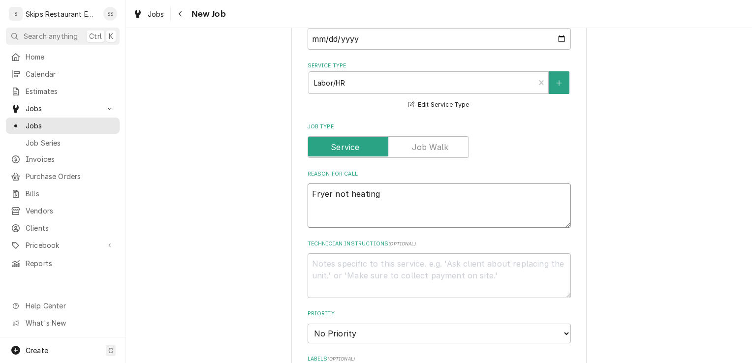
type textarea "Fryer not heating a"
type textarea "x"
type textarea "Fryer not heating at"
type textarea "x"
type textarea "Fryer not heating at"
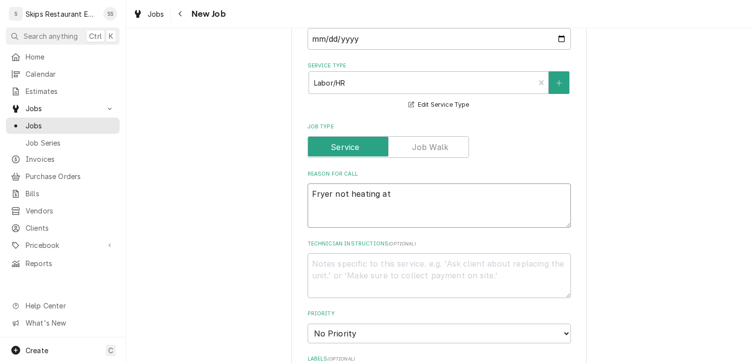
type textarea "x"
type textarea "Fryer not heating at a"
type textarea "x"
type textarea "Fryer not heating at al"
type textarea "x"
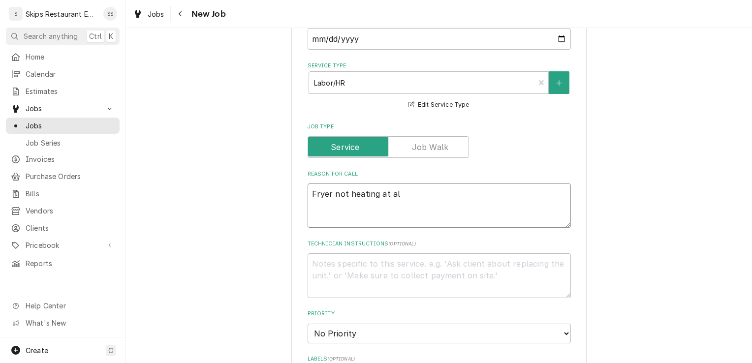
type textarea "Fryer not heating at all"
click at [343, 193] on textarea "Fryer not heating at all" at bounding box center [438, 206] width 263 height 44
type textarea "x"
type textarea "Fryer no heating at all"
click at [369, 195] on textarea "Fryer no heating at all" at bounding box center [438, 206] width 263 height 44
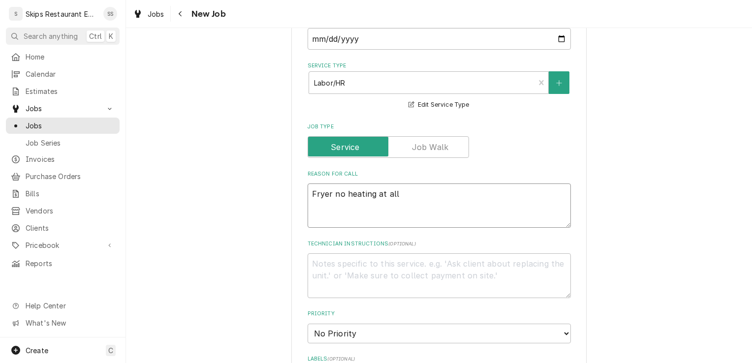
type textarea "x"
type textarea "Fryer no heatin at all"
type textarea "x"
type textarea "Fryer no heati at all"
type textarea "x"
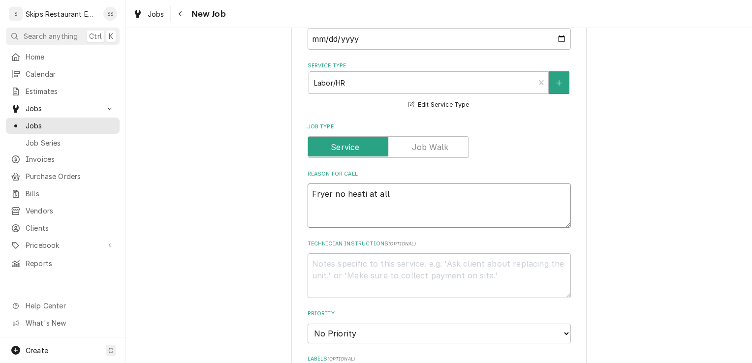
type textarea "Fryer no heat at all"
click at [383, 195] on textarea "Fryer no heat at all" at bounding box center [438, 206] width 263 height 44
type textarea "x"
type textarea "Fryer no heat at all."
type textarea "x"
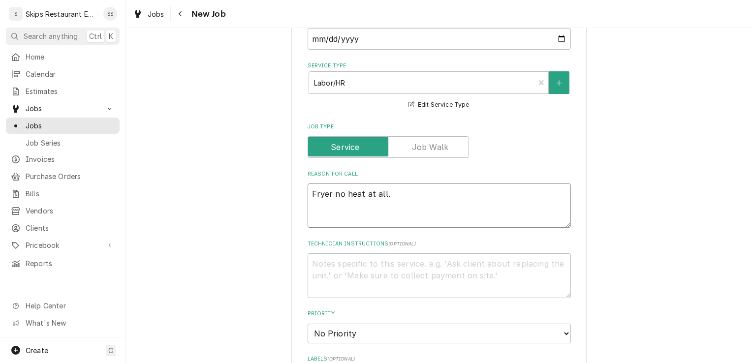
type textarea "Fryer no heat at all."
type textarea "x"
type textarea "Fryer no heat at all. D"
type textarea "x"
type textarea "Fryer no heat at all. Da"
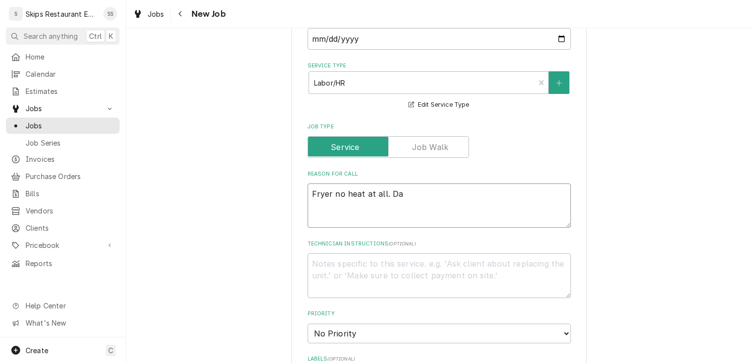
type textarea "x"
type textarea "Fryer no heat at all. Dar"
type textarea "x"
type textarea "Fryer no heat at all. Dary"
type textarea "x"
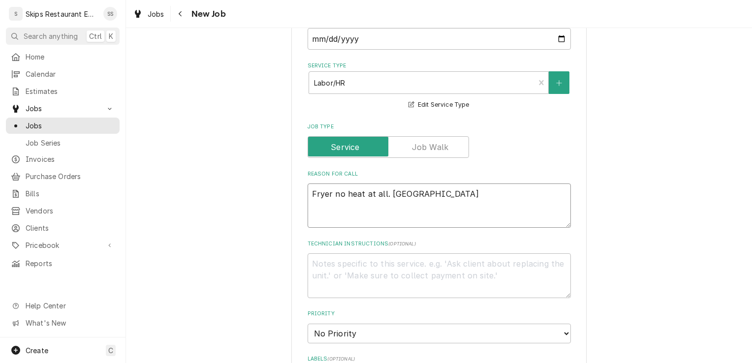
type textarea "Fryer no heat at all. Daryl"
type textarea "x"
type textarea "Fryer no heat at all. Daryl"
type textarea "x"
type textarea "Fryer no heat at all. Daryl t"
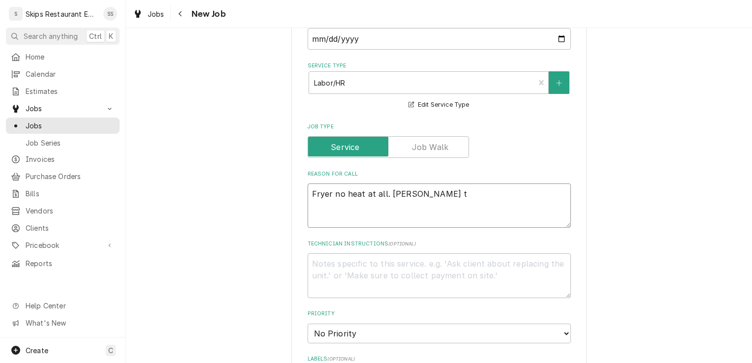
type textarea "x"
type textarea "Fryer no heat at all. Daryl th"
type textarea "x"
type textarea "Fryer no heat at all. Daryl thi"
type textarea "x"
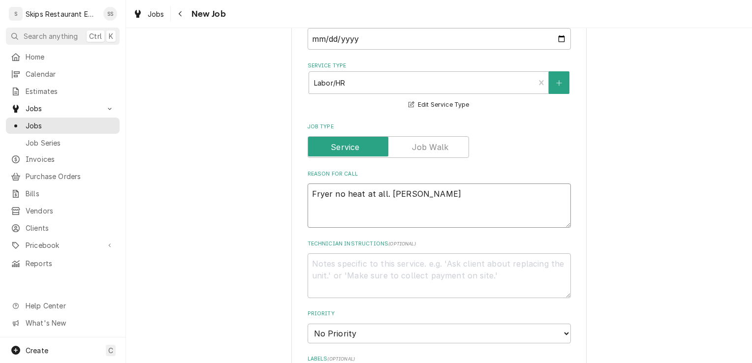
type textarea "Fryer no heat at all. Daryl thin"
type textarea "x"
type textarea "Fryer no heat at all. Daryl think"
type textarea "x"
type textarea "Fryer no heat at all. Daryl thinks"
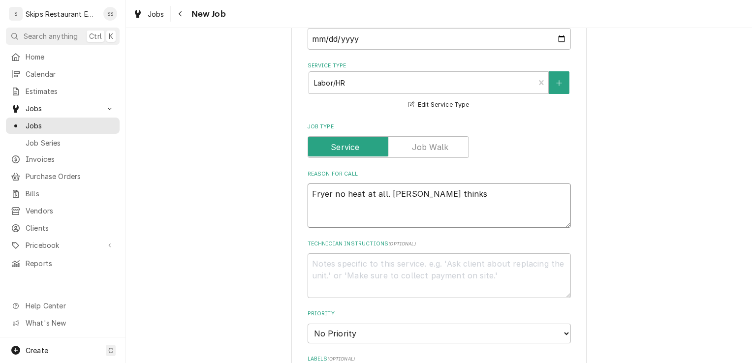
type textarea "x"
type textarea "Fryer no heat at all. Daryl thinks"
type textarea "x"
type textarea "Fryer no heat at all. Daryl thinks t"
type textarea "x"
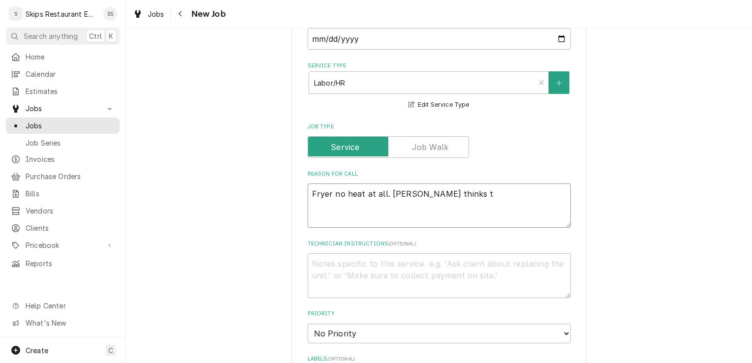
type textarea "Fryer no heat at all. Daryl thinks th"
type textarea "x"
type textarea "Fryer no heat at all. Daryl thinks the"
type textarea "x"
type textarea "Fryer no heat at all. Daryl thinks the"
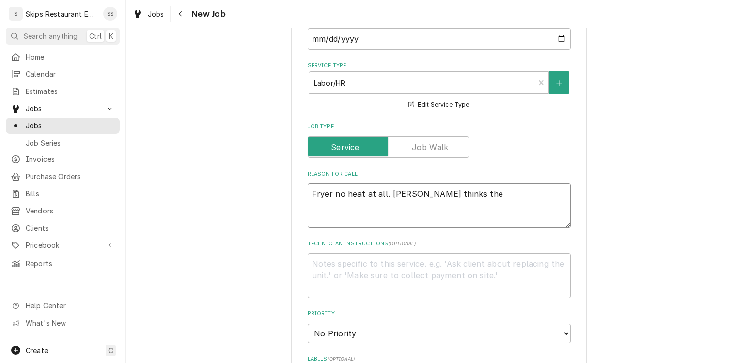
type textarea "x"
type textarea "Fryer no heat at all. Daryl thinks the t"
type textarea "x"
type textarea "Fryer no heat at all. Daryl thinks the th"
type textarea "x"
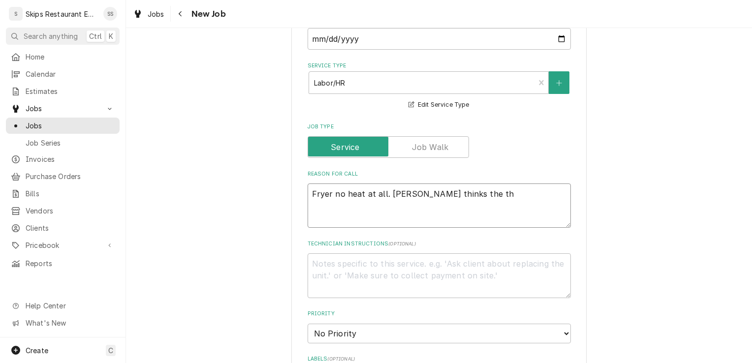
type textarea "Fryer no heat at all. Daryl thinks the the"
type textarea "x"
type textarea "Fryer no heat at all. Daryl thinks the ther"
type textarea "x"
type textarea "Fryer no heat at all. Daryl thinks the therm"
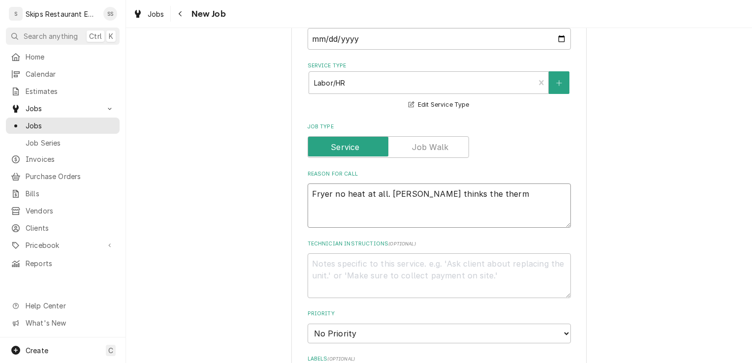
type textarea "x"
type textarea "Fryer no heat at all. Daryl thinks the thermo"
type textarea "x"
type textarea "Fryer no heat at all. Daryl thinks the thermoc"
type textarea "x"
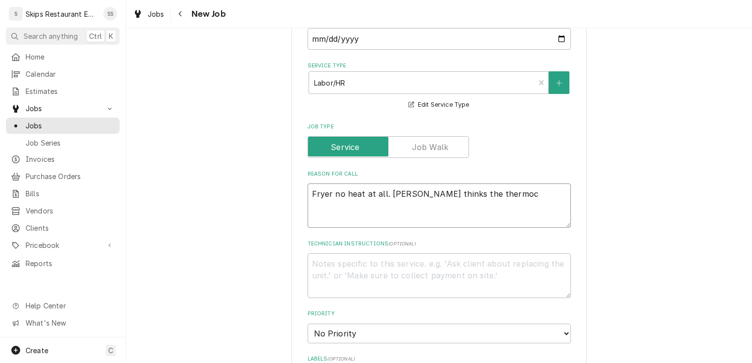
type textarea "Fryer no heat at all. Daryl thinks the thermoco"
type textarea "x"
type textarea "Fryer no heat at all. Daryl thinks the thermocou"
type textarea "x"
type textarea "Fryer no heat at all. Daryl thinks the thermocoup"
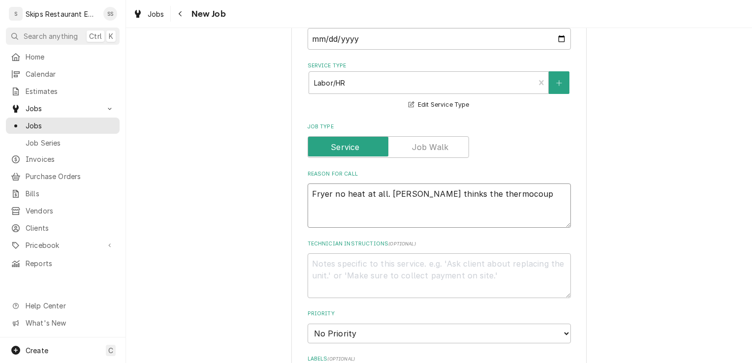
type textarea "x"
type textarea "Fryer no heat at all. Daryl thinks the thermocoupl"
type textarea "x"
type textarea "Fryer no heat at all. Daryl thinks the thermocouple"
type textarea "x"
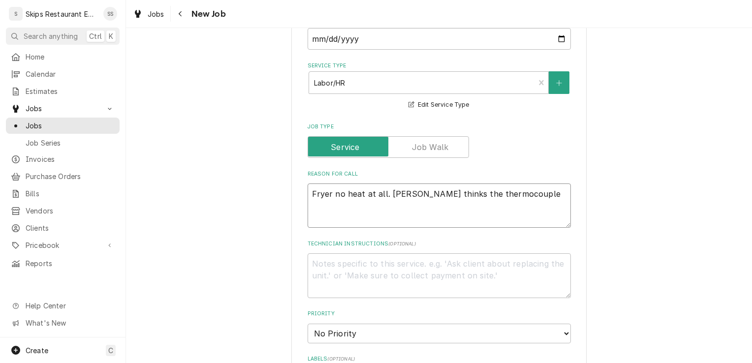
type textarea "Fryer no heat at all. Daryl thinks the thermocouple"
type textarea "x"
type textarea "Fryer no heat at all. Daryl thinks the thermocouple n"
type textarea "x"
type textarea "Fryer no heat at all. Daryl thinks the thermocouple ne"
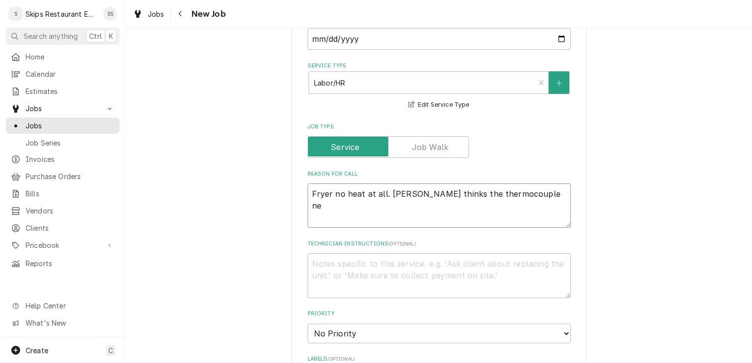
type textarea "x"
type textarea "Fryer no heat at all. Daryl thinks the thermocouple nee"
type textarea "x"
type textarea "Fryer no heat at all. Daryl thinks the thermocouple need"
type textarea "x"
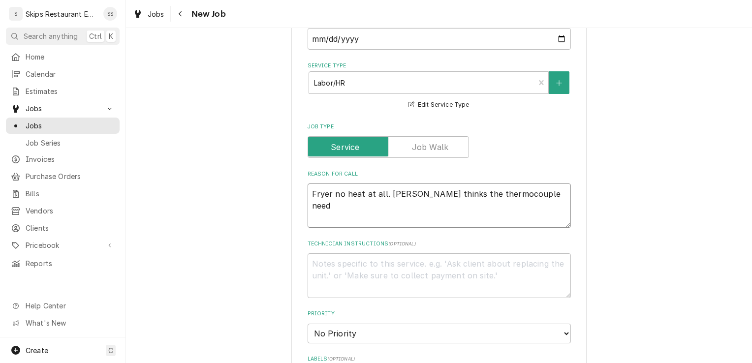
type textarea "Fryer no heat at all. Daryl thinks the thermocouple needs"
type textarea "x"
type textarea "Fryer no heat at all. Daryl thinks the thermocouple needs"
type textarea "x"
type textarea "Fryer no heat at all. Daryl thinks the thermocouple needs r"
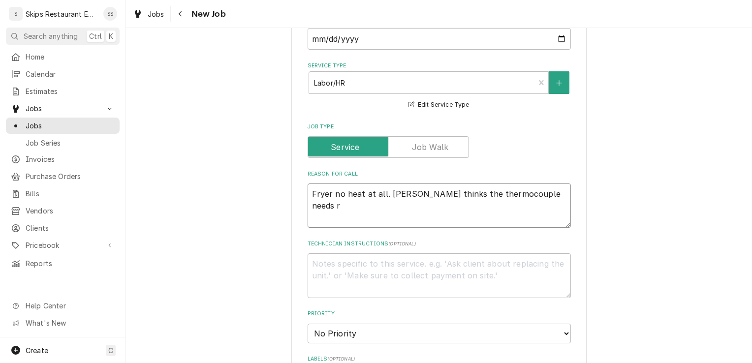
type textarea "x"
type textarea "Fryer no heat at all. Daryl thinks the thermocouple needs re"
type textarea "x"
type textarea "Fryer no heat at all. Daryl thinks the thermocouple needs rep"
type textarea "x"
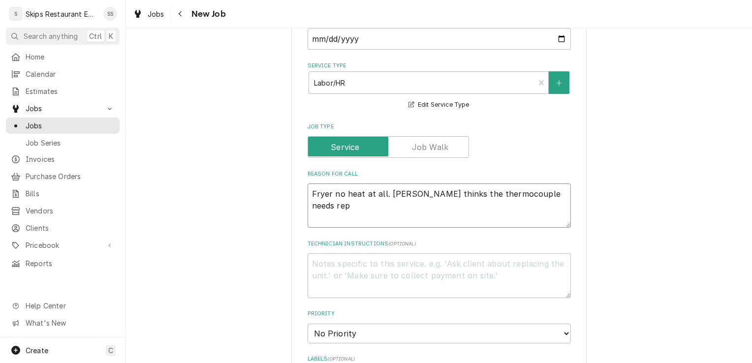
type textarea "Fryer no heat at all. Daryl thinks the thermocouple needs repl"
type textarea "x"
type textarea "Fryer no heat at all. Daryl thinks the thermocouple needs repla"
type textarea "x"
type textarea "Fryer no heat at all. Daryl thinks the thermocouple needs replac"
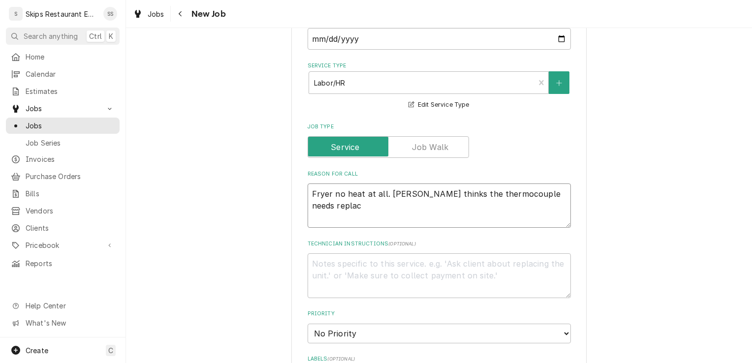
type textarea "x"
type textarea "Fryer no heat at all. Daryl thinks the thermocouple needs replaci"
type textarea "x"
type textarea "Fryer no heat at all. Daryl thinks the thermocouple needs replacin"
type textarea "x"
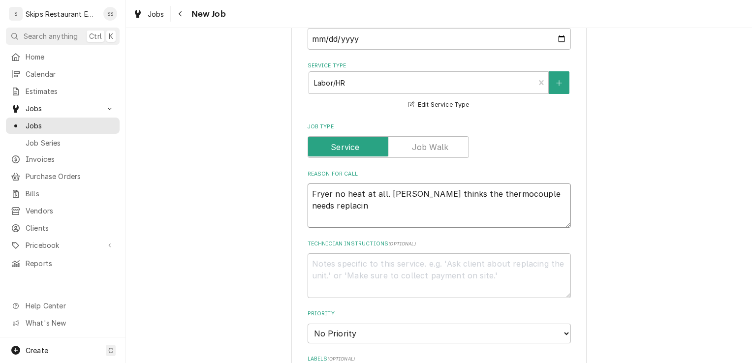
type textarea "Fryer no heat at all. Daryl thinks the thermocouple needs replacing"
type textarea "x"
type textarea "Fryer no heat at all. Daryl thinks the thermocouple needs replacing."
type textarea "x"
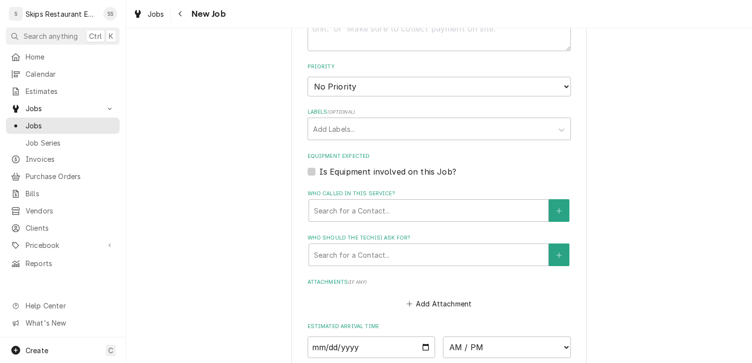
scroll to position [590, 0]
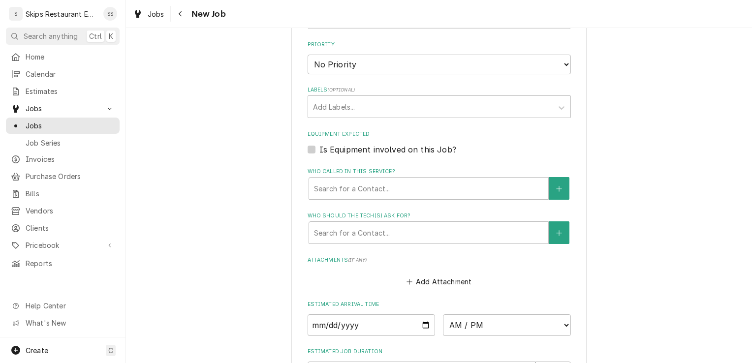
type textarea "Fryer no heat at all. Daryl thinks the thermocouple needs replacing."
click at [319, 150] on label "Is Equipment involved on this Job?" at bounding box center [387, 150] width 137 height 12
click at [319, 150] on input "Equipment Expected" at bounding box center [450, 155] width 263 height 22
checkbox input "true"
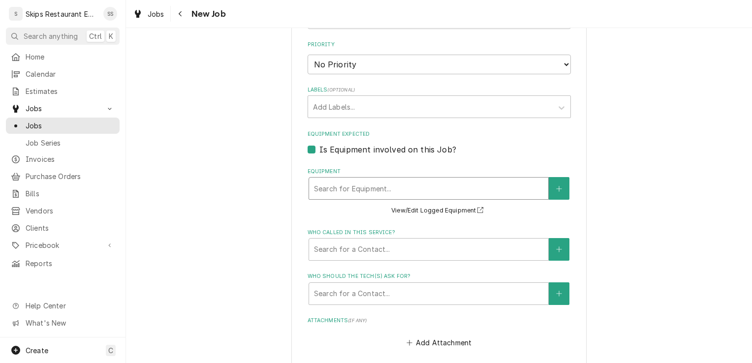
click at [378, 190] on div "Equipment" at bounding box center [428, 189] width 229 height 18
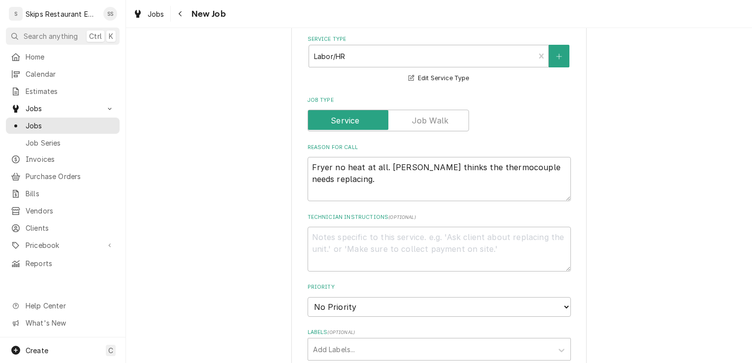
scroll to position [337, 0]
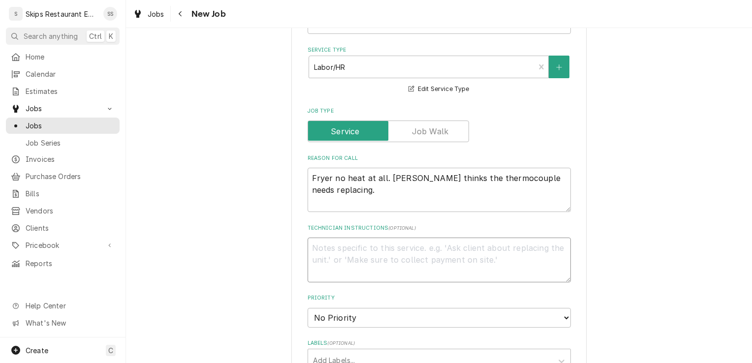
click at [318, 247] on textarea "Technician Instructions ( optional )" at bounding box center [438, 260] width 263 height 44
type textarea "x"
type textarea "I"
type textarea "x"
type textarea "I"
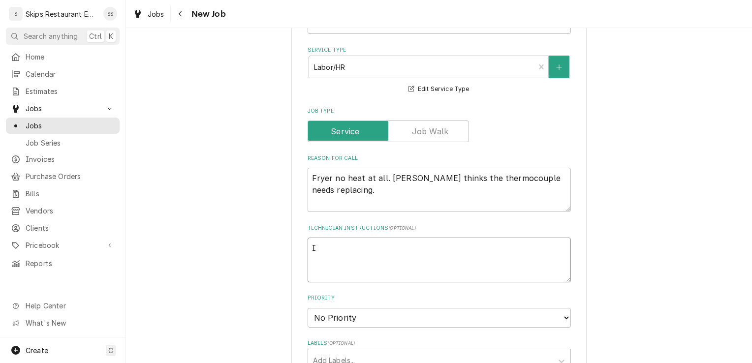
type textarea "x"
type textarea "I m"
type textarea "x"
type textarea "I ma"
type textarea "x"
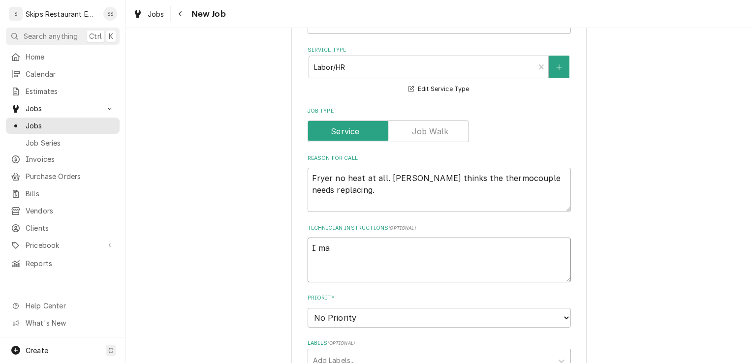
type textarea "I may"
type textarea "x"
type textarea "I may"
type textarea "x"
type textarea "I may h"
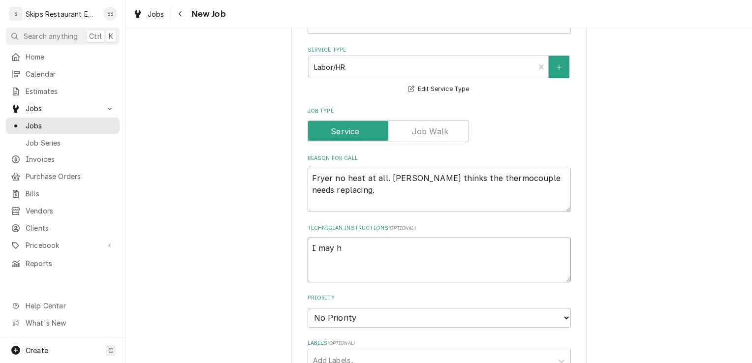
type textarea "x"
type textarea "I may ha"
type textarea "x"
type textarea "I may hav"
type textarea "x"
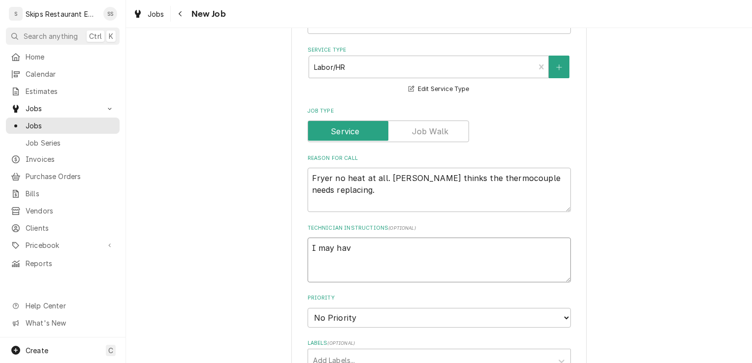
type textarea "I may have"
type textarea "x"
type textarea "I may have"
type textarea "x"
type textarea "I may have t"
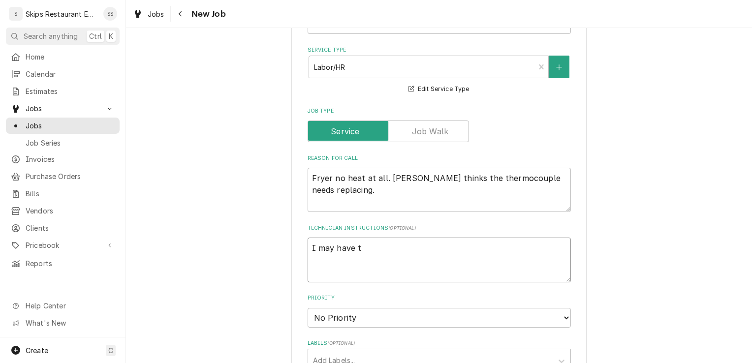
type textarea "x"
type textarea "I may have th"
type textarea "x"
type textarea "I may have the"
type textarea "x"
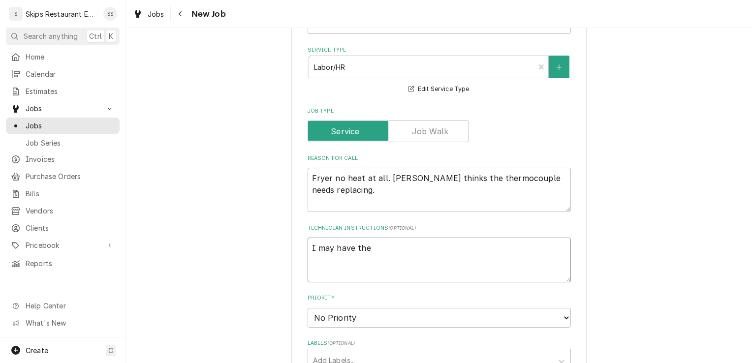
type textarea "I may have the w"
type textarea "x"
type textarea "I may have the wro"
type textarea "x"
type textarea "I may have the wron"
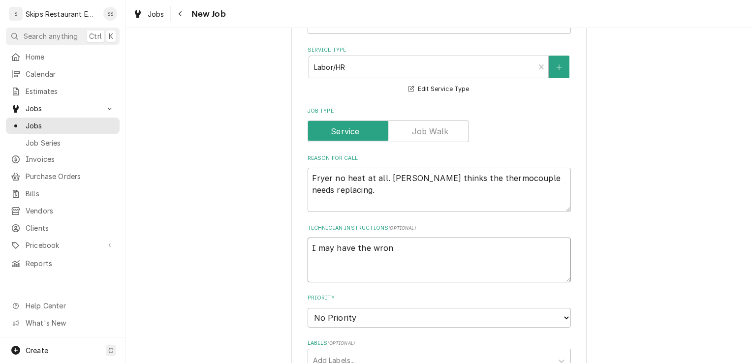
type textarea "x"
type textarea "I may have the wrong"
type textarea "x"
type textarea "I may have the wrong"
type textarea "x"
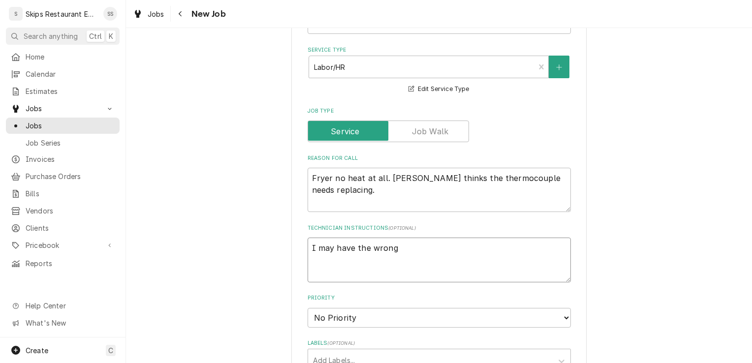
type textarea "I may have the wrong e"
type textarea "x"
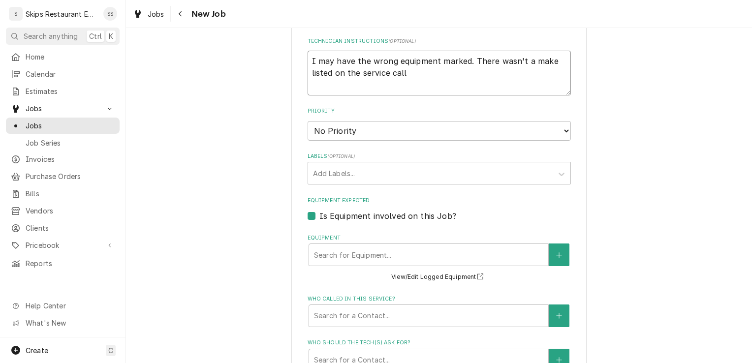
scroll to position [557, 0]
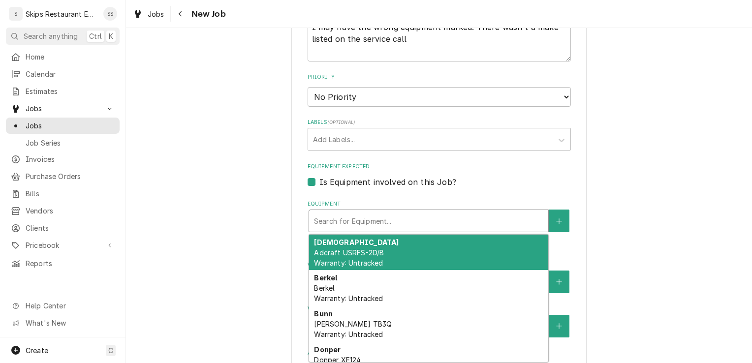
click at [491, 220] on div "Equipment" at bounding box center [428, 221] width 229 height 18
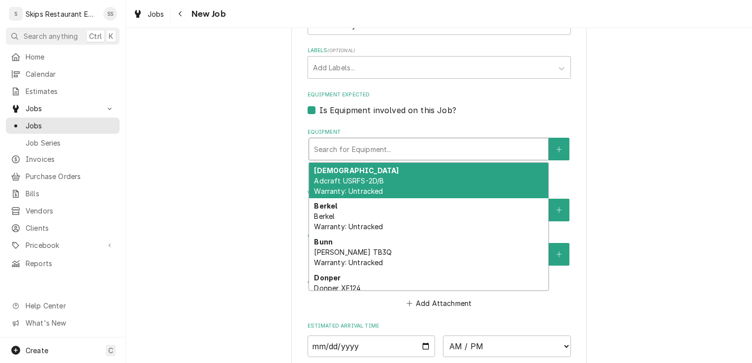
scroll to position [634, 0]
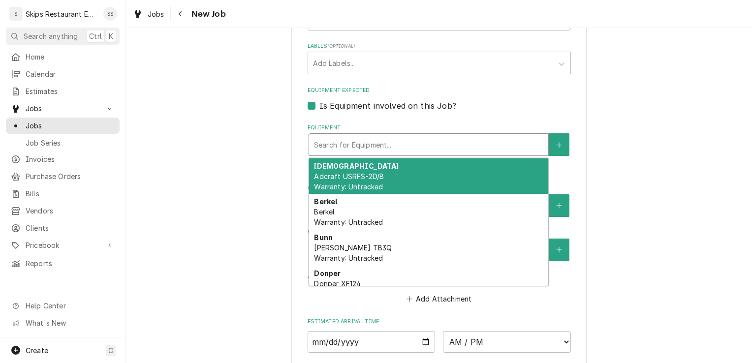
click at [361, 182] on div "Adcraft Adcraft USRFS-2D/B Warranty: Untracked" at bounding box center [428, 176] width 239 height 36
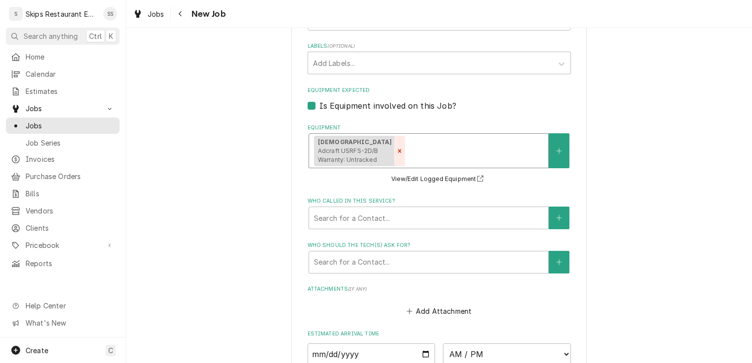
click at [396, 151] on icon "Remove [object Object]" at bounding box center [399, 151] width 7 height 7
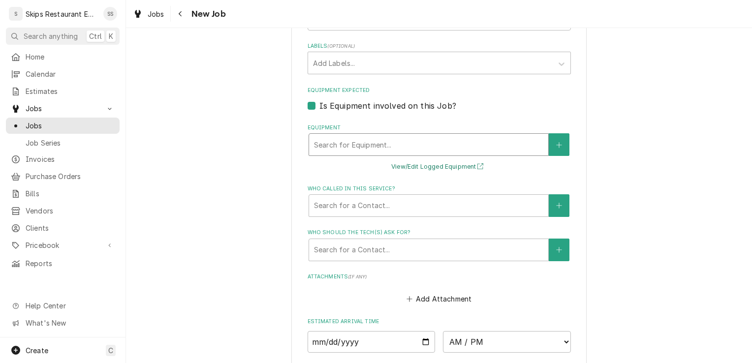
click at [439, 167] on button "View/Edit Logged Equipment" at bounding box center [439, 167] width 98 height 12
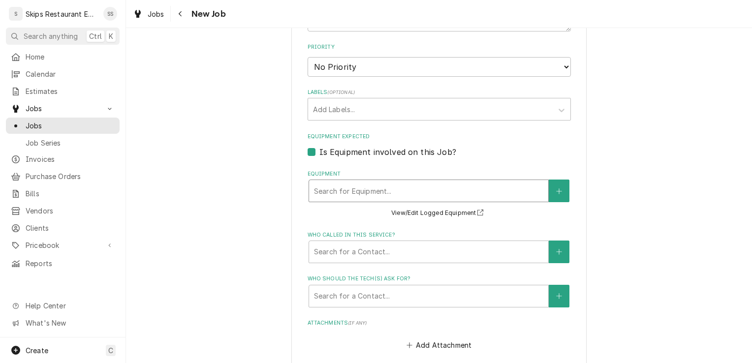
scroll to position [598, 0]
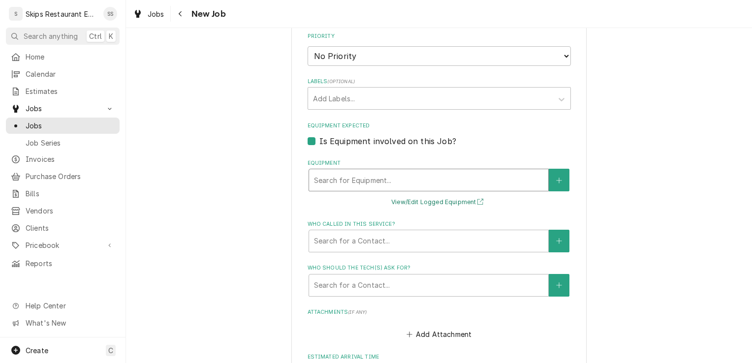
click at [422, 201] on button "View/Edit Logged Equipment" at bounding box center [439, 202] width 98 height 12
click at [555, 184] on button "Equipment" at bounding box center [559, 180] width 21 height 23
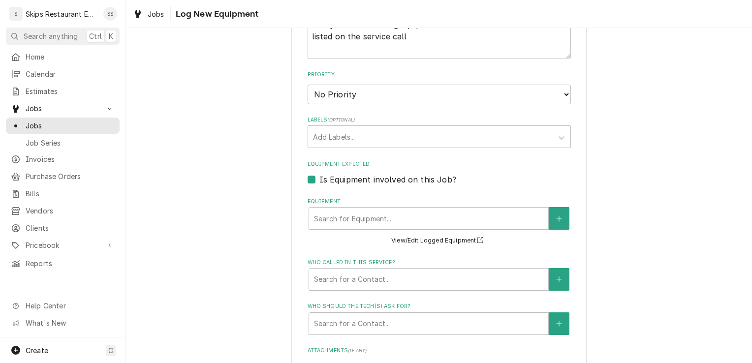
scroll to position [566, 0]
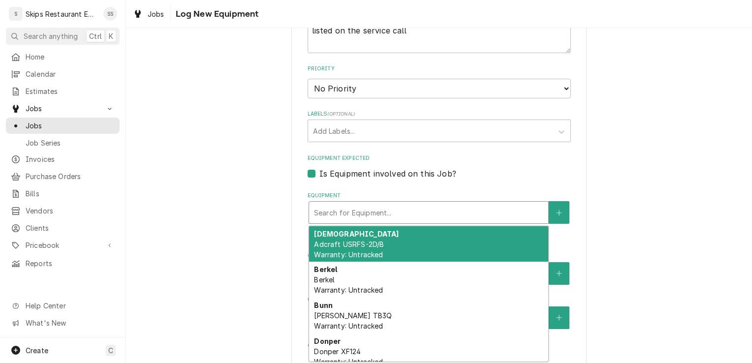
click at [445, 212] on div "Equipment" at bounding box center [428, 213] width 229 height 18
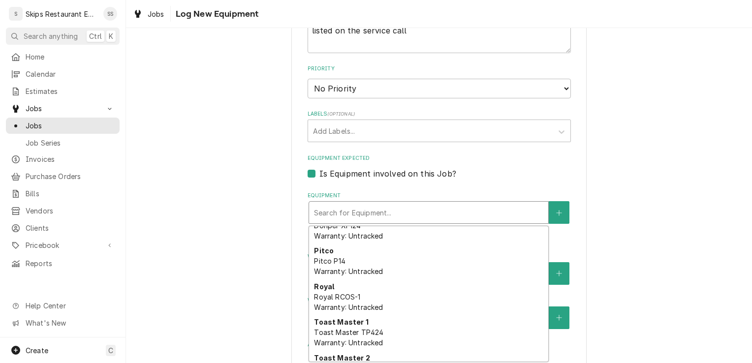
scroll to position [144, 0]
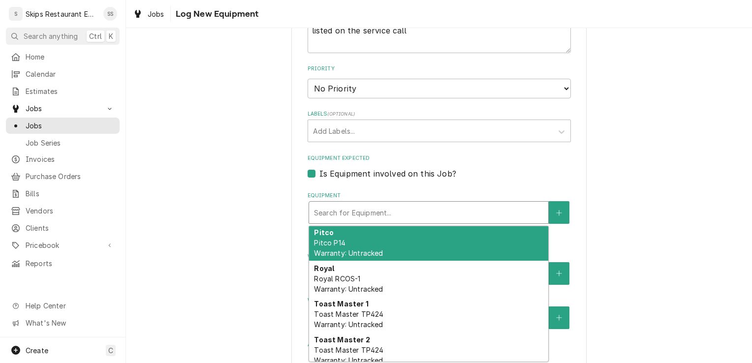
click at [350, 247] on div "Pitco Pitco P14 Warranty: Untracked" at bounding box center [428, 243] width 239 height 36
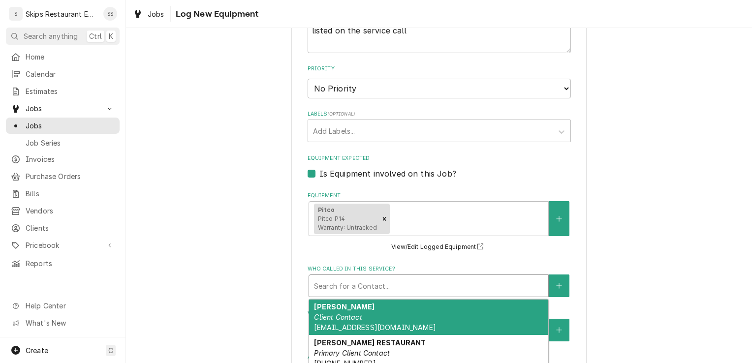
click at [384, 286] on div "Who called in this service?" at bounding box center [428, 286] width 229 height 18
click at [365, 314] on div "DARRYL Client Contact susannac@suddenlink.net" at bounding box center [428, 318] width 239 height 36
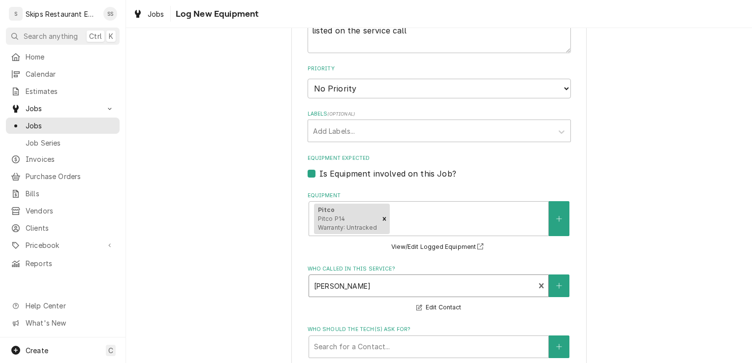
click at [351, 282] on div "Who called in this service?" at bounding box center [422, 286] width 216 height 18
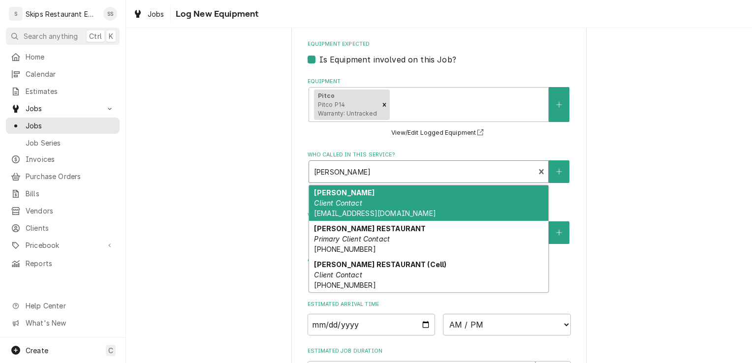
scroll to position [686, 0]
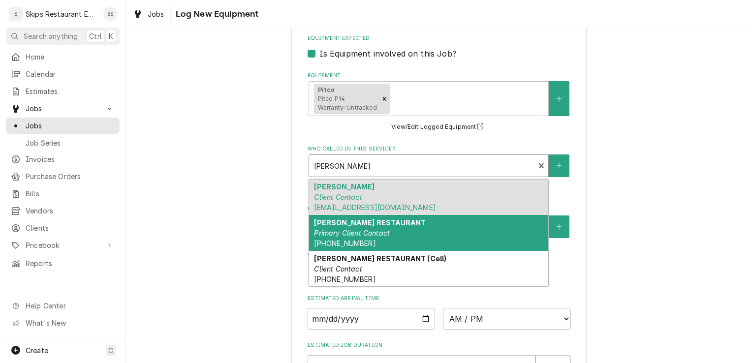
click at [386, 232] on div "RAMSEY'S RESTAURANT Primary Client Contact (361) 572-3287" at bounding box center [428, 233] width 239 height 36
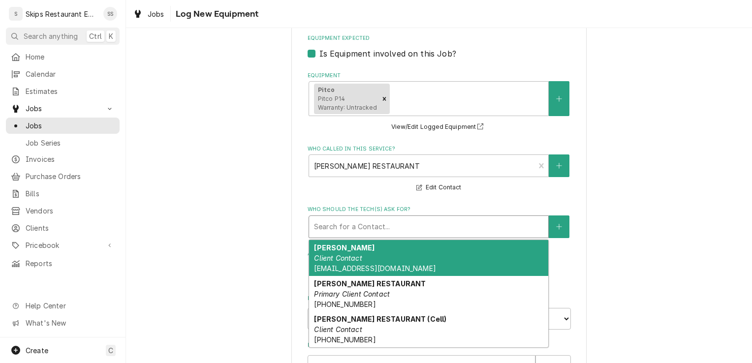
click at [385, 231] on div "Who should the tech(s) ask for?" at bounding box center [428, 227] width 229 height 18
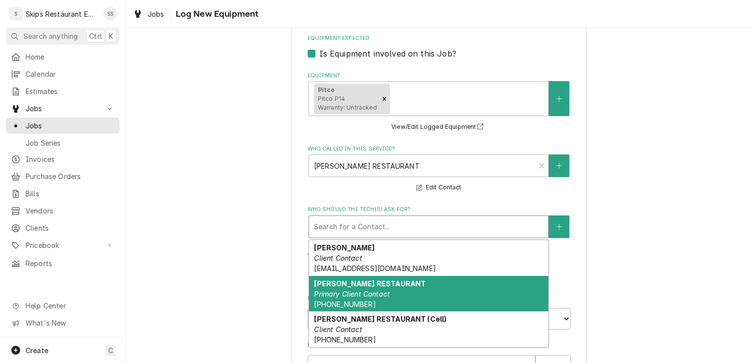
click at [374, 291] on em "Primary Client Contact" at bounding box center [352, 294] width 76 height 8
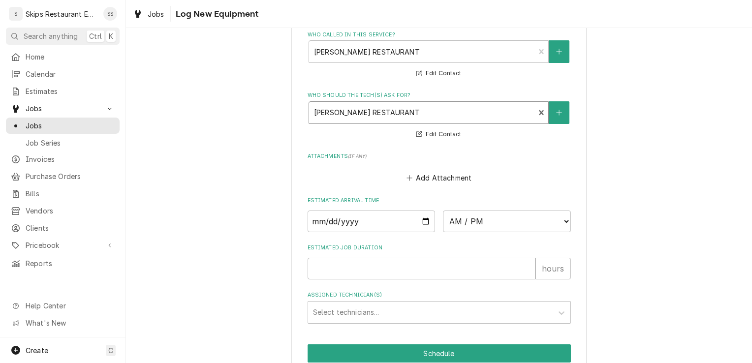
scroll to position [847, 0]
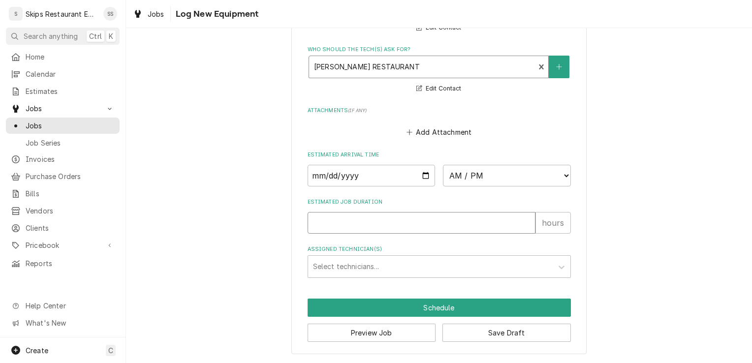
click at [323, 220] on input "Estimated Job Duration" at bounding box center [421, 223] width 228 height 22
click at [470, 336] on button "Save Draft" at bounding box center [506, 333] width 128 height 18
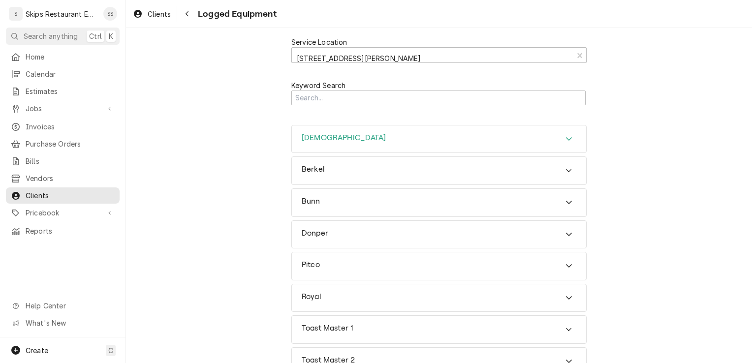
click at [565, 137] on icon "Accordion Header" at bounding box center [568, 139] width 7 height 8
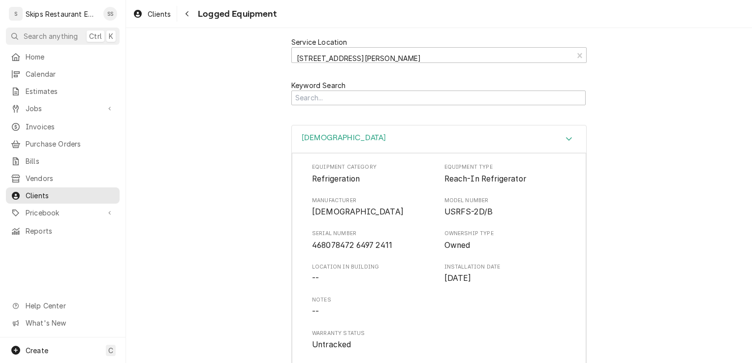
click at [565, 137] on icon "Accordion Header" at bounding box center [568, 139] width 7 height 8
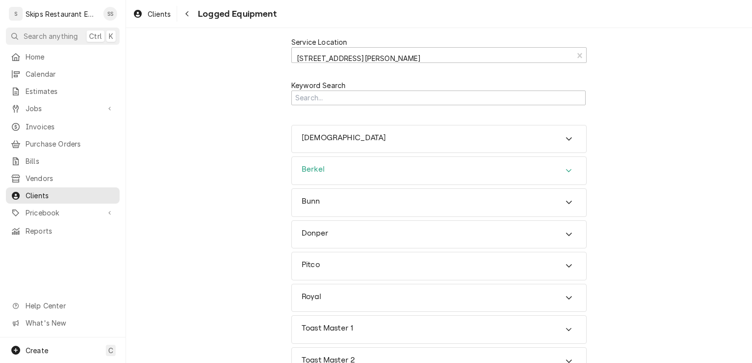
click at [568, 170] on icon "Accordion Header" at bounding box center [568, 171] width 7 height 8
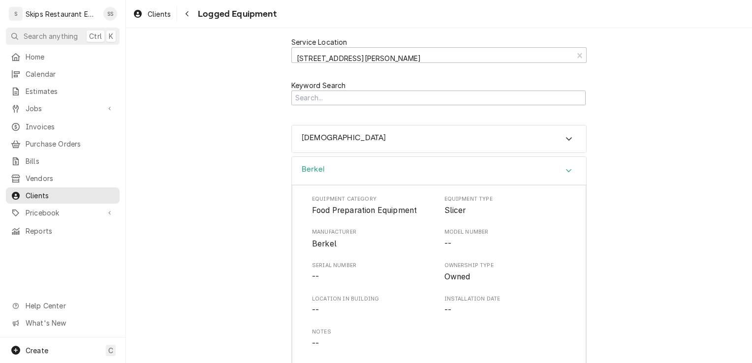
click at [568, 170] on icon "Accordion Header" at bounding box center [568, 171] width 7 height 8
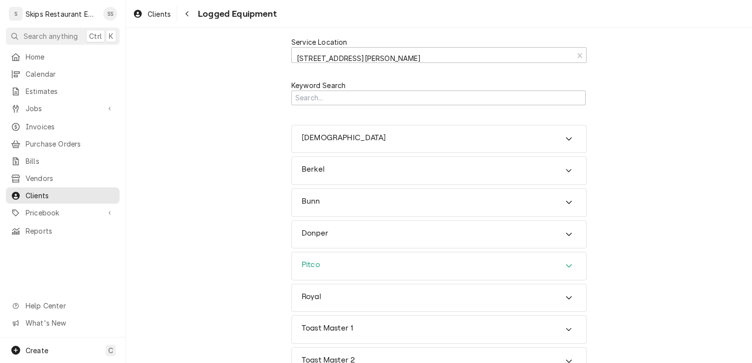
click at [566, 265] on icon "Accordion Header" at bounding box center [568, 266] width 7 height 8
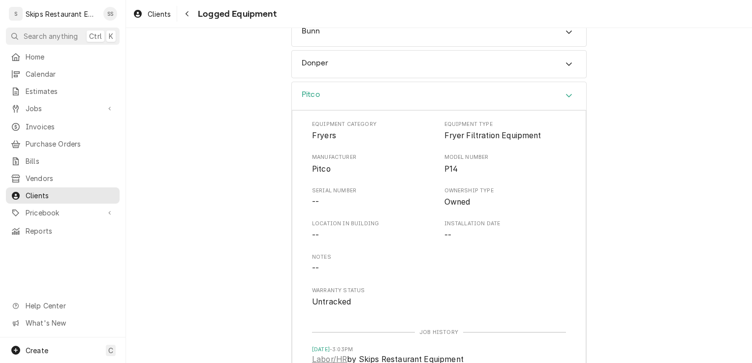
scroll to position [175, 0]
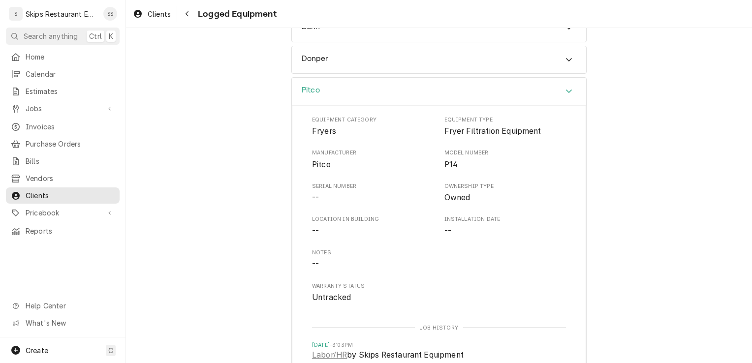
click at [565, 93] on icon "Accordion Header" at bounding box center [568, 91] width 7 height 8
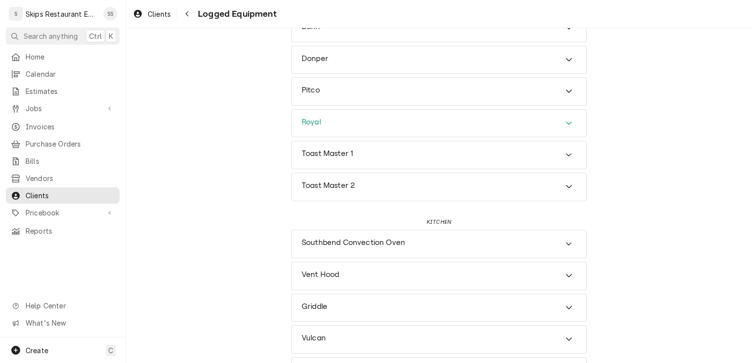
click at [565, 121] on icon "Accordion Header" at bounding box center [568, 123] width 7 height 8
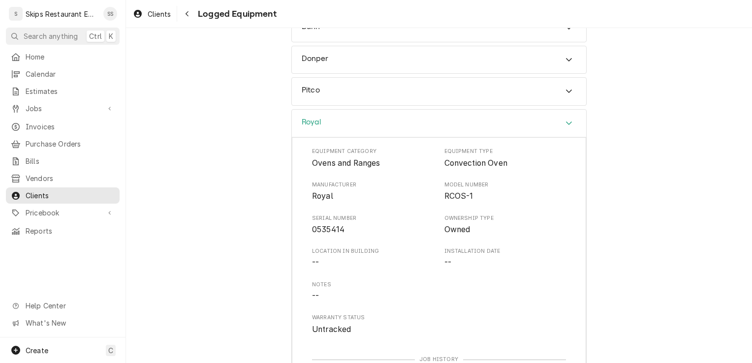
click at [565, 121] on icon "Accordion Header" at bounding box center [568, 123] width 7 height 8
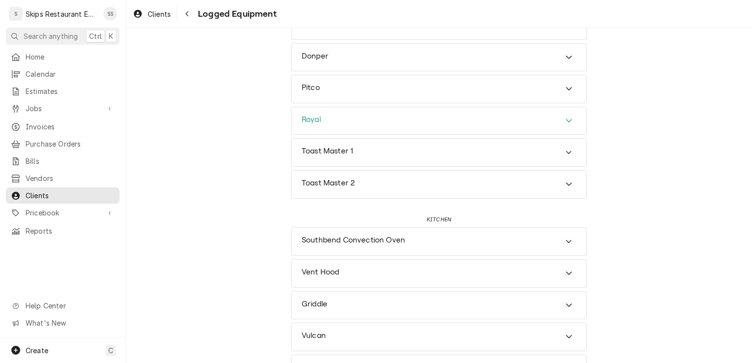
scroll to position [178, 0]
click at [565, 332] on icon "Accordion Header" at bounding box center [568, 336] width 7 height 8
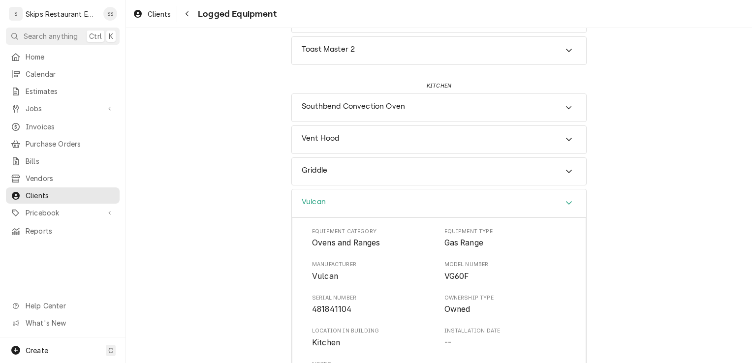
scroll to position [315, 0]
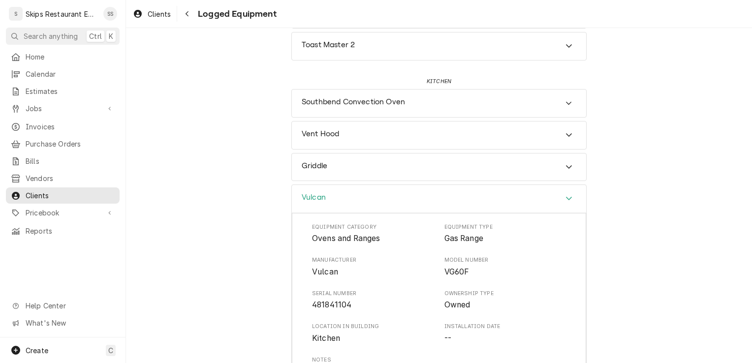
click at [565, 195] on icon "Accordion Header" at bounding box center [568, 198] width 7 height 8
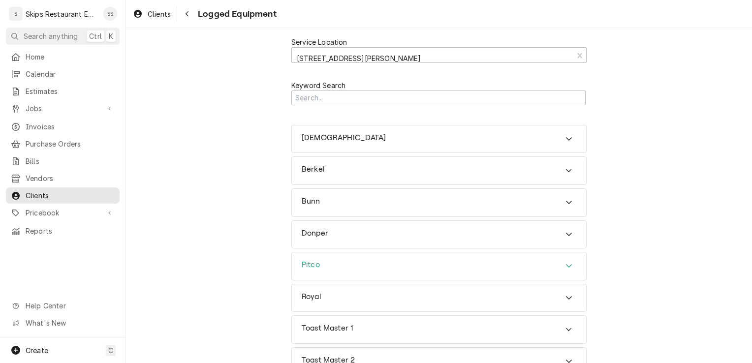
click at [307, 263] on h3 "Pitco" at bounding box center [311, 264] width 18 height 9
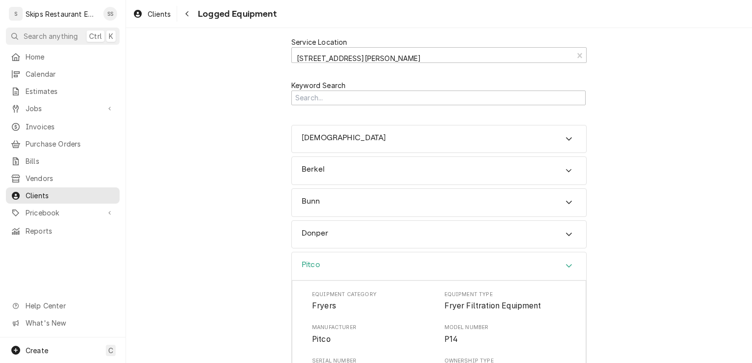
click at [307, 263] on h3 "Pitco" at bounding box center [311, 264] width 18 height 9
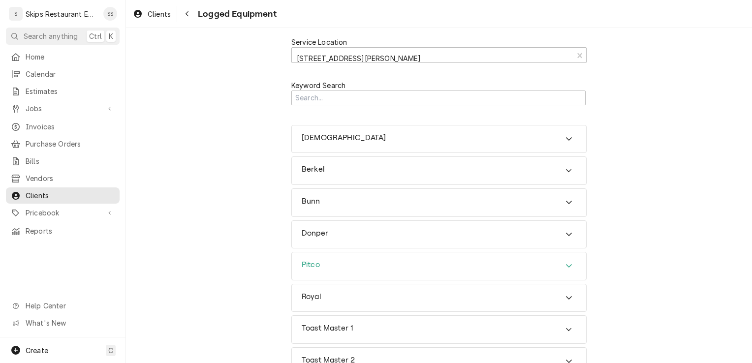
click at [307, 263] on h3 "Pitco" at bounding box center [311, 264] width 18 height 9
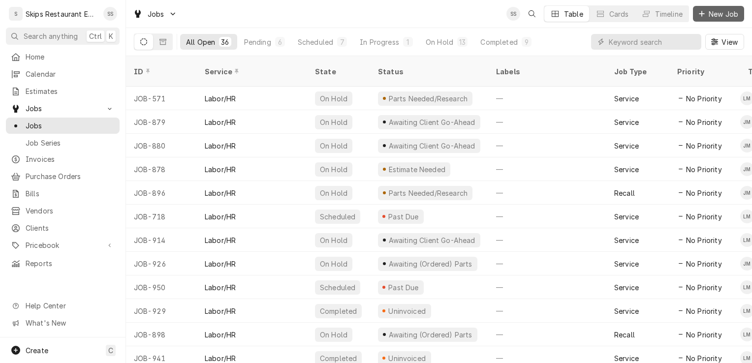
click at [717, 11] on span "New Job" at bounding box center [722, 14] width 33 height 10
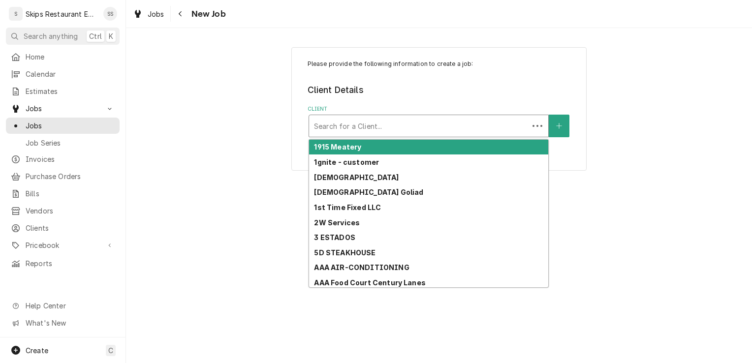
click at [399, 123] on div "Client" at bounding box center [419, 126] width 210 height 18
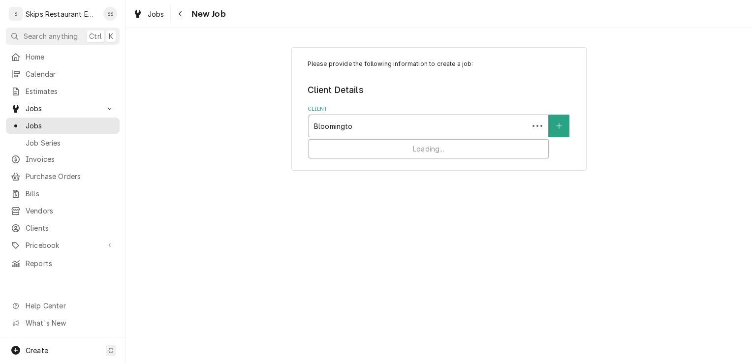
type input "Bloomington"
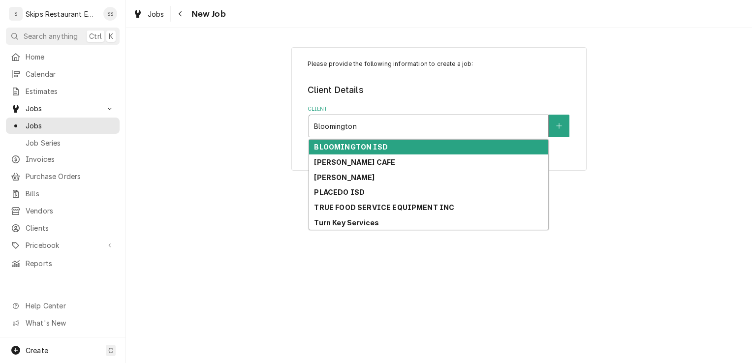
click at [352, 146] on strong "BLOOMINGTON ISD" at bounding box center [350, 147] width 73 height 8
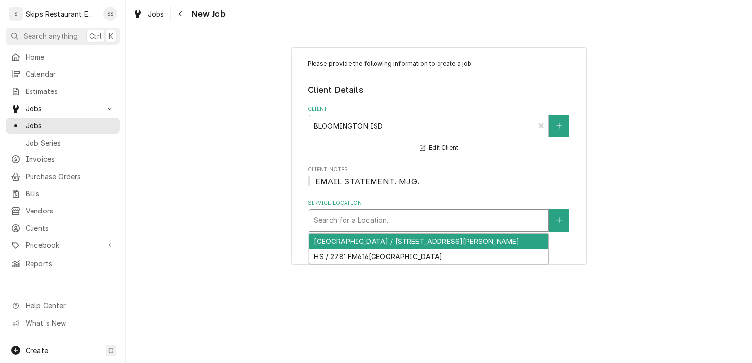
click at [381, 221] on div "Service Location" at bounding box center [428, 221] width 229 height 18
click at [394, 237] on div "[GEOGRAPHIC_DATA] / [STREET_ADDRESS][PERSON_NAME]" at bounding box center [428, 241] width 239 height 15
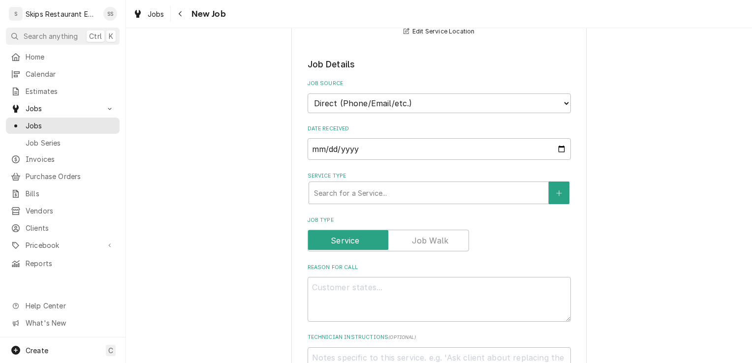
scroll to position [219, 0]
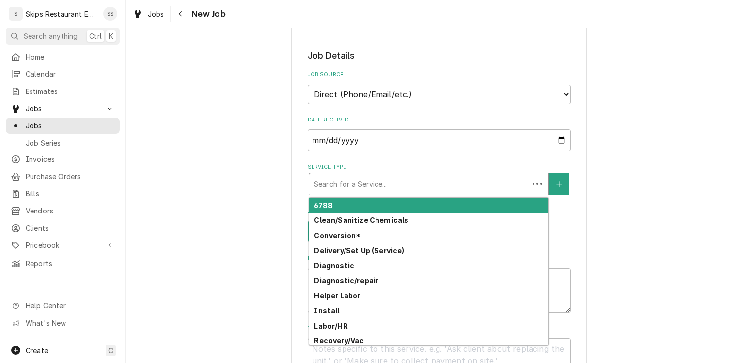
click at [385, 185] on div "Service Type" at bounding box center [419, 184] width 210 height 18
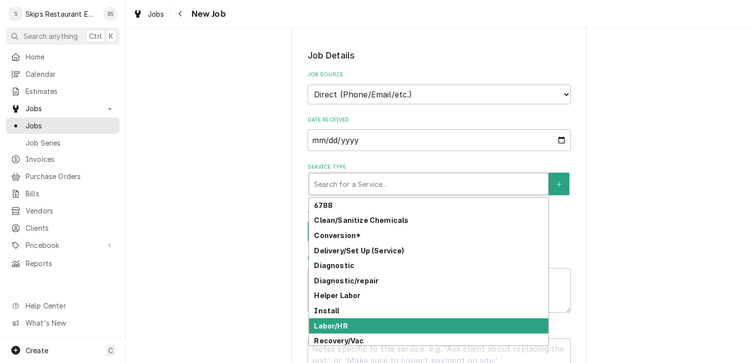
click at [323, 324] on strong "Labor/HR" at bounding box center [330, 326] width 33 height 8
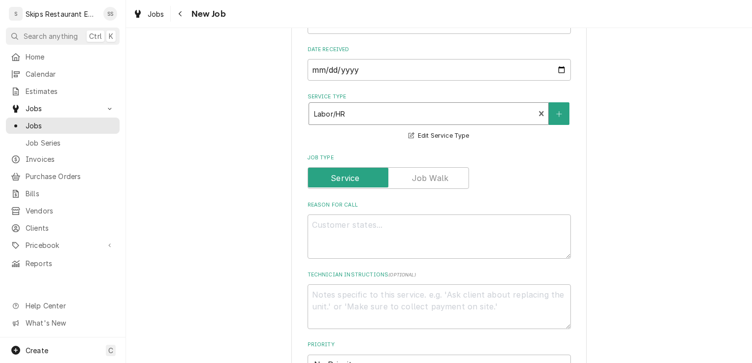
scroll to position [294, 0]
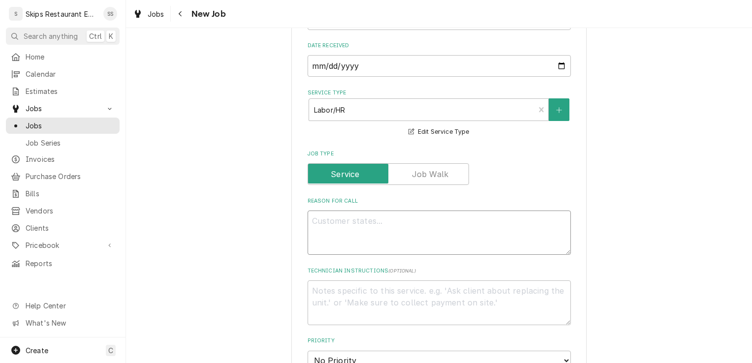
click at [334, 223] on textarea "Reason For Call" at bounding box center [438, 233] width 263 height 44
click at [323, 223] on textarea "Reason For Call" at bounding box center [438, 233] width 263 height 44
type textarea "x"
type textarea "n"
type textarea "x"
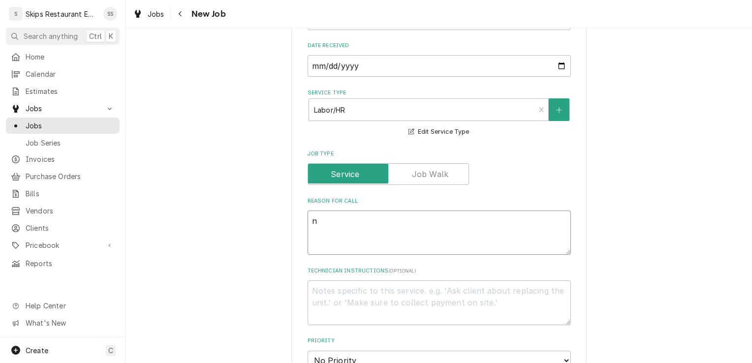
type textarea "no"
type textarea "x"
type textarea "not"
type textarea "x"
type textarea "not"
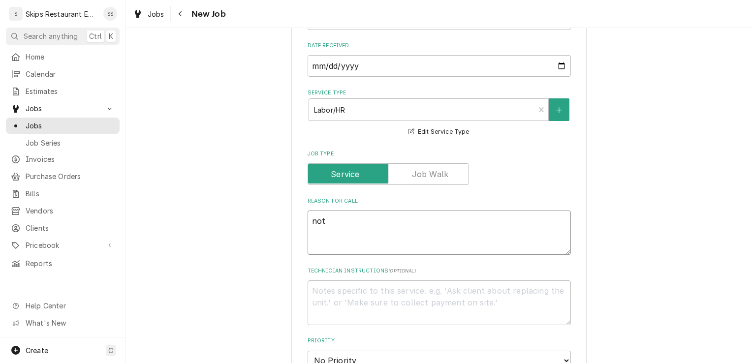
type textarea "x"
type textarea "not h"
type textarea "x"
type textarea "not he"
type textarea "x"
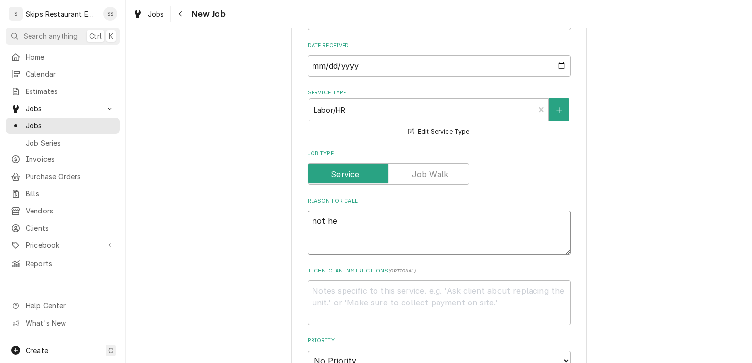
type textarea "not hea"
type textarea "x"
type textarea "not heat"
type textarea "x"
type textarea "not heati"
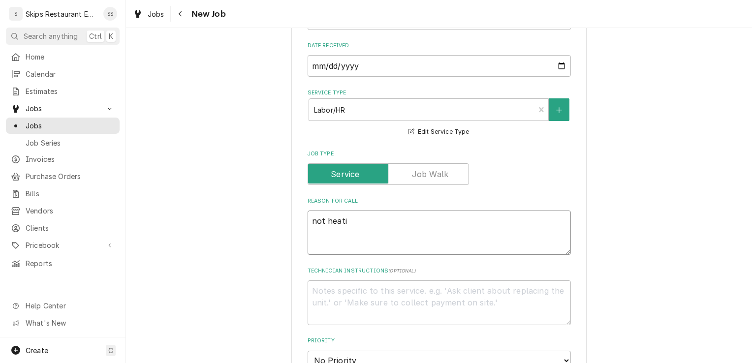
type textarea "x"
type textarea "not heatin"
type textarea "x"
type textarea "not heating"
type textarea "x"
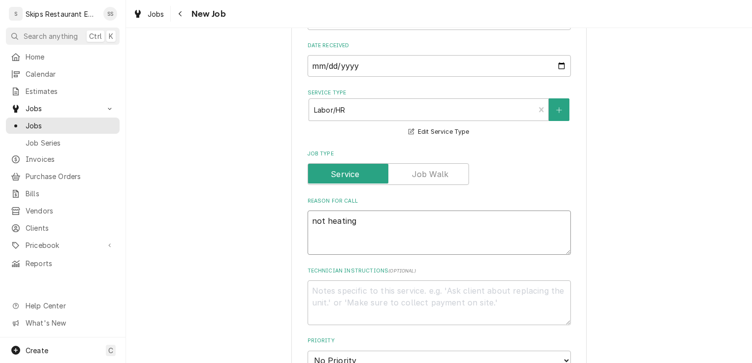
type textarea "not heatin"
type textarea "x"
type textarea "not heati"
type textarea "x"
type textarea "not heat"
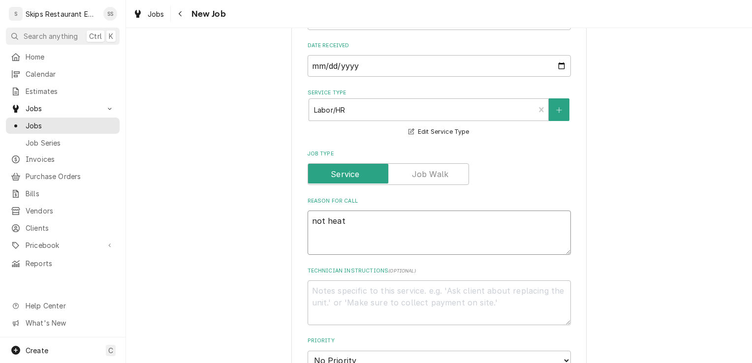
type textarea "x"
type textarea "not hea"
type textarea "x"
type textarea "not he"
type textarea "x"
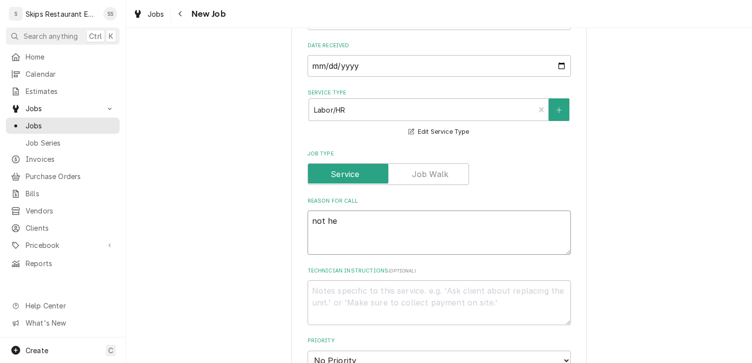
type textarea "not h"
type textarea "x"
type textarea "not"
type textarea "x"
type textarea "not"
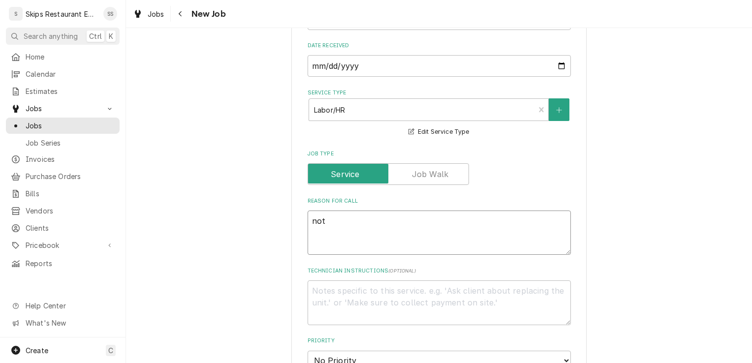
type textarea "x"
type textarea "no"
type textarea "x"
type textarea "n"
type textarea "x"
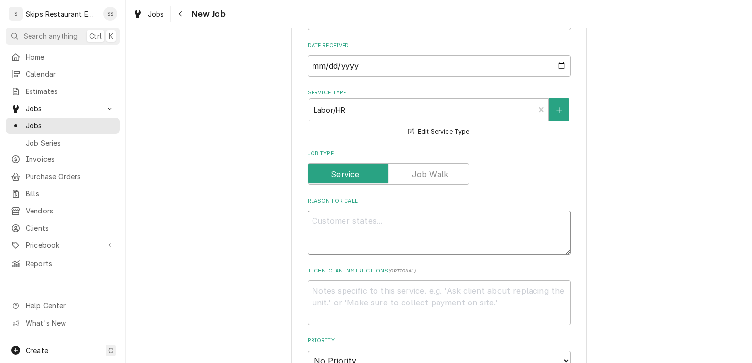
type textarea "x"
type textarea "T"
type textarea "x"
type textarea "Ti"
type textarea "x"
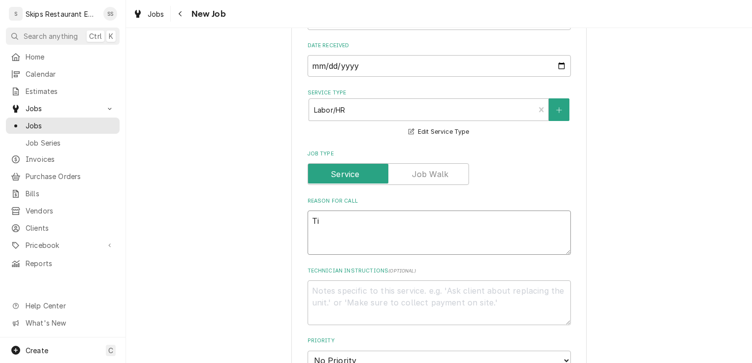
type textarea "Tit"
type textarea "x"
type textarea "Titl"
type textarea "x"
type textarea "Tit"
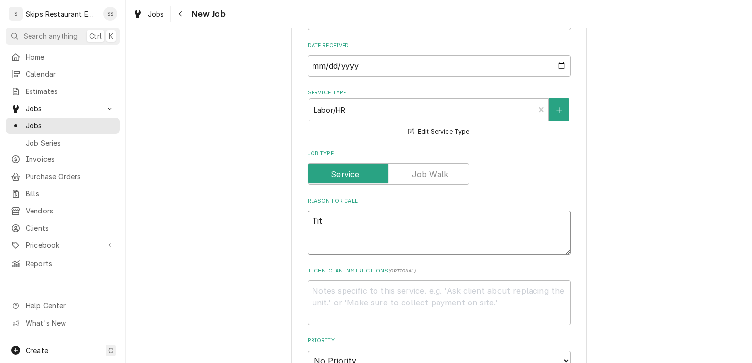
type textarea "x"
type textarea "Ti"
type textarea "x"
type textarea "Til"
type textarea "x"
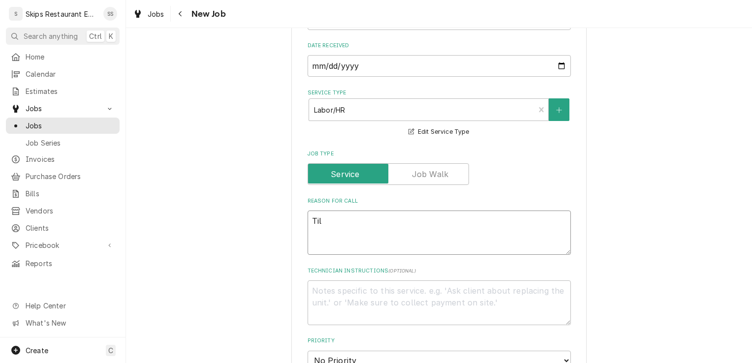
type textarea "Tilt"
type textarea "x"
type textarea "Tilt"
type textarea "x"
type textarea "Tilt s"
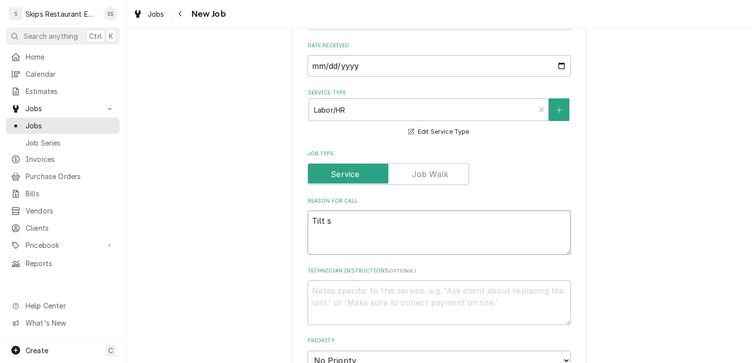
type textarea "x"
type textarea "Tilt sk"
type textarea "x"
type textarea "Tilt ski"
type textarea "x"
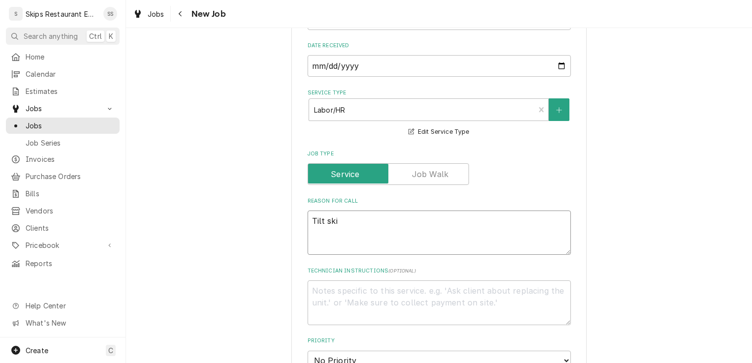
type textarea "Tilt skil"
type textarea "x"
type textarea "Tilt skill"
type textarea "x"
type textarea "Tilt skille"
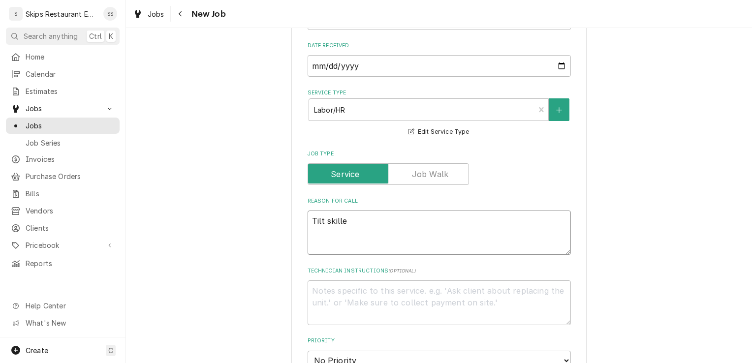
type textarea "x"
type textarea "Tilt skillet"
type textarea "x"
type textarea "Tilt skillet"
type textarea "x"
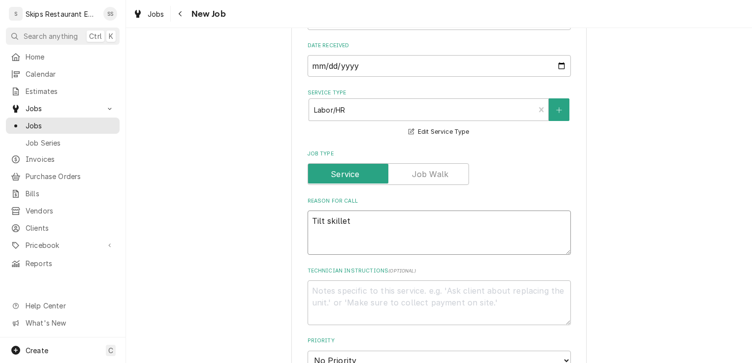
type textarea "Tilt skillet n"
type textarea "x"
type textarea "Tilt skillet no"
type textarea "x"
type textarea "Tilt skillet no"
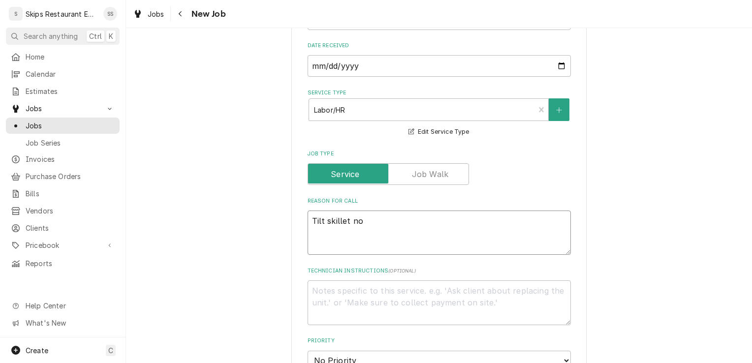
type textarea "x"
type textarea "Tilt skillet no h"
type textarea "x"
type textarea "Tilt skillet no he"
type textarea "x"
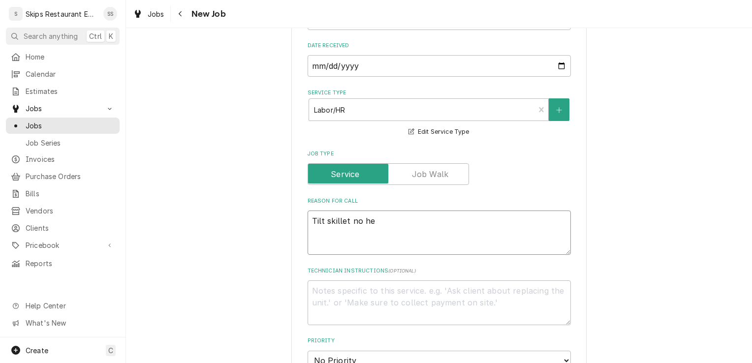
type textarea "Tilt skillet no hea"
type textarea "x"
type textarea "Tilt skillet no heat"
type textarea "x"
type textarea "Tilt skillet no heati"
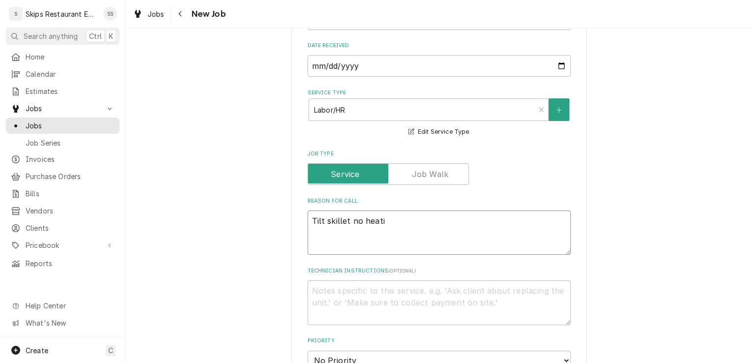
type textarea "x"
type textarea "Tilt skillet no heatin"
type textarea "x"
type textarea "Tilt skillet no heating"
click at [356, 219] on textarea "Tilt skillet no heating" at bounding box center [438, 233] width 263 height 44
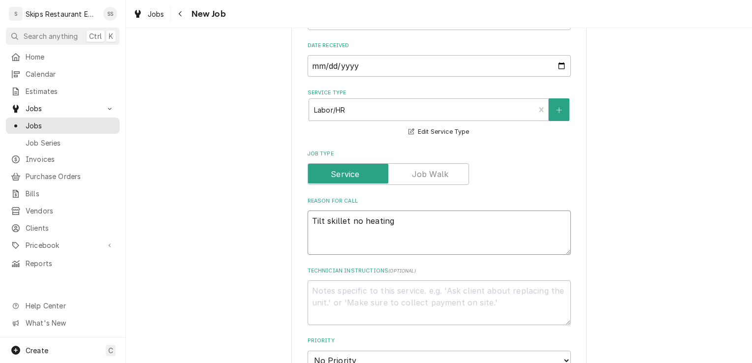
type textarea "x"
type textarea "Tilt skillet not heating"
type textarea "x"
click at [391, 220] on textarea "Tilt skillet not heating" at bounding box center [438, 233] width 263 height 44
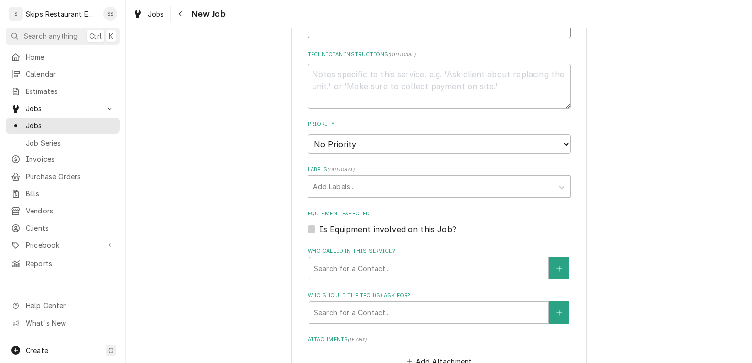
scroll to position [537, 0]
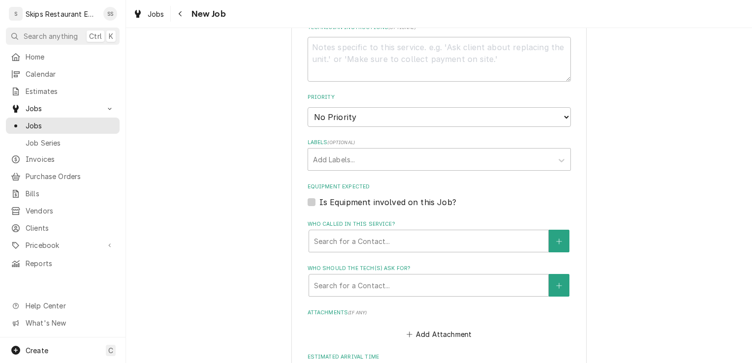
type textarea "Tilt skillet not heating"
click at [319, 203] on label "Is Equipment involved on this Job?" at bounding box center [387, 202] width 137 height 12
click at [319, 203] on input "Equipment Expected" at bounding box center [450, 207] width 263 height 22
checkbox input "true"
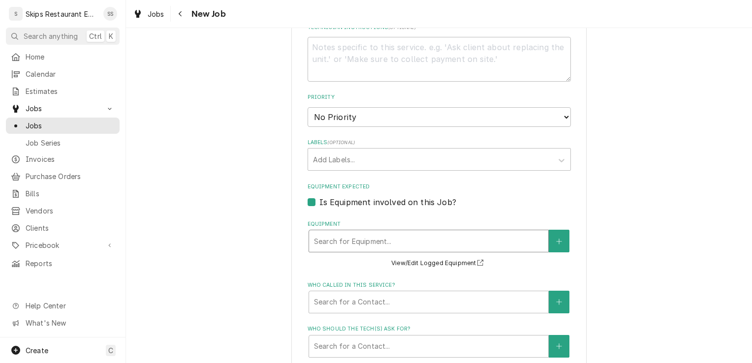
click at [344, 239] on div "Equipment" at bounding box center [428, 241] width 229 height 18
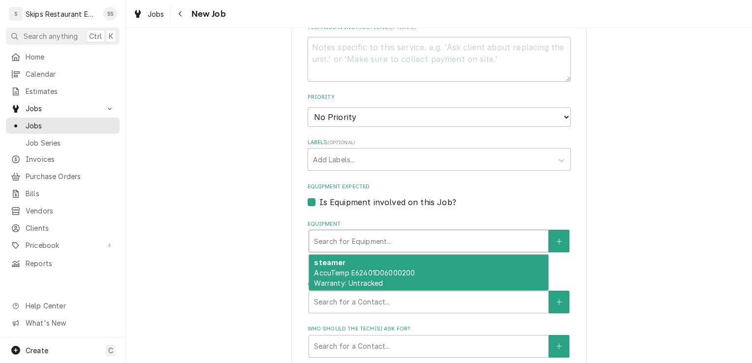
drag, startPoint x: 322, startPoint y: 279, endPoint x: 316, endPoint y: 271, distance: 10.6
click at [322, 279] on span "AccuTemp E62401D06000200 Warranty: Untracked" at bounding box center [364, 278] width 101 height 19
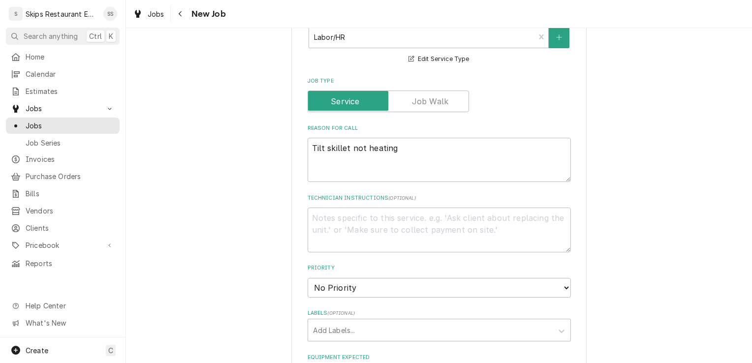
scroll to position [365, 0]
drag, startPoint x: 344, startPoint y: 148, endPoint x: 302, endPoint y: 146, distance: 42.4
click at [302, 146] on div "Please provide the following information to create a job: Client Details Client…" at bounding box center [438, 242] width 295 height 1120
type textarea "x"
type textarea "S not heating"
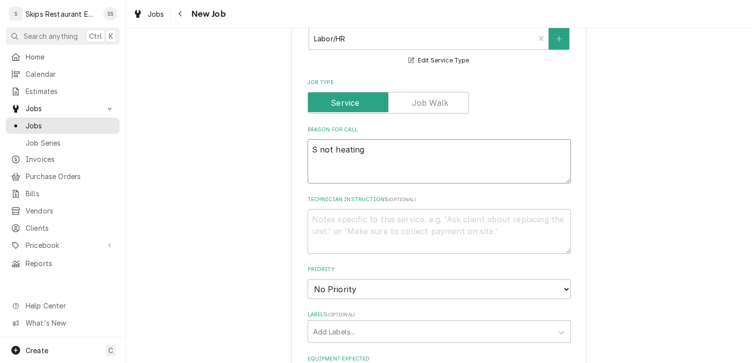
type textarea "x"
type textarea "St not heating"
type textarea "x"
type textarea "Ste not heating"
type textarea "x"
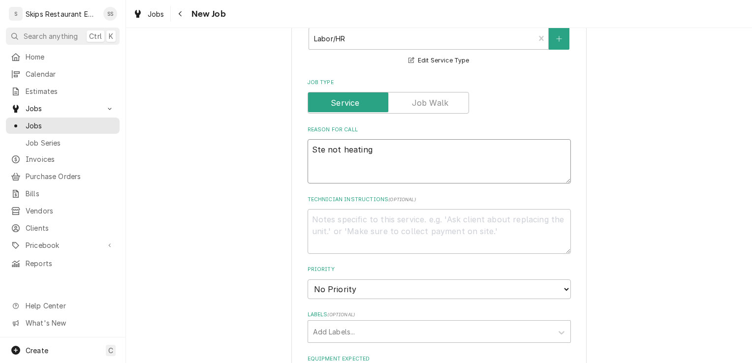
type textarea "Stea not heating"
type textarea "x"
type textarea "Steam not heating"
type textarea "x"
type textarea "Steame not heating"
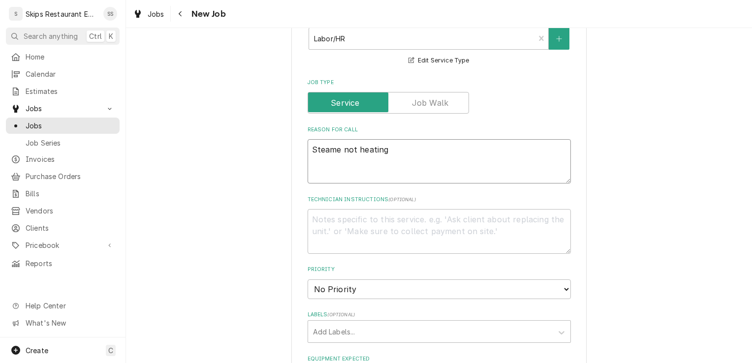
type textarea "x"
type textarea "Steamer not heating"
type textarea "x"
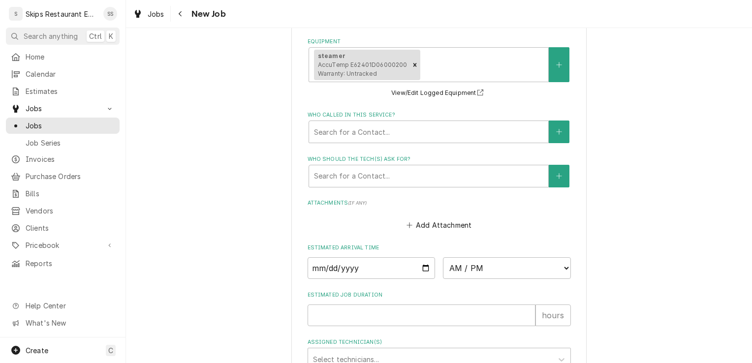
scroll to position [728, 0]
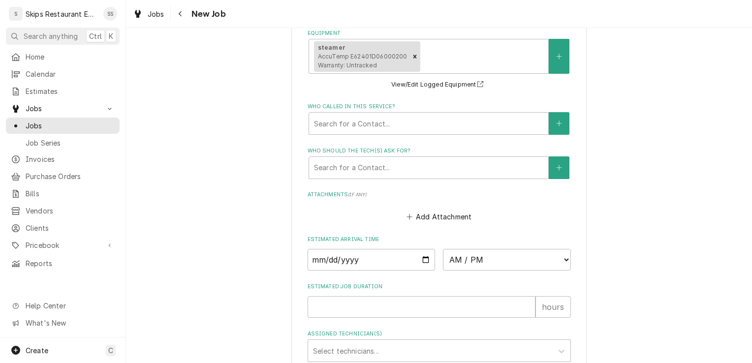
type textarea "Steamer not heating"
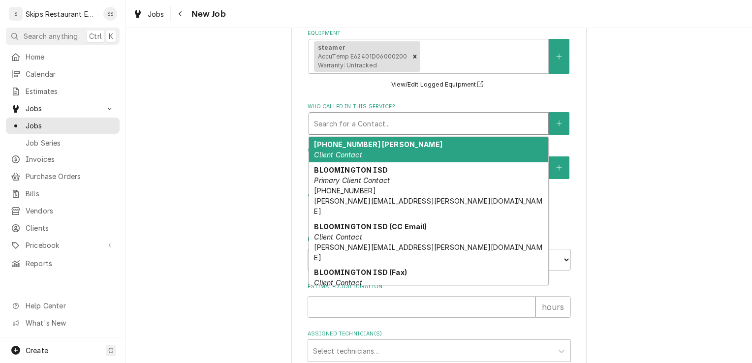
click at [351, 127] on div "Who called in this service?" at bounding box center [428, 124] width 229 height 18
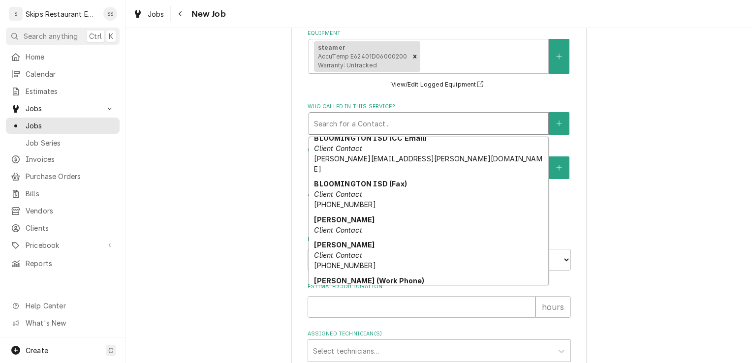
scroll to position [92, 0]
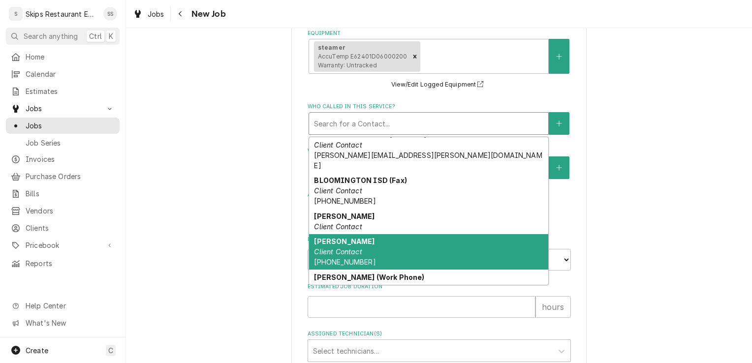
click at [341, 247] on em "Client Contact" at bounding box center [338, 251] width 48 height 8
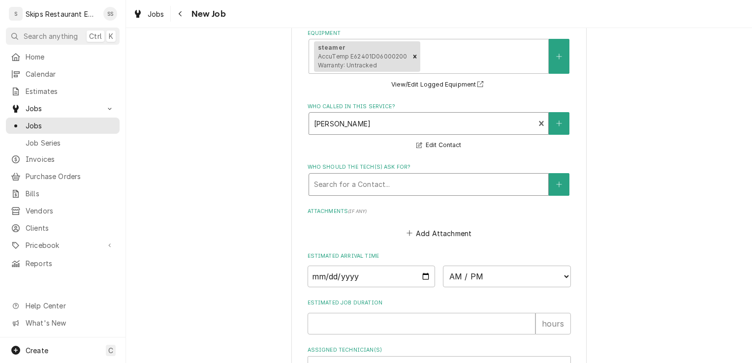
click at [398, 189] on div "Who should the tech(s) ask for?" at bounding box center [428, 185] width 229 height 18
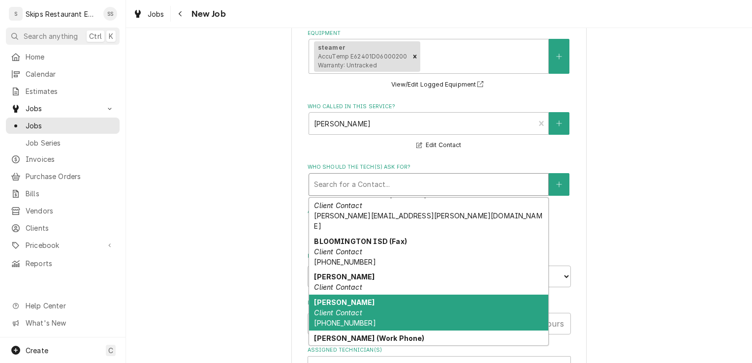
click at [351, 308] on em "Client Contact" at bounding box center [338, 312] width 48 height 8
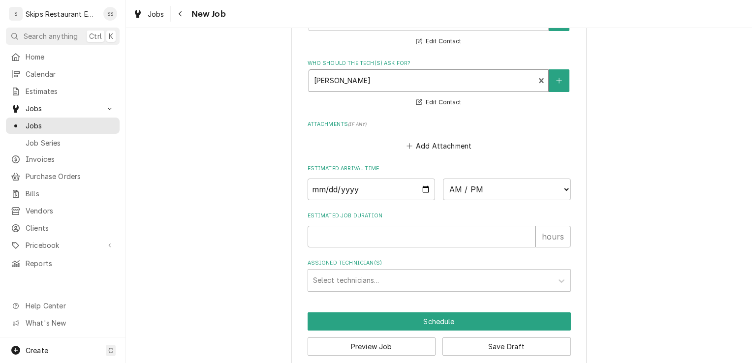
scroll to position [847, 0]
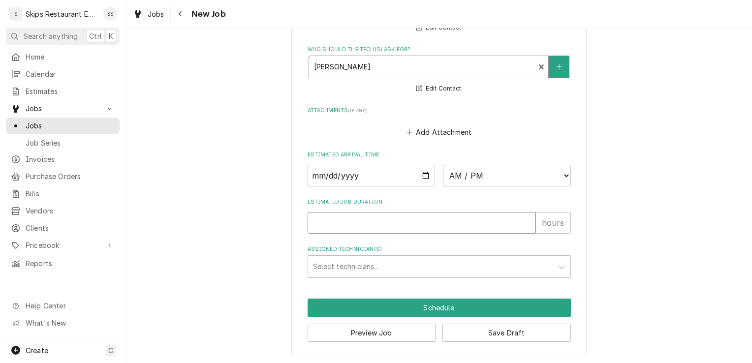
click at [336, 223] on input "Estimated Job Duration" at bounding box center [421, 223] width 228 height 22
type textarea "x"
type input "1"
type textarea "x"
type input "1"
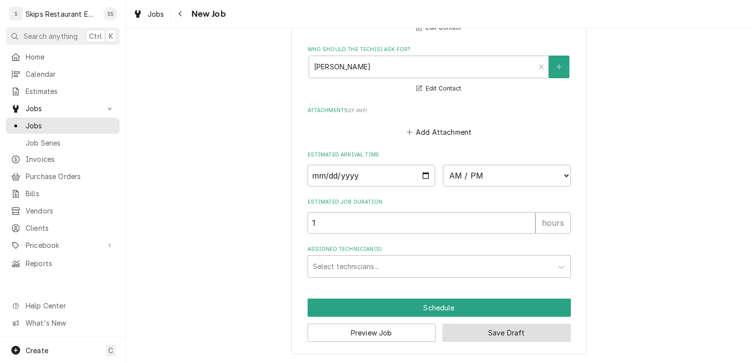
click at [477, 331] on button "Save Draft" at bounding box center [506, 333] width 128 height 18
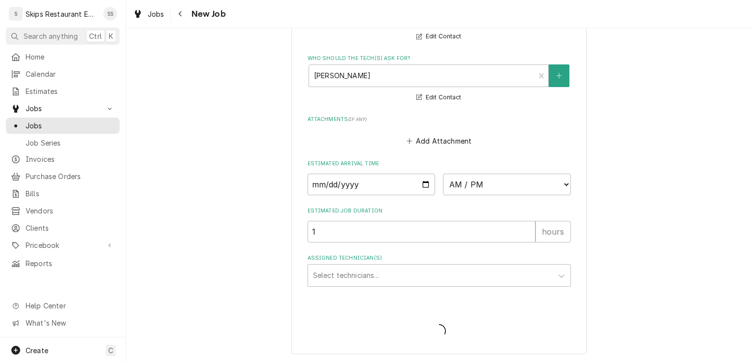
scroll to position [837, 0]
type textarea "x"
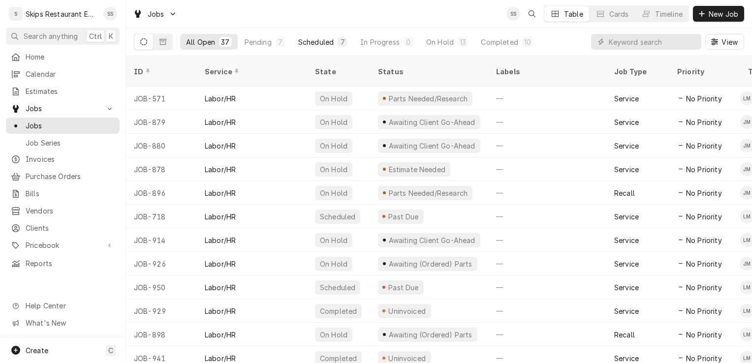
click at [326, 43] on div "Scheduled" at bounding box center [315, 42] width 35 height 10
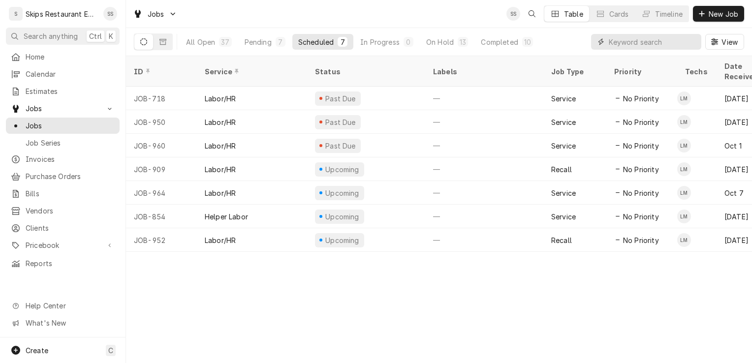
click at [618, 47] on input "Dynamic Content Wrapper" at bounding box center [653, 42] width 88 height 16
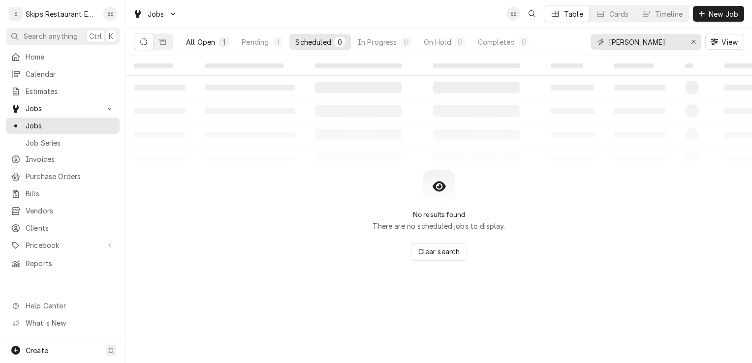
type input "[PERSON_NAME]"
click at [209, 41] on div "All Open" at bounding box center [200, 42] width 29 height 10
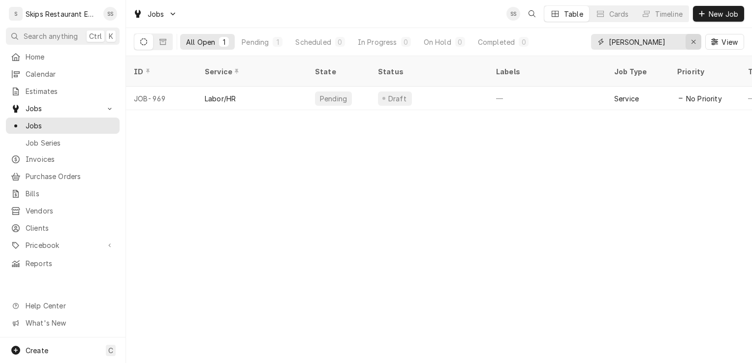
click at [691, 41] on icon "Erase input" at bounding box center [693, 41] width 5 height 7
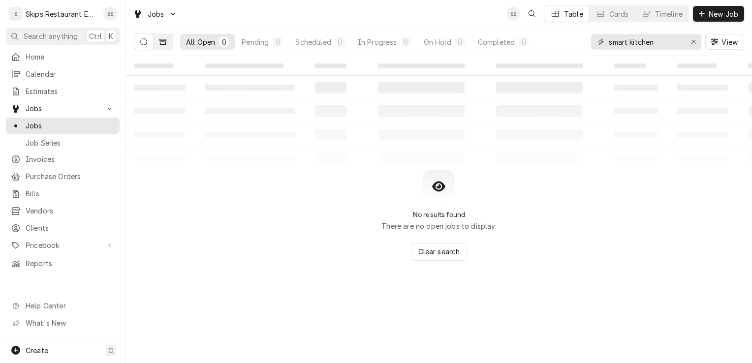
type input "smart kitchen"
click at [169, 41] on button "Dynamic Content Wrapper" at bounding box center [162, 42] width 19 height 16
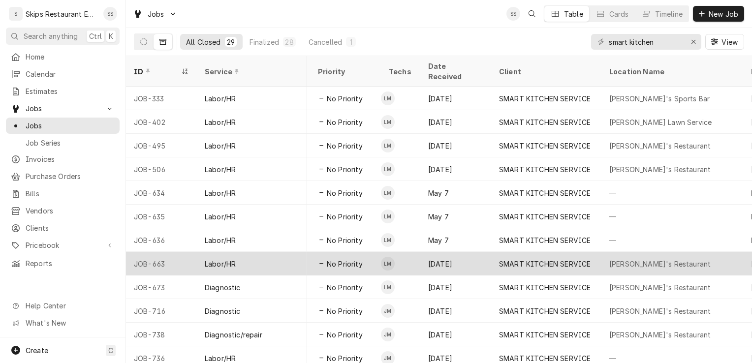
scroll to position [334, 241]
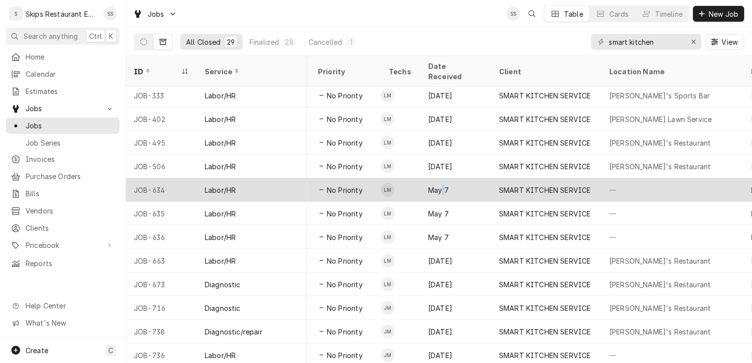
click at [443, 178] on div "May 7" at bounding box center [455, 190] width 71 height 24
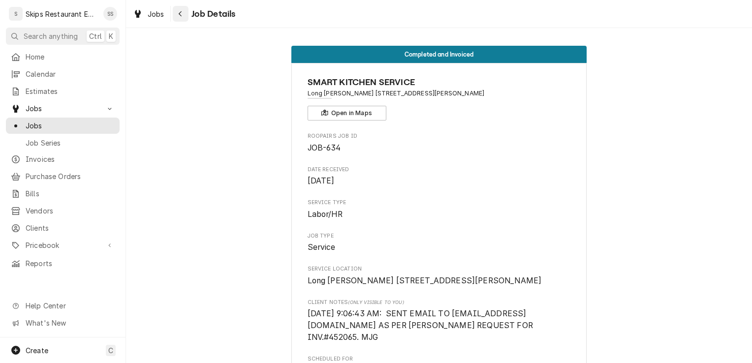
click at [180, 16] on icon "Navigate back" at bounding box center [180, 13] width 4 height 7
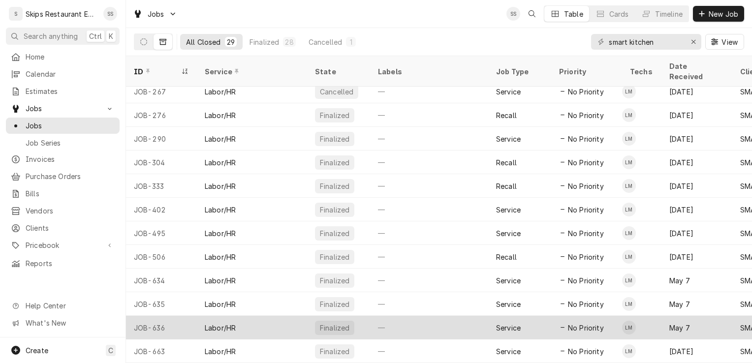
scroll to position [235, 0]
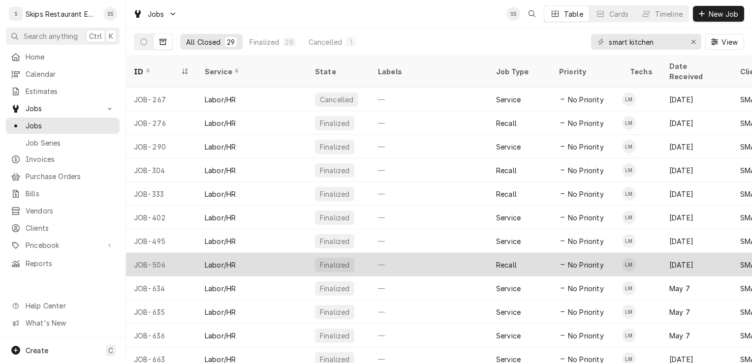
click at [524, 253] on div "Recall" at bounding box center [519, 265] width 63 height 24
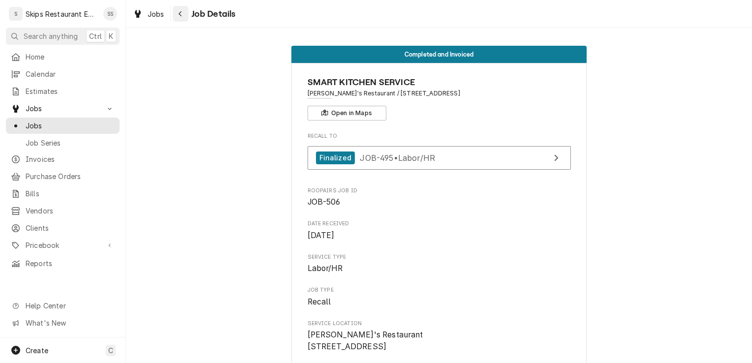
click at [179, 13] on icon "Navigate back" at bounding box center [180, 13] width 3 height 5
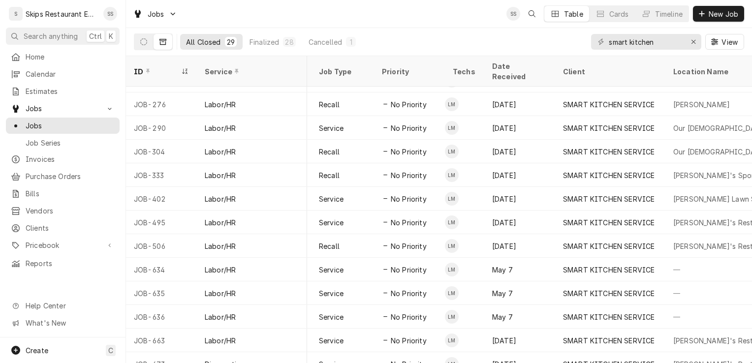
scroll to position [250, 177]
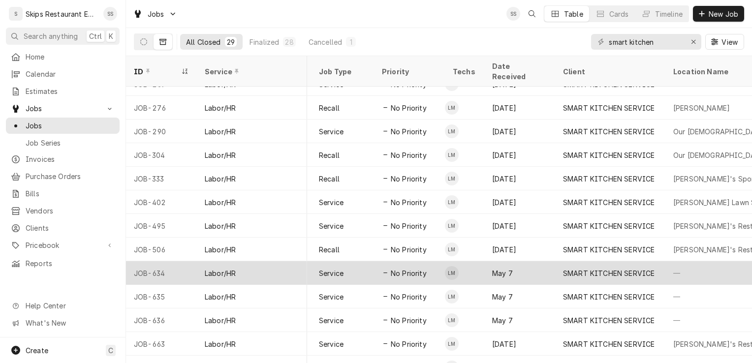
click at [508, 261] on div "May 7" at bounding box center [519, 273] width 71 height 24
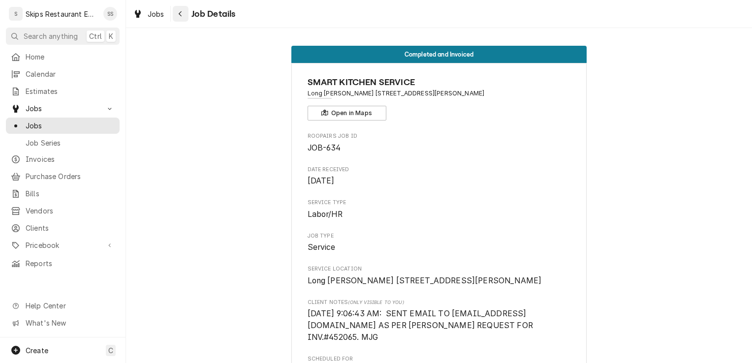
click at [181, 13] on icon "Navigate back" at bounding box center [180, 13] width 4 height 7
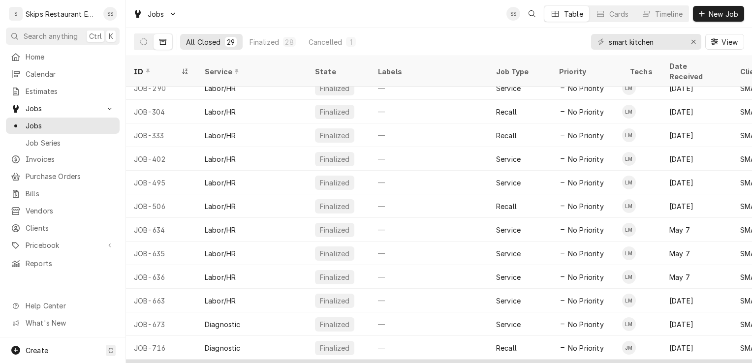
scroll to position [293, 0]
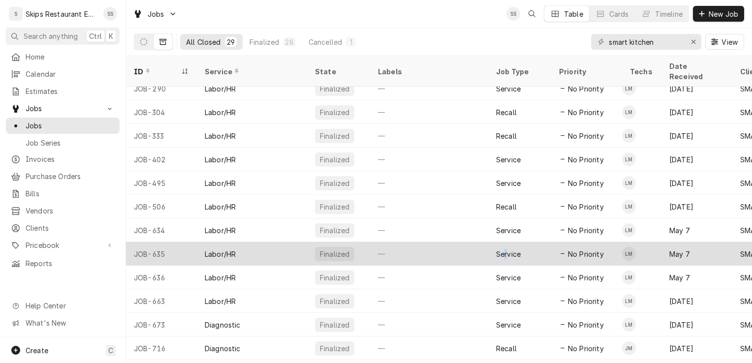
click at [507, 249] on div "Service" at bounding box center [508, 254] width 25 height 10
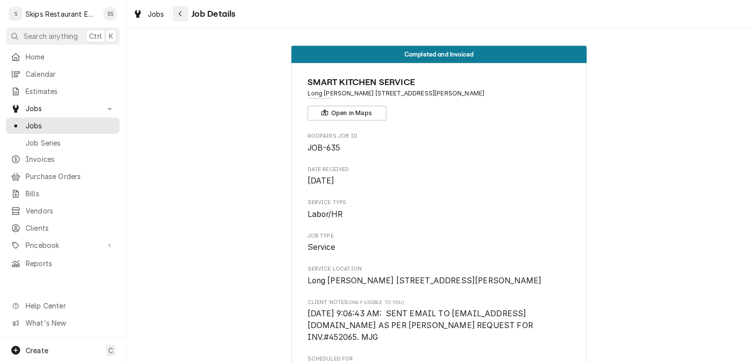
click at [177, 12] on div "Navigate back" at bounding box center [181, 14] width 10 height 10
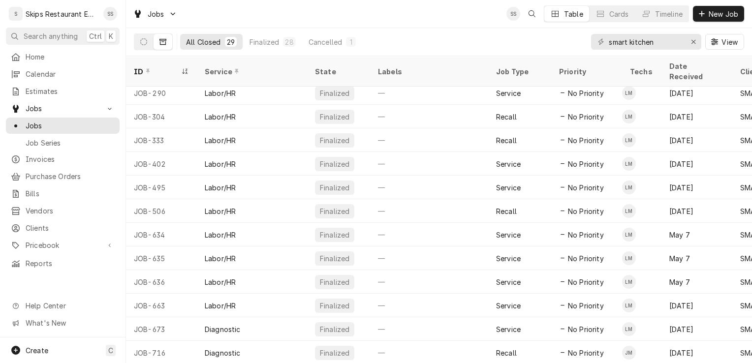
scroll to position [286, 0]
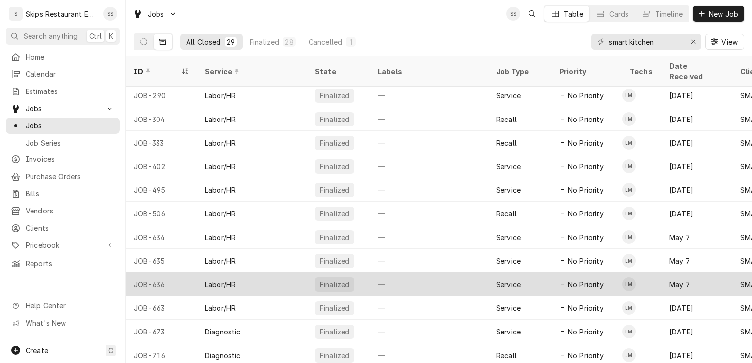
click at [589, 279] on span "No Priority" at bounding box center [586, 284] width 36 height 10
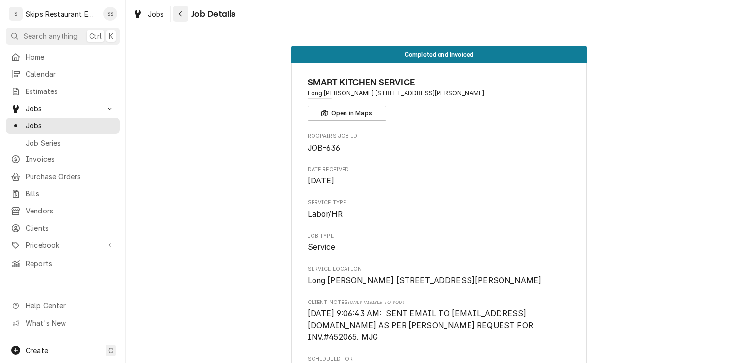
click at [181, 14] on icon "Navigate back" at bounding box center [180, 13] width 4 height 7
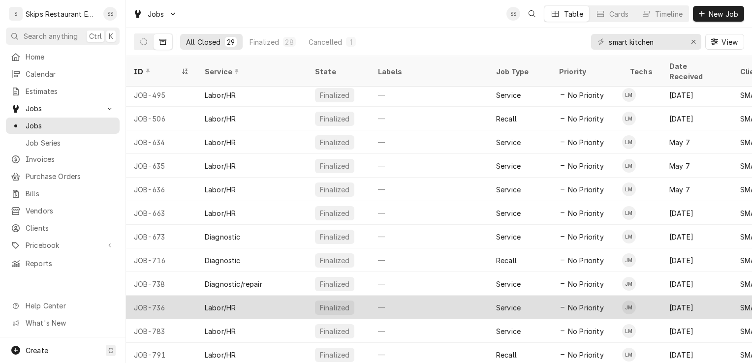
scroll to position [368, 0]
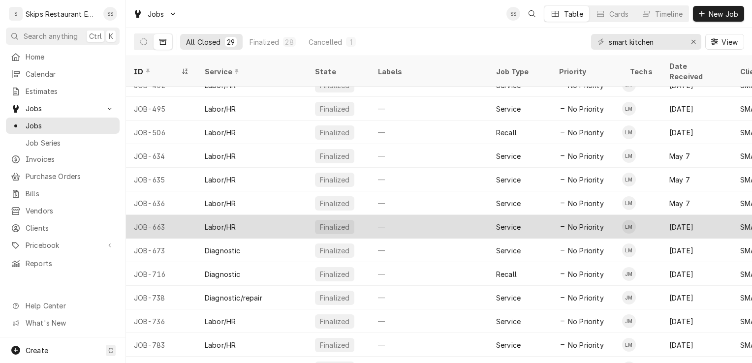
click at [580, 222] on span "No Priority" at bounding box center [586, 227] width 36 height 10
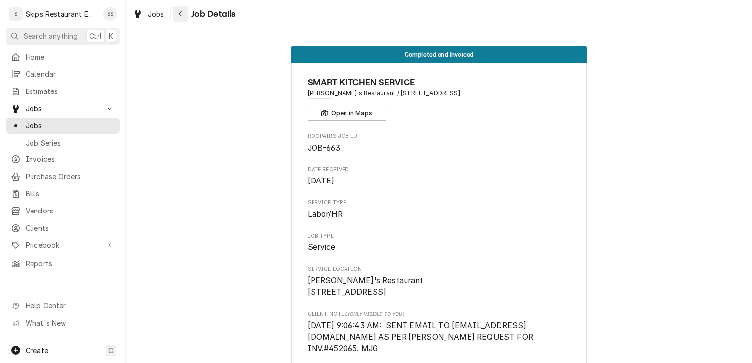
click at [182, 15] on div "Navigate back" at bounding box center [181, 14] width 10 height 10
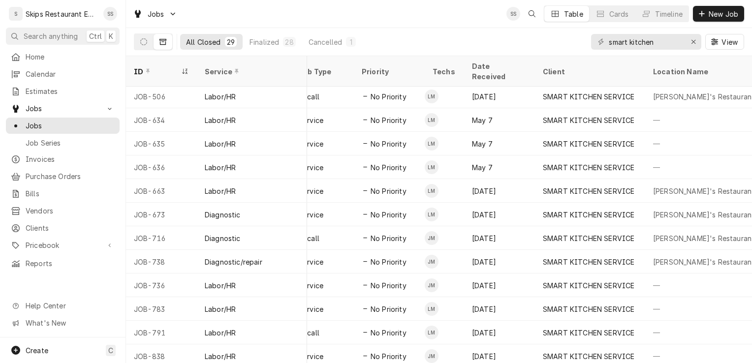
scroll to position [403, 206]
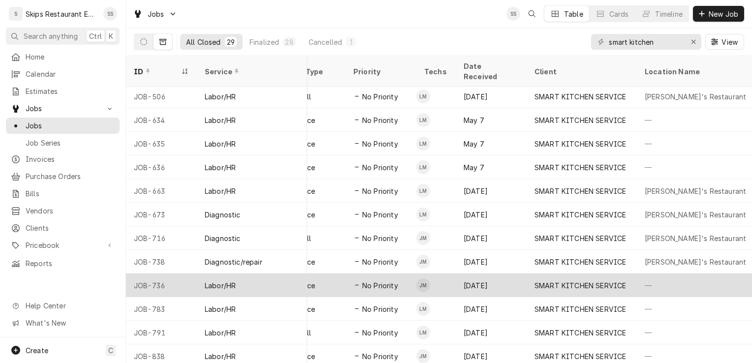
click at [474, 275] on div "[DATE]" at bounding box center [491, 286] width 71 height 24
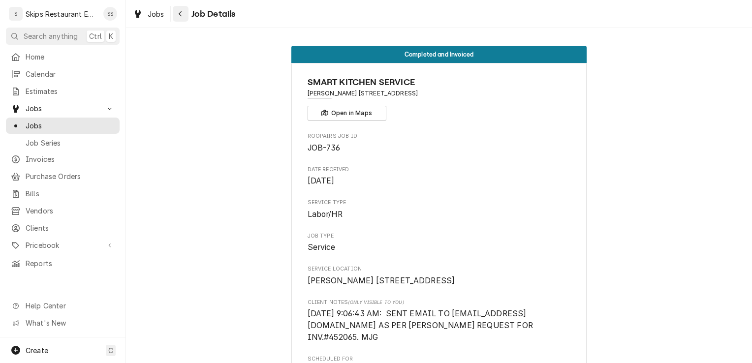
click at [180, 15] on icon "Navigate back" at bounding box center [180, 13] width 3 height 5
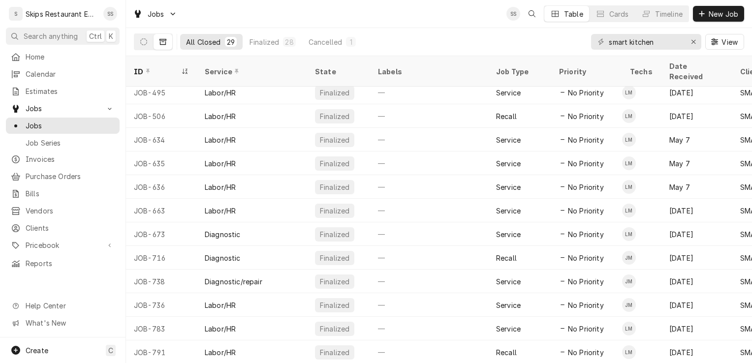
scroll to position [403, 0]
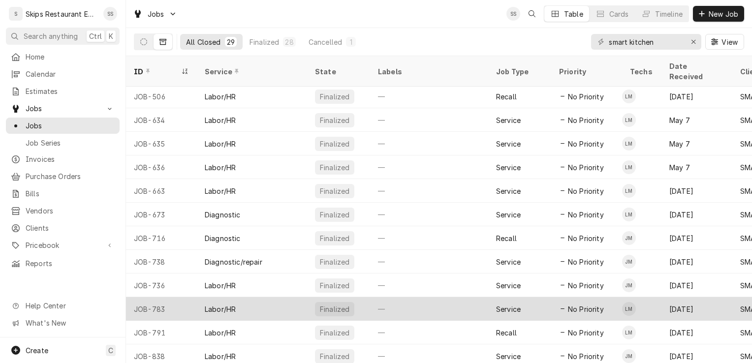
click at [581, 304] on span "No Priority" at bounding box center [586, 309] width 36 height 10
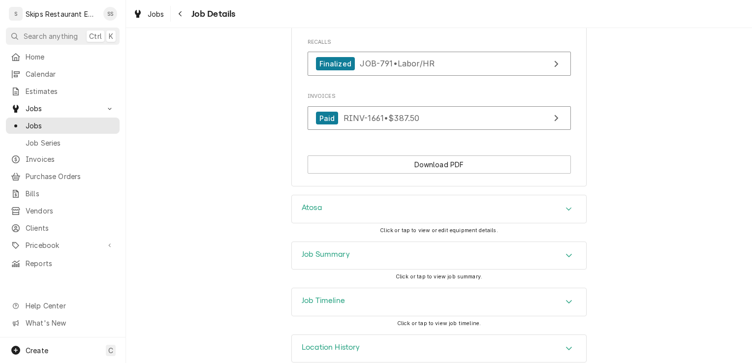
scroll to position [910, 0]
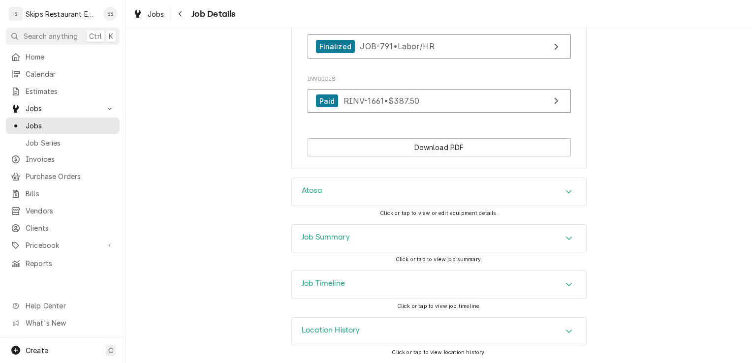
click at [566, 188] on icon "Accordion Header" at bounding box center [568, 192] width 7 height 8
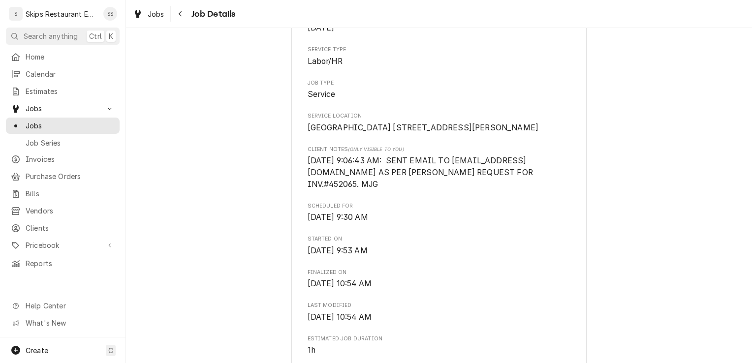
scroll to position [0, 0]
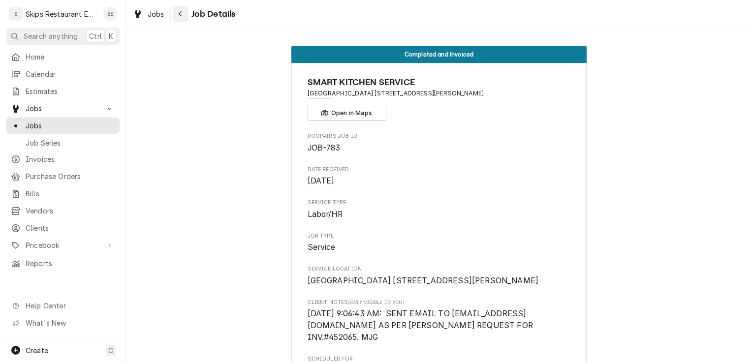
click at [182, 12] on icon "Navigate back" at bounding box center [180, 13] width 4 height 7
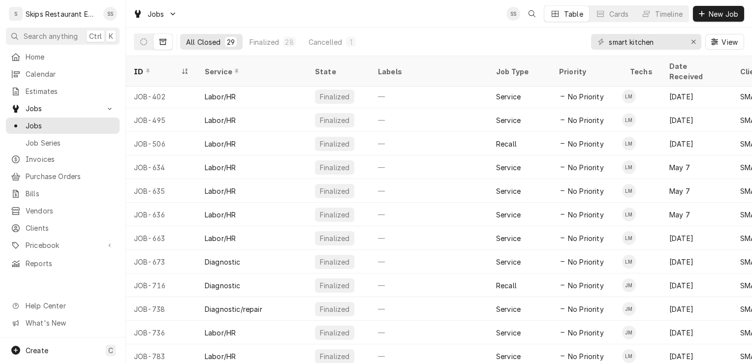
scroll to position [403, 0]
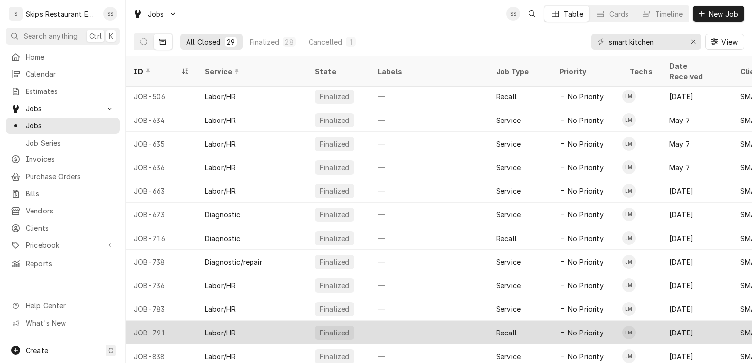
click at [541, 323] on div "Recall" at bounding box center [519, 333] width 63 height 24
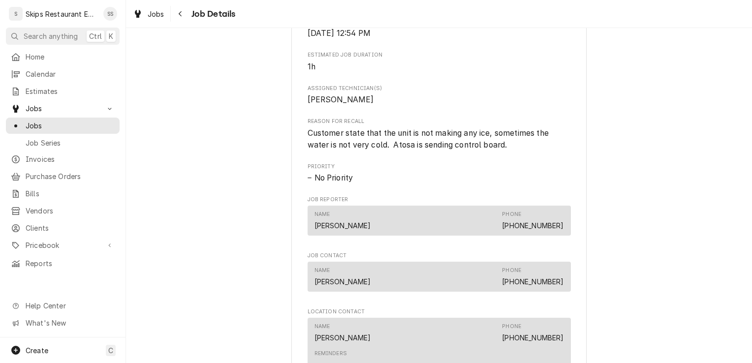
scroll to position [483, 0]
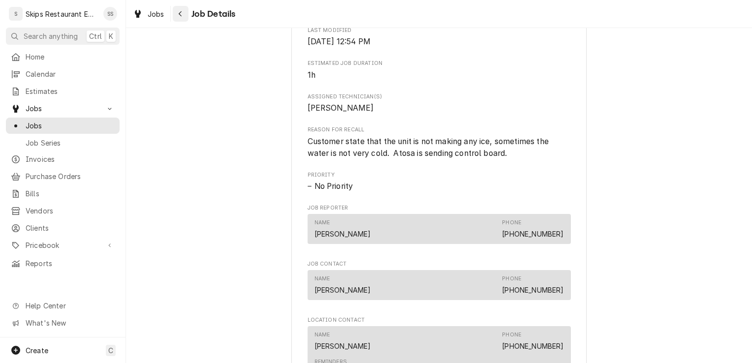
click at [180, 14] on icon "Navigate back" at bounding box center [180, 13] width 4 height 7
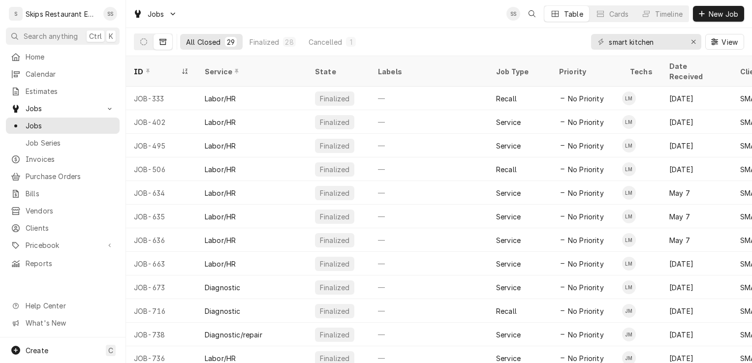
scroll to position [403, 0]
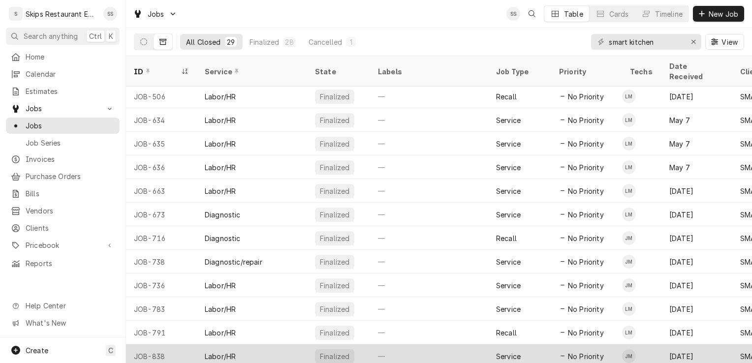
click at [504, 351] on div "Service" at bounding box center [508, 356] width 25 height 10
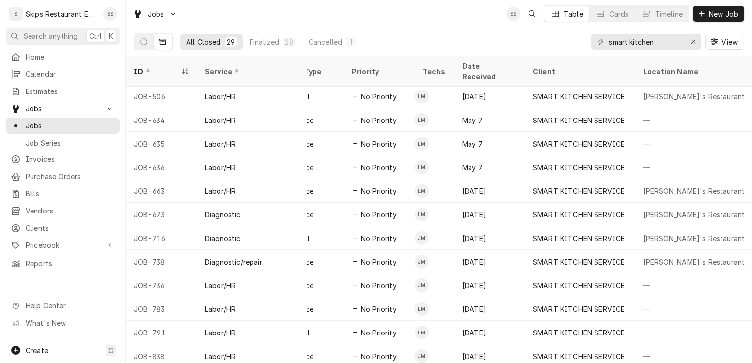
scroll to position [403, 232]
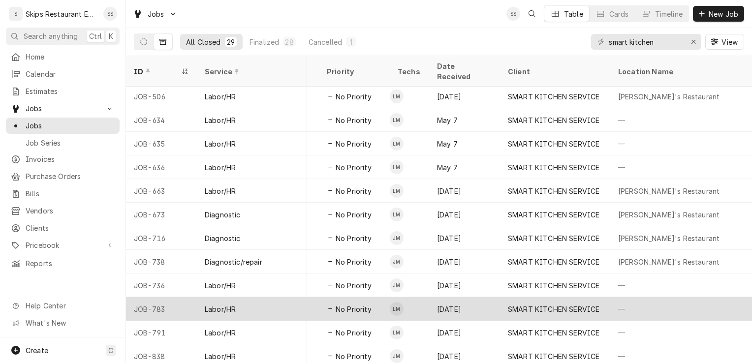
click at [452, 297] on div "[DATE]" at bounding box center [464, 309] width 71 height 24
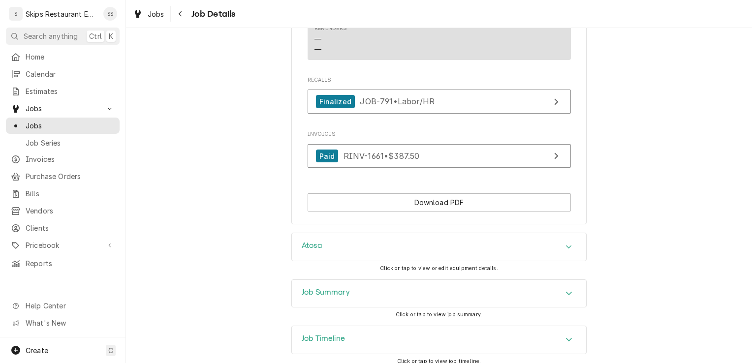
scroll to position [910, 0]
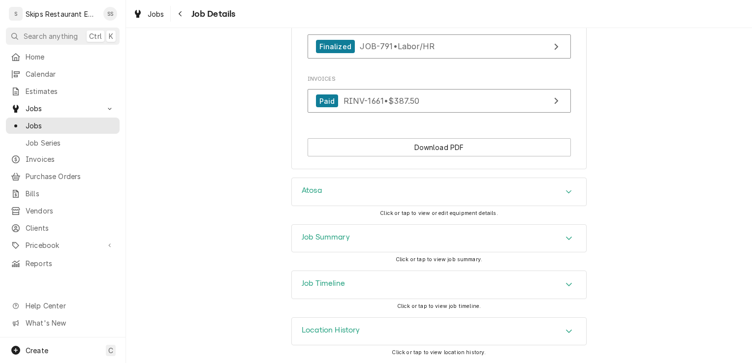
click at [568, 192] on icon "Accordion Header" at bounding box center [568, 192] width 7 height 8
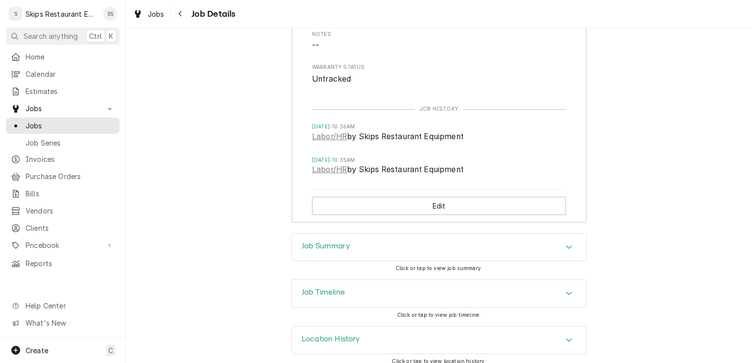
scroll to position [0, 0]
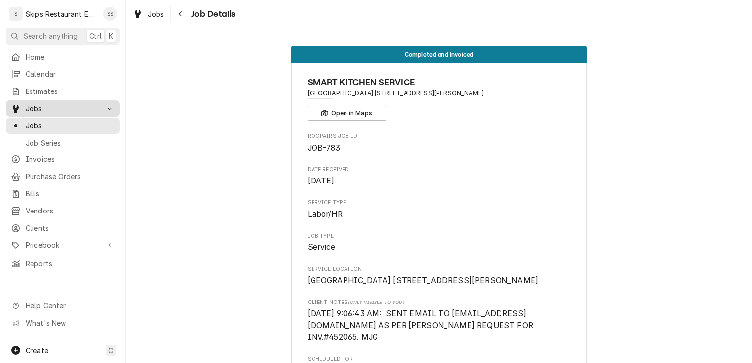
click at [36, 106] on span "Jobs" at bounding box center [63, 108] width 74 height 10
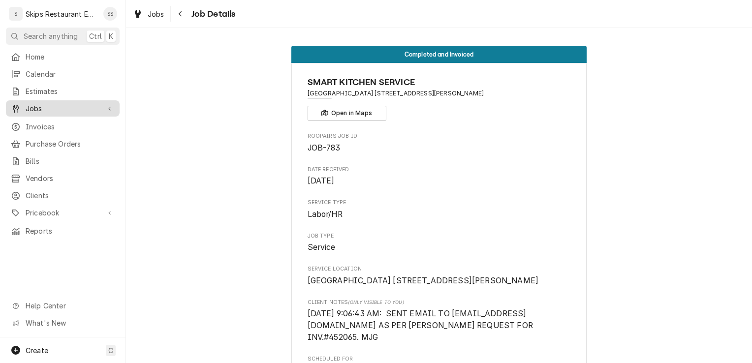
click at [8, 105] on div "Jobs" at bounding box center [63, 108] width 110 height 12
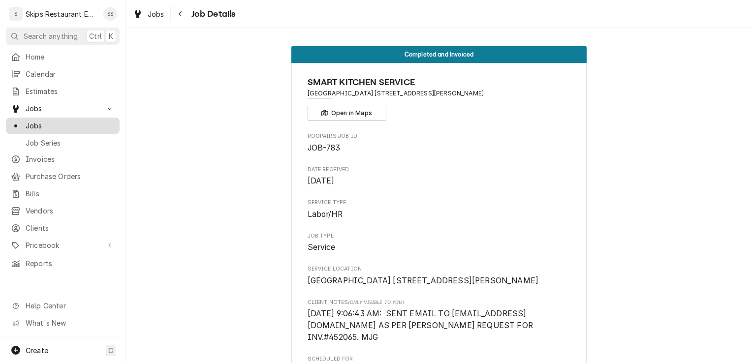
click at [32, 125] on span "Jobs" at bounding box center [70, 126] width 89 height 10
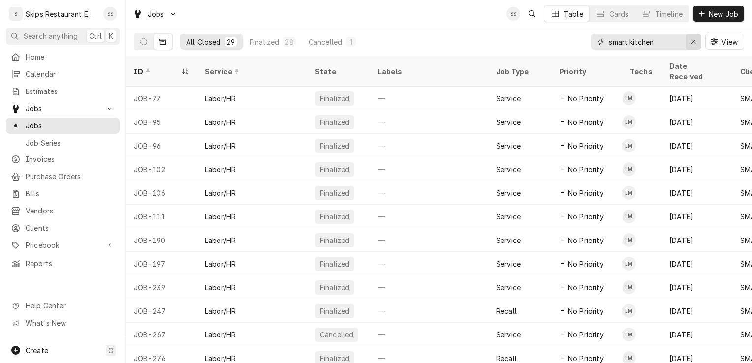
drag, startPoint x: 692, startPoint y: 42, endPoint x: 700, endPoint y: 37, distance: 9.2
click at [694, 43] on icon "Erase input" at bounding box center [693, 41] width 5 height 7
click at [624, 49] on input "Dynamic Content Wrapper" at bounding box center [653, 42] width 88 height 16
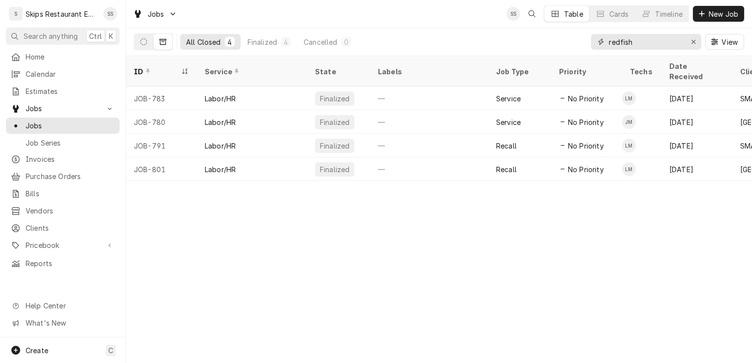
type input "redfish"
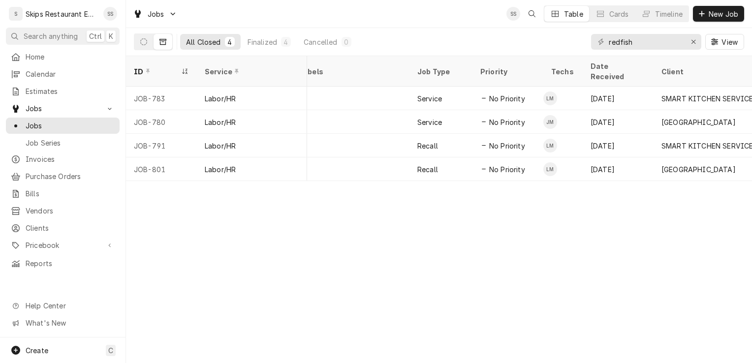
scroll to position [0, 118]
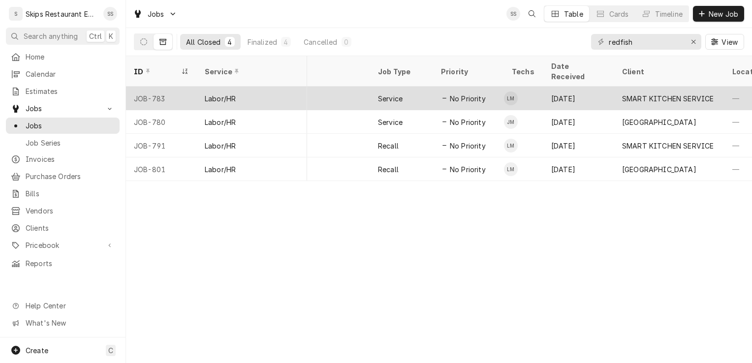
click at [450, 93] on span "No Priority" at bounding box center [468, 98] width 36 height 10
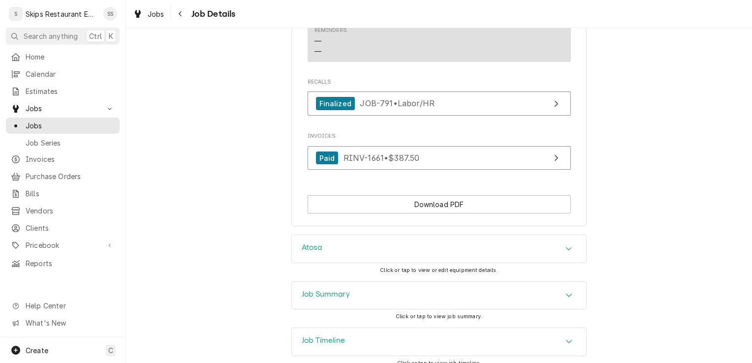
scroll to position [910, 0]
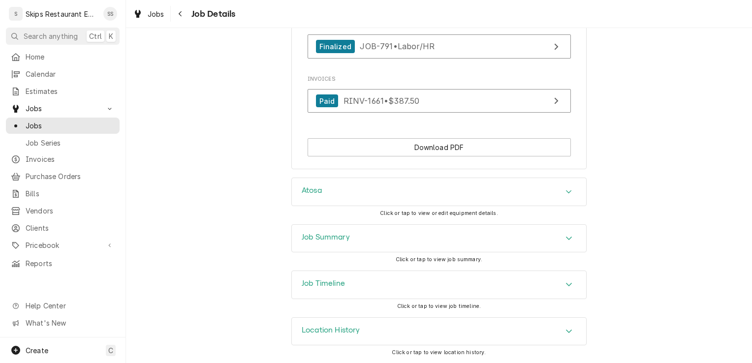
click at [569, 237] on div "Accordion Header" at bounding box center [568, 239] width 15 height 12
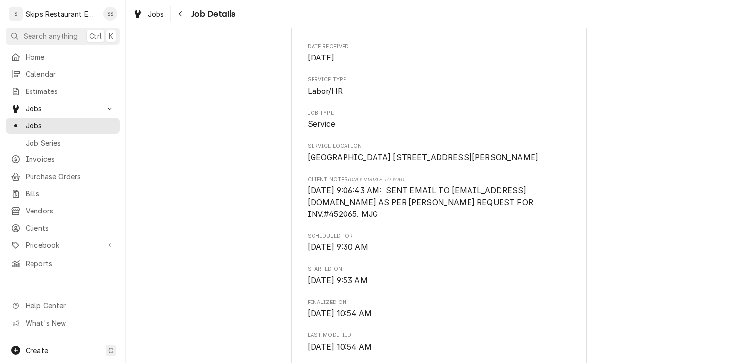
scroll to position [0, 0]
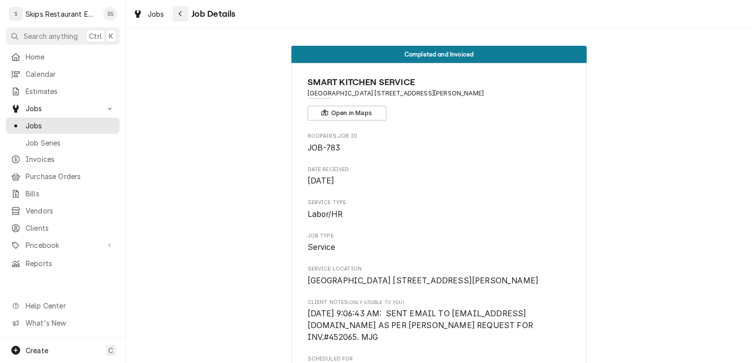
click at [184, 13] on div "Navigate back" at bounding box center [181, 14] width 10 height 10
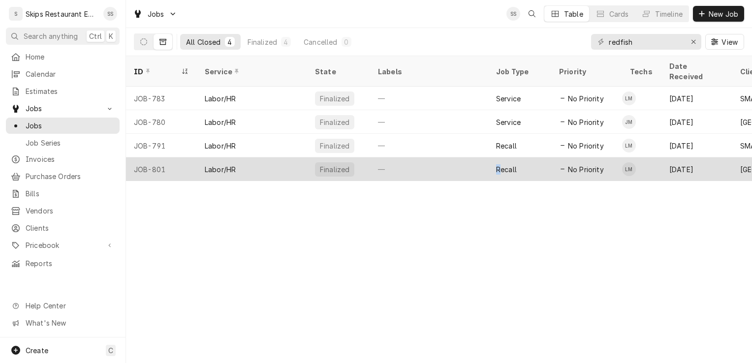
click at [498, 164] on div "Recall" at bounding box center [506, 169] width 21 height 10
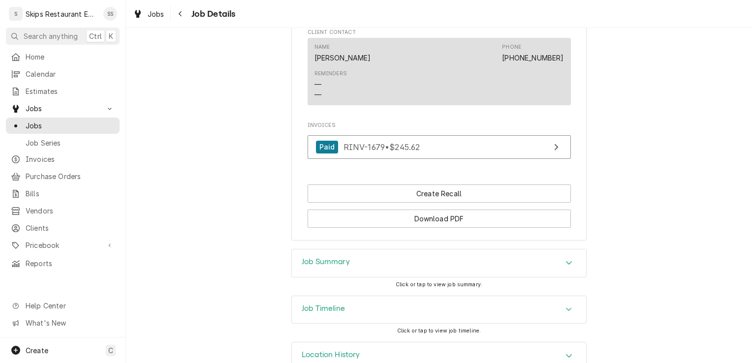
scroll to position [751, 0]
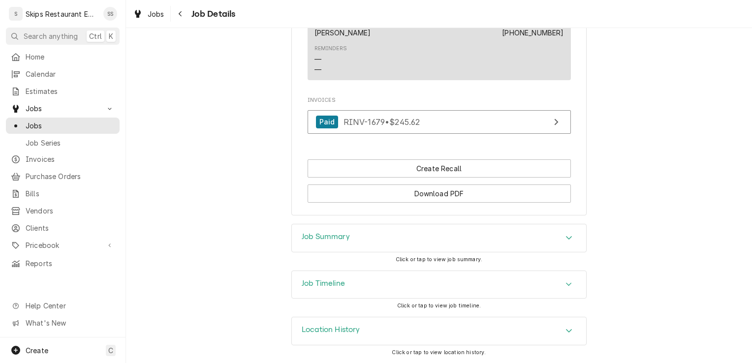
click at [450, 244] on div "Job Summary" at bounding box center [439, 238] width 294 height 28
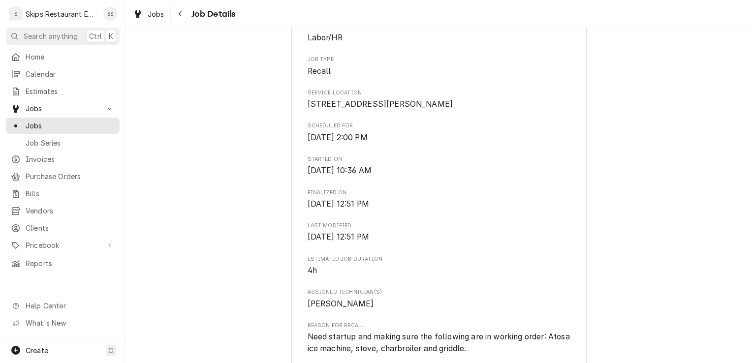
scroll to position [227, 0]
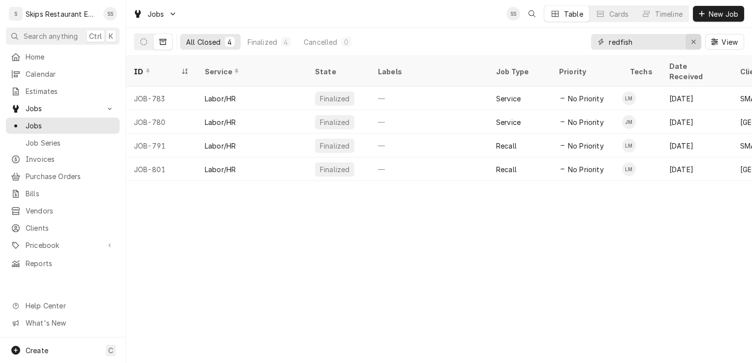
click at [694, 41] on icon "Erase input" at bounding box center [693, 41] width 5 height 7
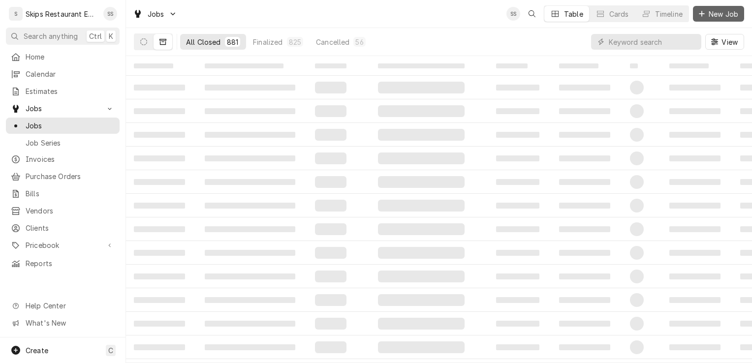
click at [709, 16] on span "New Job" at bounding box center [722, 14] width 33 height 10
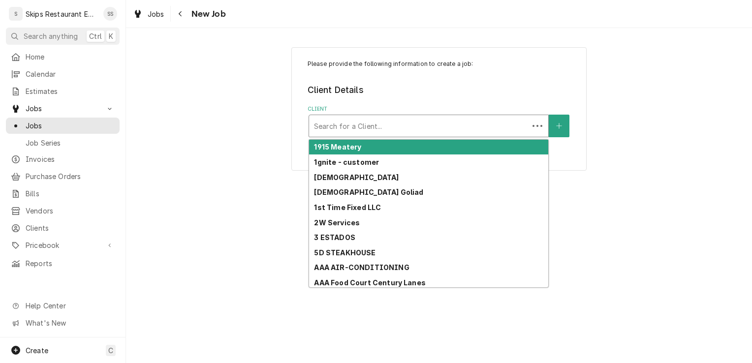
click at [388, 123] on div "Client" at bounding box center [419, 126] width 210 height 18
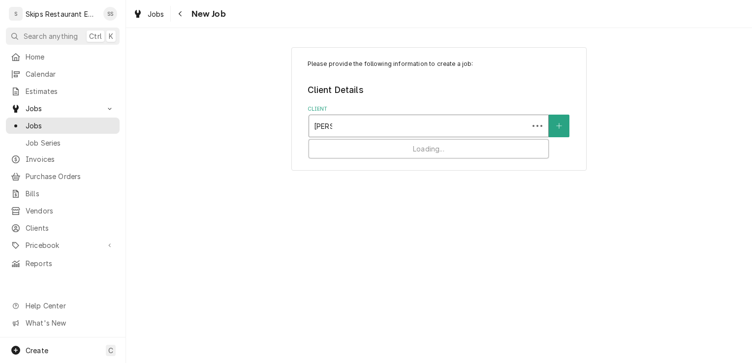
type input "[PERSON_NAME]"
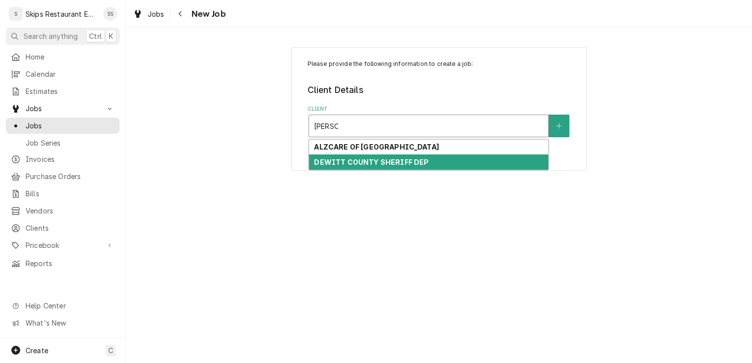
click at [370, 163] on strong "DEWITT COUNTY SHERIFF DEP" at bounding box center [371, 162] width 115 height 8
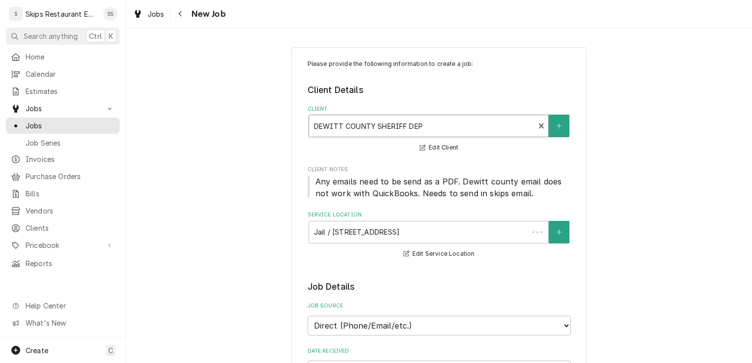
type textarea "x"
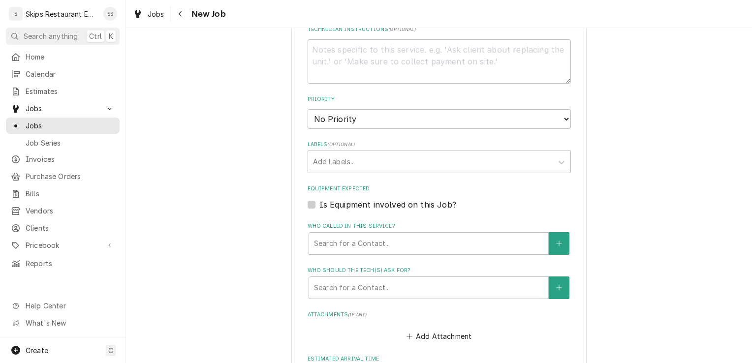
scroll to position [533, 0]
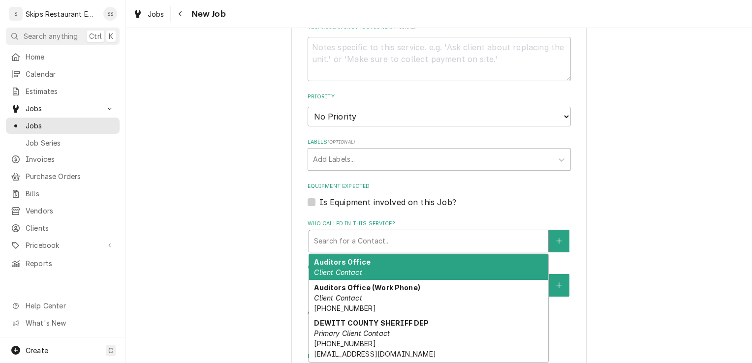
click at [371, 242] on div "Who called in this service?" at bounding box center [428, 241] width 229 height 18
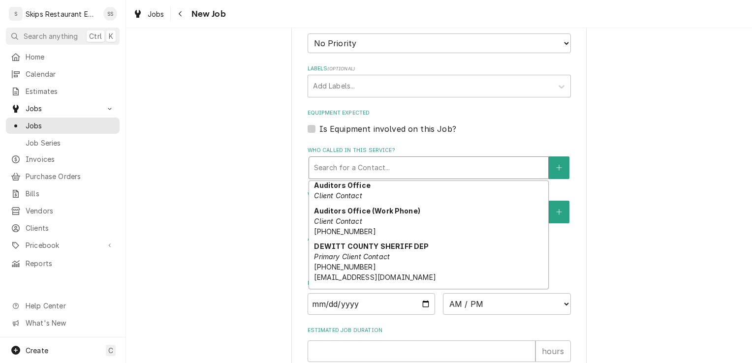
scroll to position [0, 0]
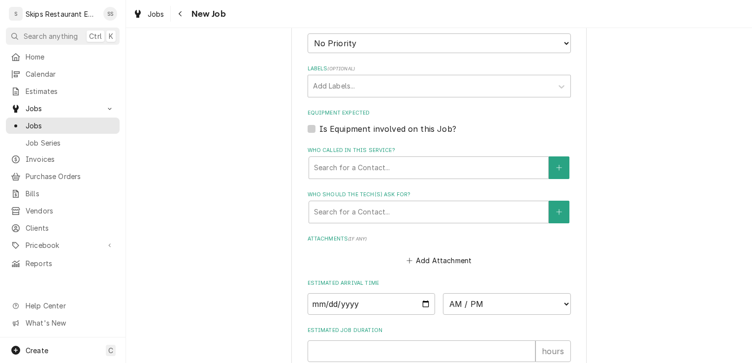
click at [319, 127] on label "Is Equipment involved on this Job?" at bounding box center [387, 129] width 137 height 12
click at [319, 127] on input "Equipment Expected" at bounding box center [450, 134] width 263 height 22
checkbox input "true"
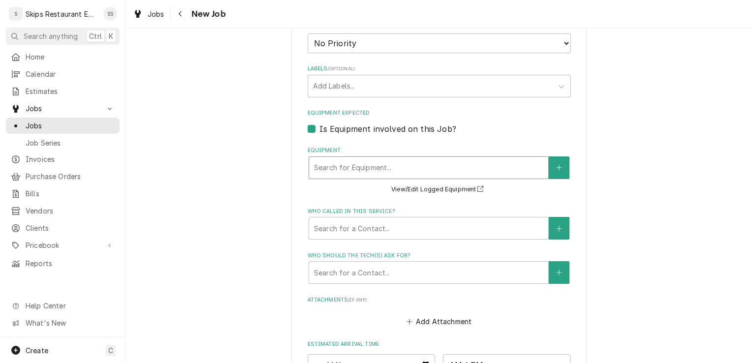
click at [465, 169] on div "Equipment" at bounding box center [428, 168] width 229 height 18
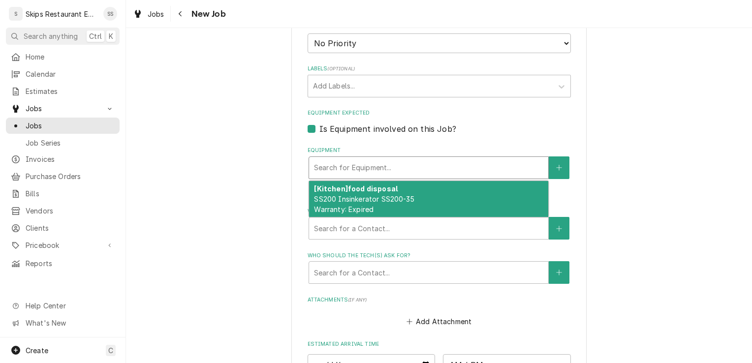
click at [465, 169] on div "Equipment" at bounding box center [428, 168] width 229 height 18
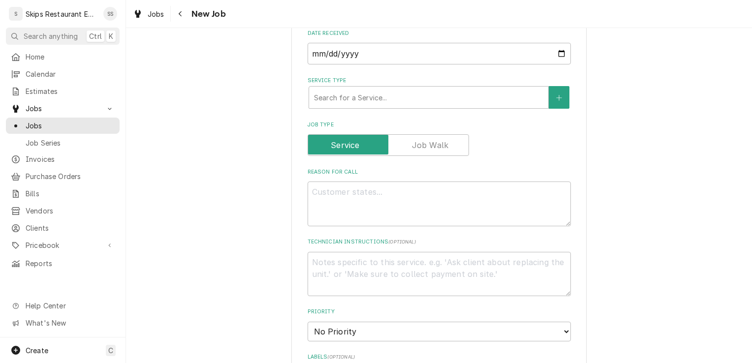
scroll to position [322, 0]
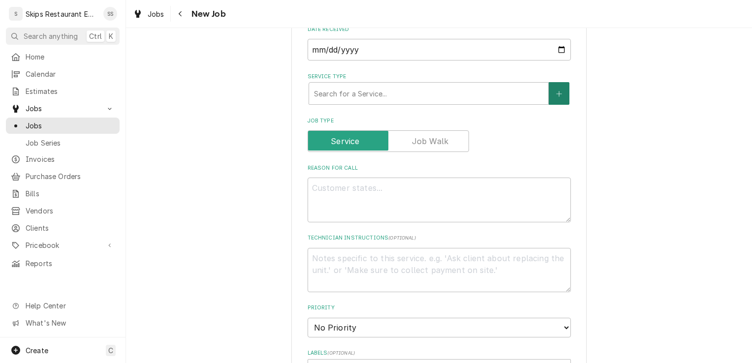
click at [558, 94] on icon "Create New Service" at bounding box center [559, 94] width 6 height 7
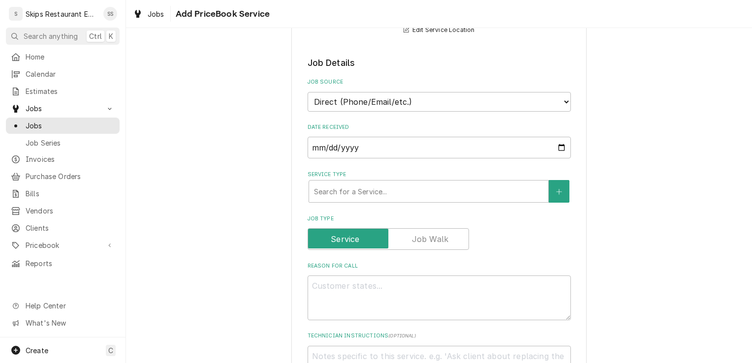
scroll to position [242, 0]
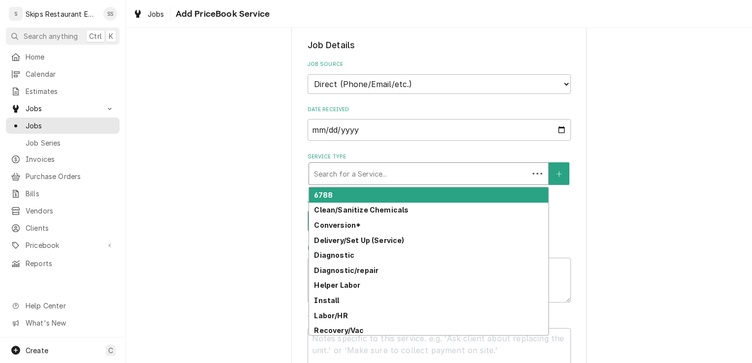
click at [419, 178] on div "Service Type" at bounding box center [419, 174] width 210 height 18
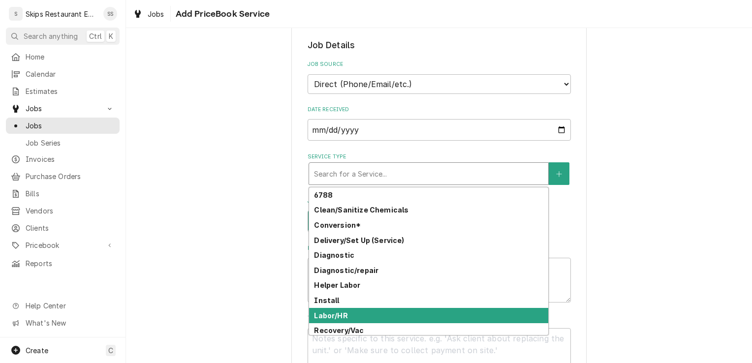
click at [326, 315] on strong "Labor/HR" at bounding box center [330, 315] width 33 height 8
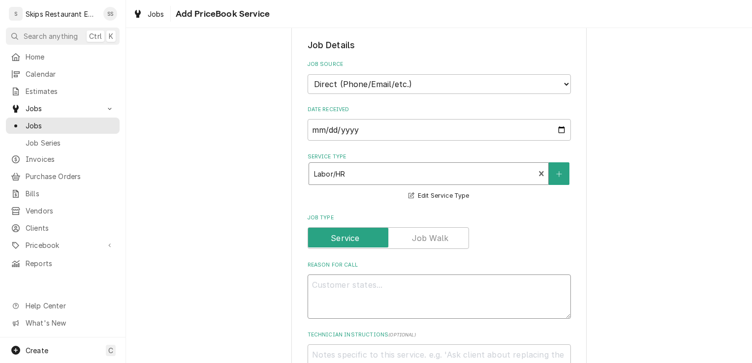
click at [324, 285] on textarea "Reason For Call" at bounding box center [438, 297] width 263 height 44
type textarea "x"
type textarea "H"
type textarea "x"
type textarea "Ho"
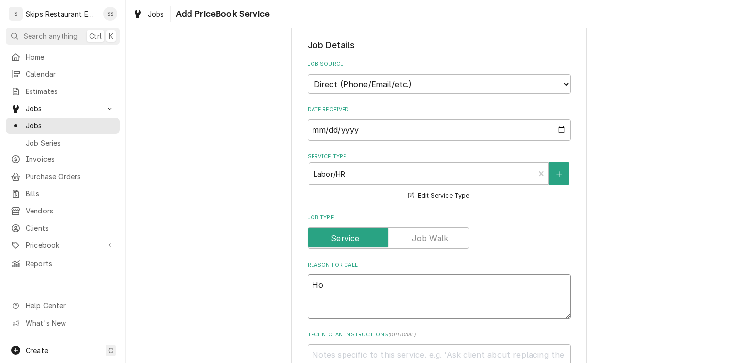
type textarea "x"
type textarea "Hol"
type textarea "x"
type textarea "Hold"
type textarea "x"
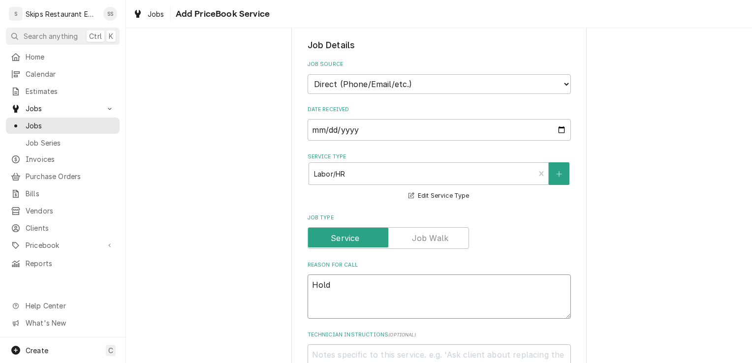
type textarea "Hold"
type textarea "x"
type textarea "Hold bu"
type textarea "x"
type textarea "Hold but"
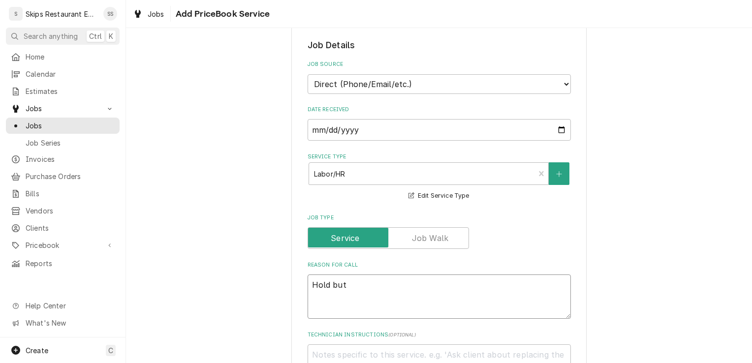
type textarea "x"
type textarea "Hold butt"
type textarea "x"
type textarea "Hold butto"
type textarea "x"
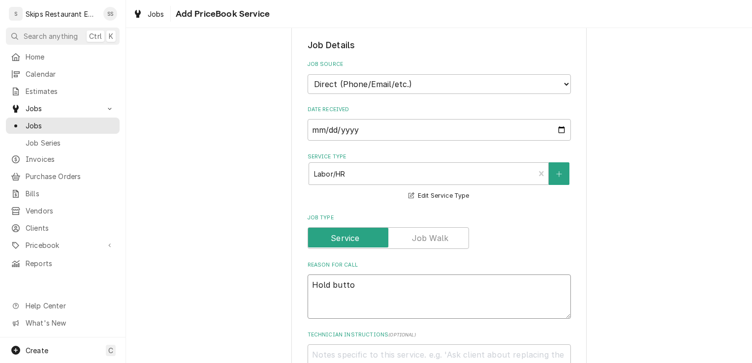
type textarea "Hold button"
type textarea "x"
type textarea "Hold button"
type textarea "x"
type textarea "Hold button l"
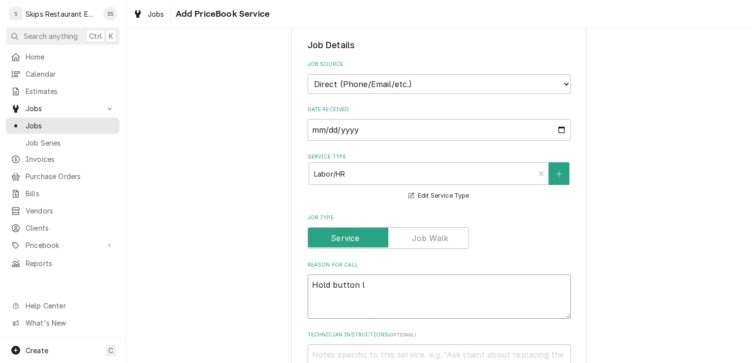
type textarea "x"
type textarea "Hold button li"
type textarea "x"
type textarea "Hold button lit"
type textarea "x"
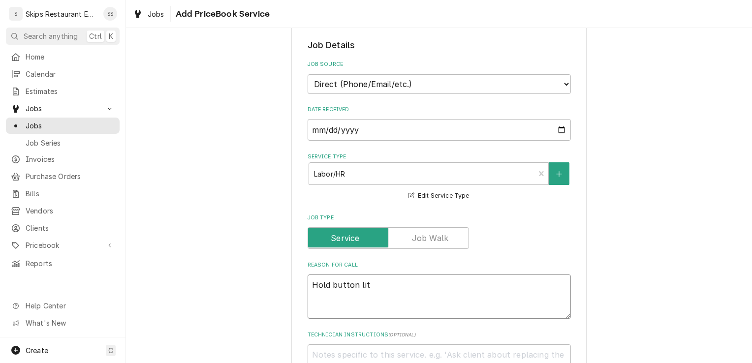
type textarea "Hold button lite"
type textarea "x"
type textarea "Hold button lites"
type textarea "x"
type textarea "Hold button lite"
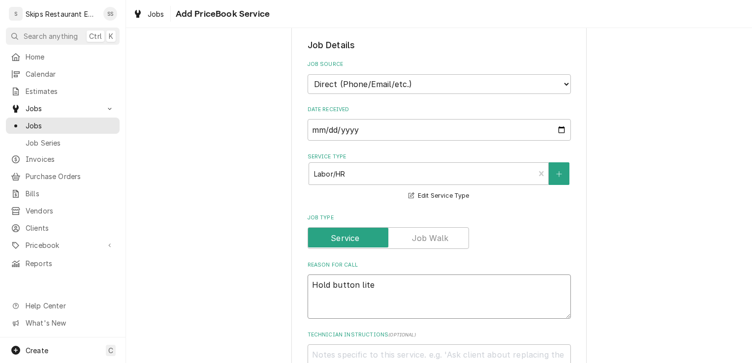
type textarea "x"
type textarea "Hold button lit"
type textarea "x"
type textarea "Hold button li"
type textarea "x"
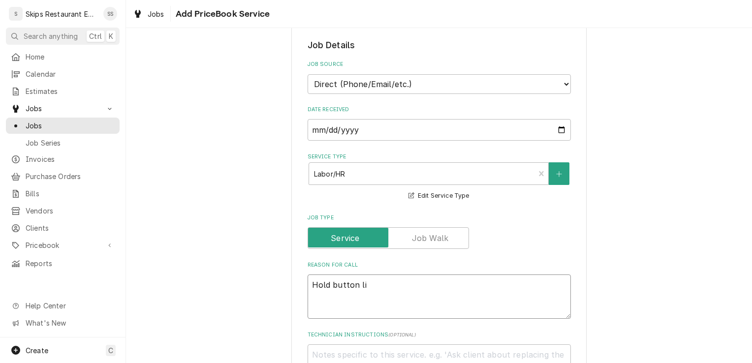
type textarea "Hold button lig"
type textarea "x"
type textarea "Hold button ligh"
type textarea "x"
type textarea "Hold button light"
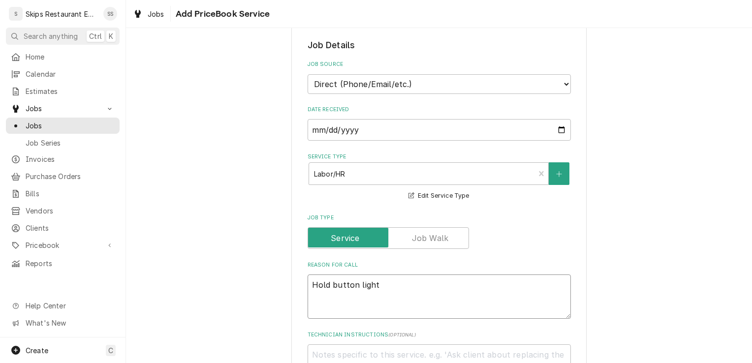
type textarea "x"
type textarea "Hold button lights"
type textarea "x"
type textarea "Hold button lights,"
type textarea "x"
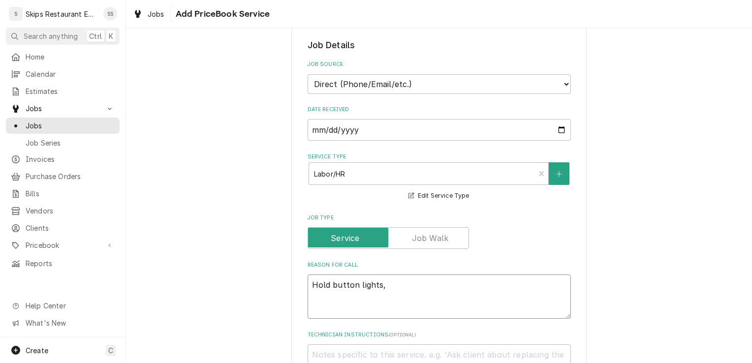
type textarea "Hold button lights,"
type textarea "x"
type textarea "Hold button lights, r"
type textarea "x"
type textarea "Hold button lights, re"
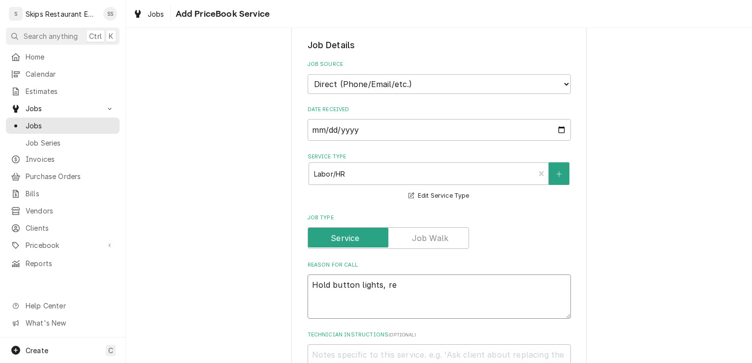
type textarea "x"
type textarea "Hold button lights, rel"
type textarea "x"
type textarea "Hold button lights, rele"
type textarea "x"
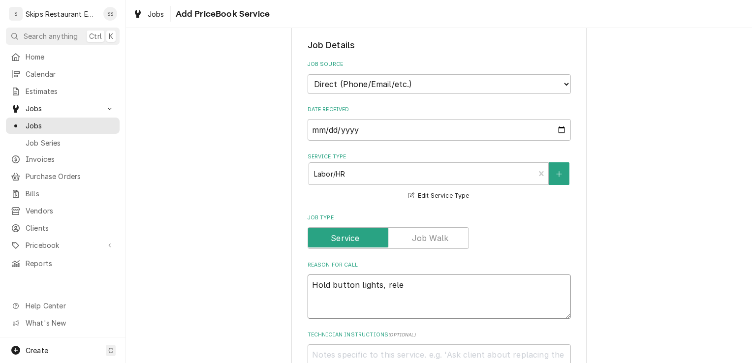
type textarea "Hold button lights, relea"
type textarea "x"
type textarea "Hold button lights, releas"
type textarea "x"
type textarea "Hold button lights, release"
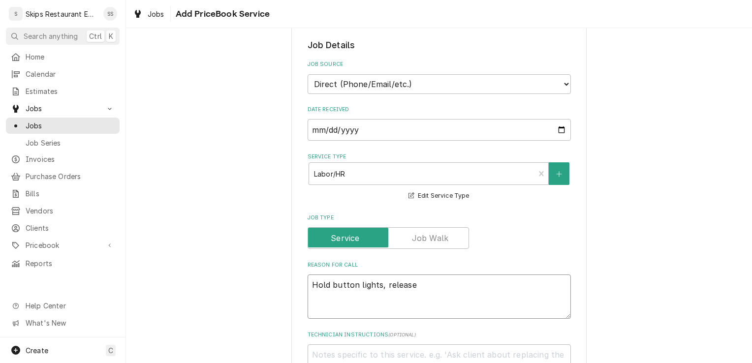
type textarea "x"
type textarea "Hold button lights, release"
type textarea "x"
type textarea "Hold button lights, release b"
type textarea "x"
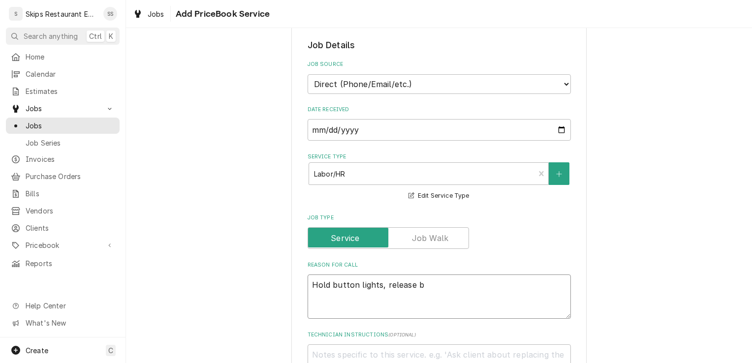
type textarea "Hold button lights, release bu"
type textarea "x"
type textarea "Hold button lights, release but"
type textarea "x"
type textarea "Hold button lights, release butt"
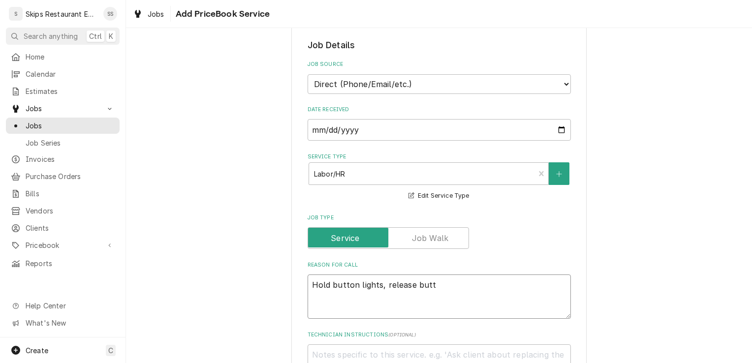
type textarea "x"
type textarea "Hold button lights, release butto"
type textarea "x"
type textarea "Hold button lights, release button"
type textarea "x"
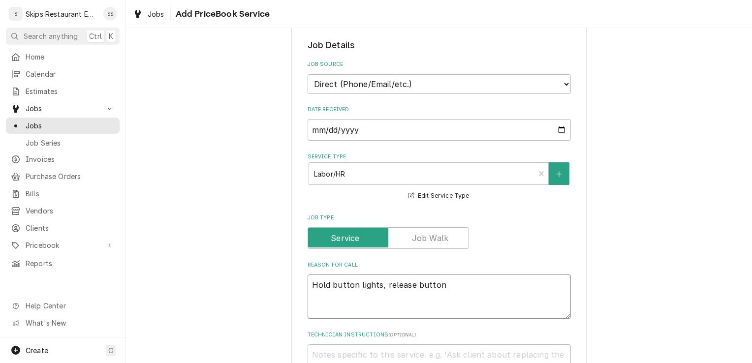
type textarea "Hold button lights, release button"
type textarea "x"
type textarea "Hold button lights, release button g"
type textarea "x"
type textarea "Hold button lights, release button go"
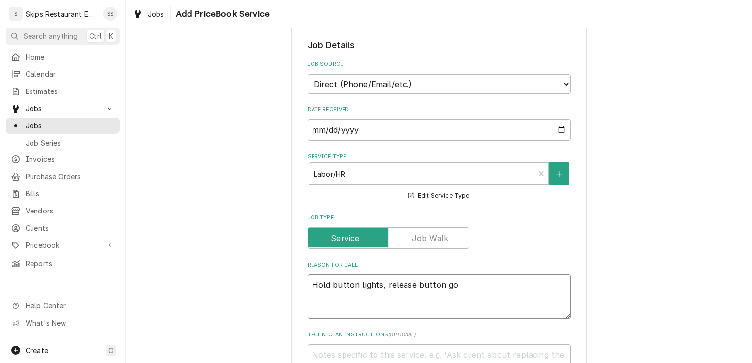
type textarea "x"
type textarea "Hold button lights, release button gor"
type textarea "x"
type textarea "Hold button lights, release button go"
type textarea "x"
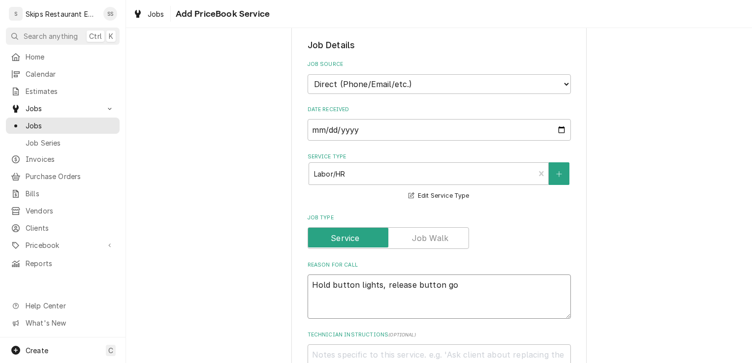
type textarea "Hold button lights, release button goe"
type textarea "x"
type textarea "Hold button lights, release button goes"
type textarea "x"
type textarea "Hold button lights, release button goes"
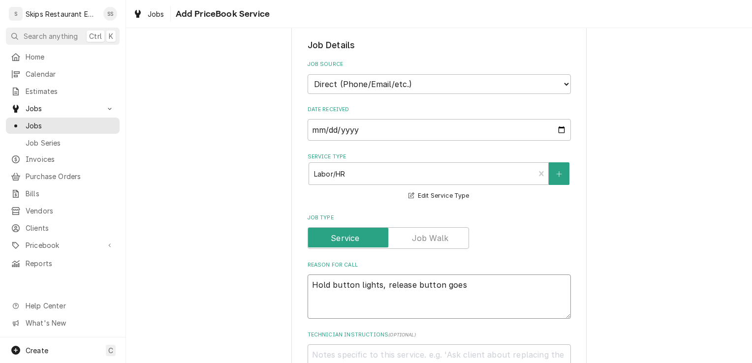
type textarea "x"
type textarea "Hold button lights, release button goes o"
type textarea "x"
type textarea "Hold button lights, release button goes ou"
type textarea "x"
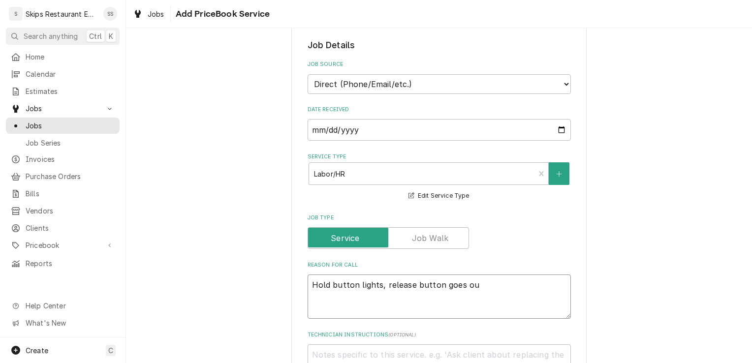
type textarea "Hold button lights, release button goes out"
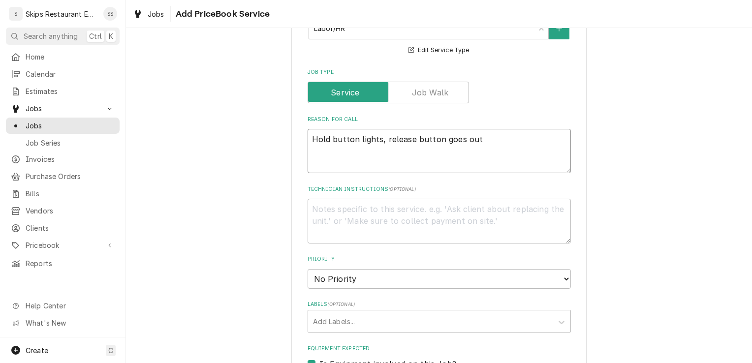
scroll to position [367, 0]
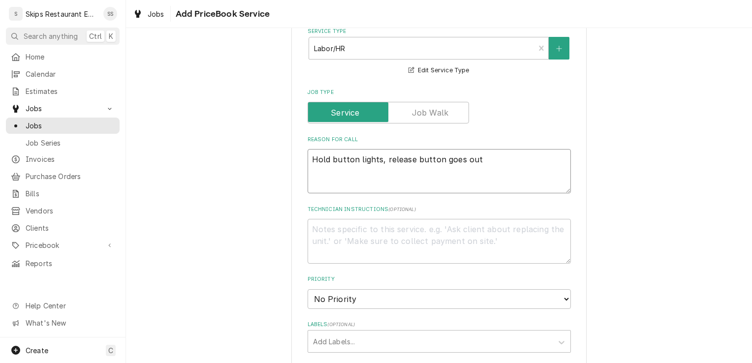
click at [313, 158] on textarea "Hold button lights, release button goes out" at bounding box center [438, 171] width 263 height 44
type textarea "x"
type textarea "old button lights, release button goes out"
type textarea "x"
type textarea "Fold button lights, release button goes out"
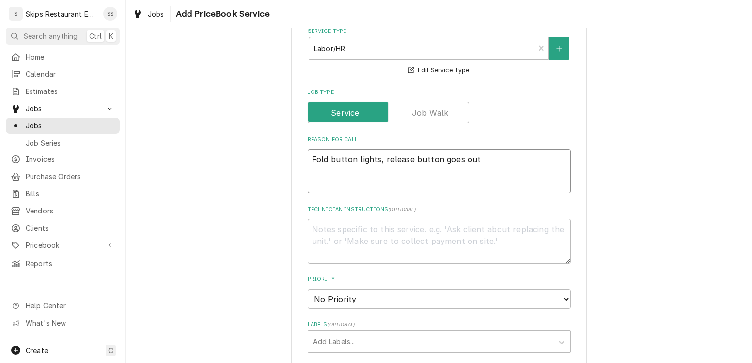
type textarea "x"
type textarea "Frold button lights, release button goes out"
type textarea "x"
type textarea "Fryold button lights, release button goes out"
type textarea "x"
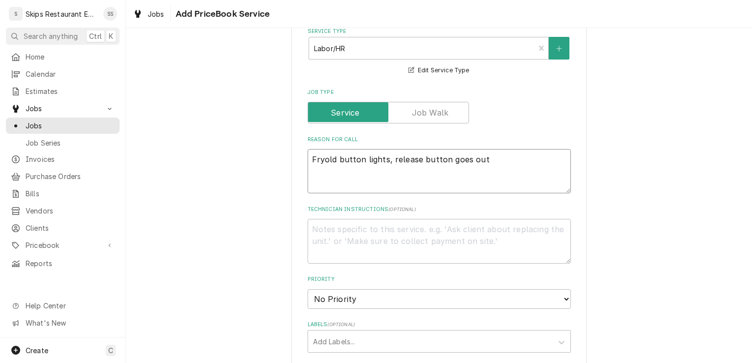
type textarea "Fryeold button lights, release button goes out"
type textarea "x"
type textarea "Fryerold button lights, release button goes out"
type textarea "x"
type textarea "Fryer old button lights, release button goes out"
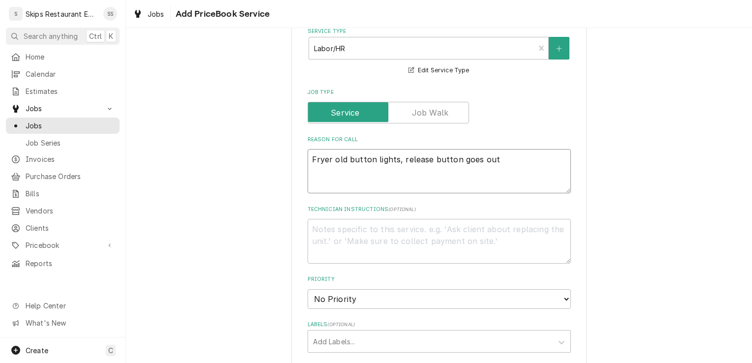
type textarea "x"
type textarea "Fryer hold button lights, release button goes out"
type textarea "x"
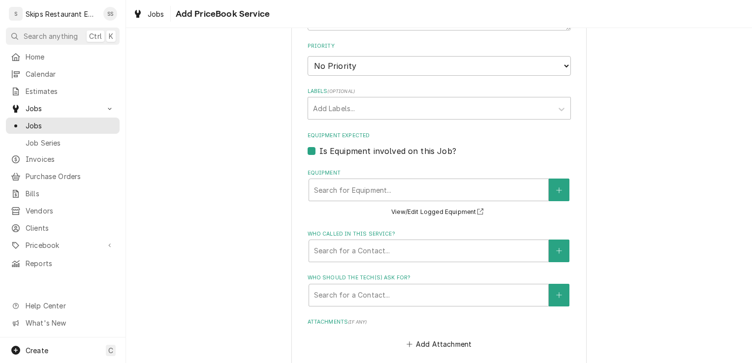
scroll to position [603, 0]
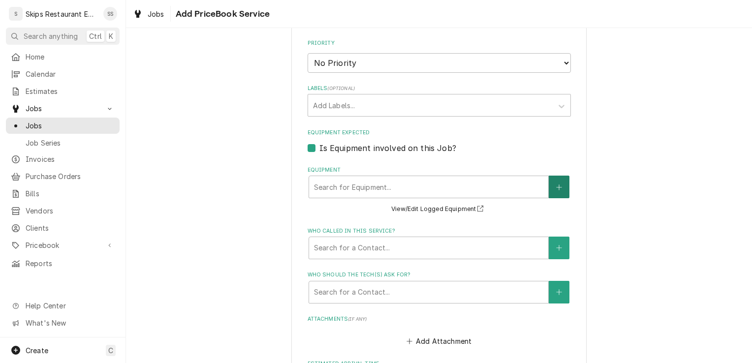
type textarea "Fryer hold button lights, release button goes out"
click at [561, 190] on button "Equipment" at bounding box center [559, 187] width 21 height 23
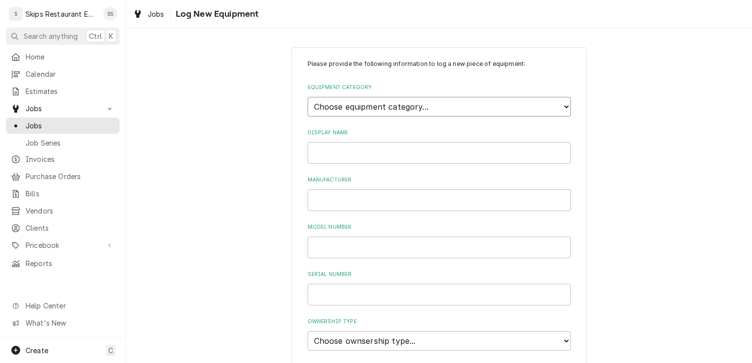
click at [328, 107] on select "Choose equipment category... Cooking Equipment Fryers Ice Machines Ovens and Ra…" at bounding box center [438, 107] width 263 height 20
select select "2"
click at [307, 97] on select "Choose equipment category... Cooking Equipment Fryers Ice Machines Ovens and Ra…" at bounding box center [438, 107] width 263 height 20
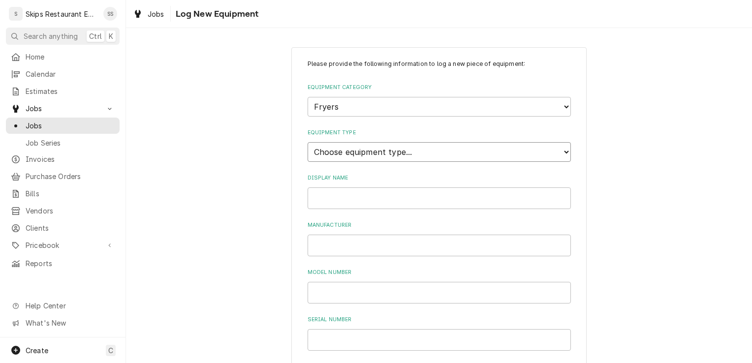
click at [337, 155] on select "Choose equipment type... Electric Fryer Fryer Filtration Equipment Gas Fryer" at bounding box center [438, 152] width 263 height 20
select select "15"
click at [307, 142] on select "Choose equipment type... Electric Fryer Fryer Filtration Equipment Gas Fryer" at bounding box center [438, 152] width 263 height 20
click at [320, 200] on input "Display Name" at bounding box center [438, 198] width 263 height 22
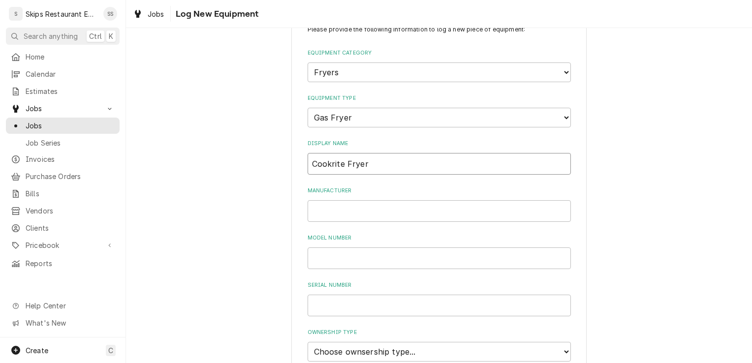
scroll to position [43, 0]
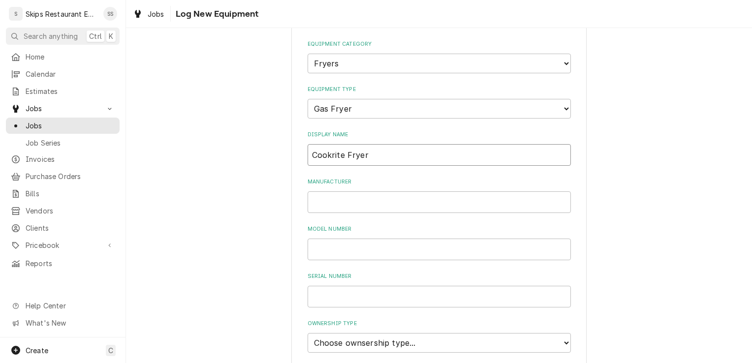
type input "Cookrite Fryer"
click at [329, 204] on input "Manufacturer" at bounding box center [438, 202] width 263 height 22
type input "Cookrite"
click at [326, 253] on input "Model Number" at bounding box center [438, 250] width 263 height 22
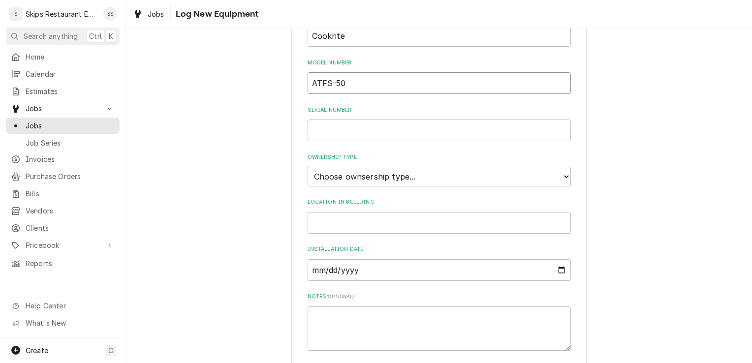
scroll to position [211, 0]
type input "ATFS-50"
click at [339, 176] on select "Choose ownsership type... Unknown Owned Leased Rented" at bounding box center [438, 176] width 263 height 20
select select "1"
click at [307, 166] on select "Choose ownsership type... Unknown Owned Leased Rented" at bounding box center [438, 176] width 263 height 20
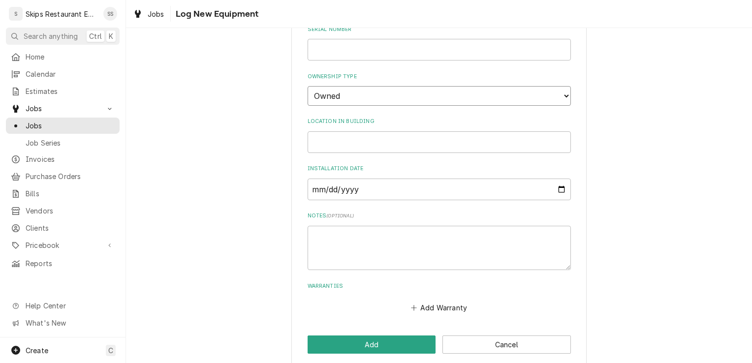
scroll to position [301, 0]
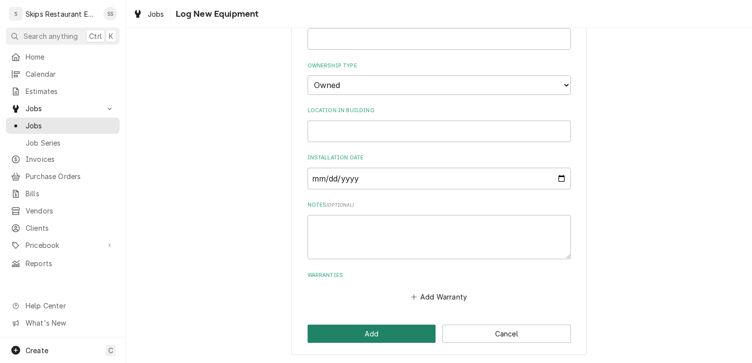
click at [375, 335] on button "Add" at bounding box center [371, 334] width 128 height 18
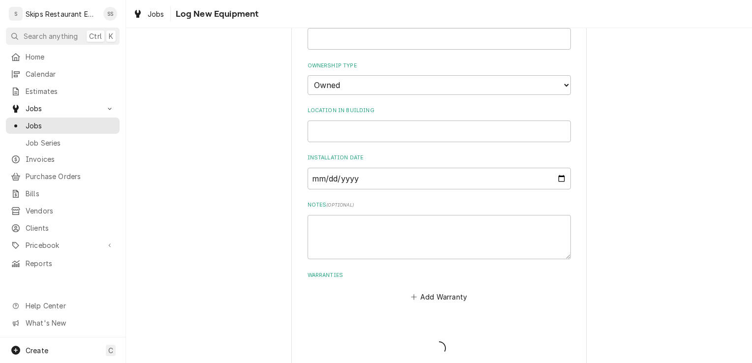
scroll to position [603, 0]
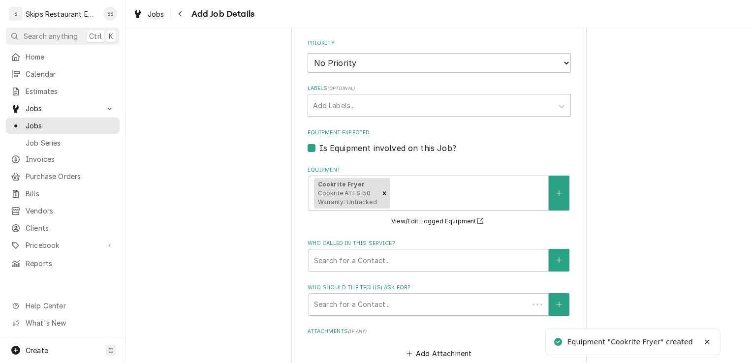
type textarea "x"
click at [556, 259] on icon "Create New Contact" at bounding box center [559, 260] width 6 height 7
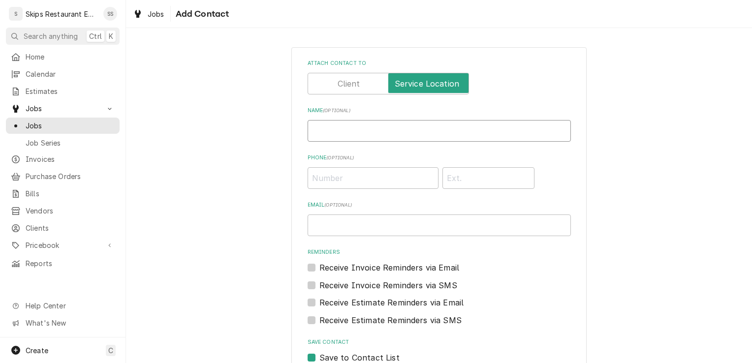
click at [330, 135] on input "Name ( optional )" at bounding box center [438, 131] width 263 height 22
click at [322, 135] on input "Ryan" at bounding box center [438, 131] width 263 height 22
type input "Ryan"
click at [313, 183] on input "Phone ( optional )" at bounding box center [372, 178] width 131 height 22
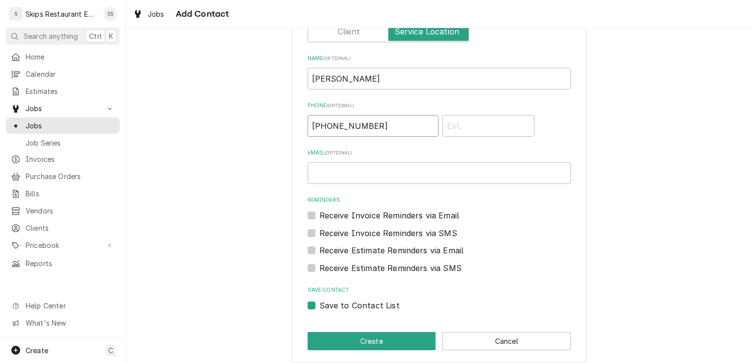
scroll to position [60, 0]
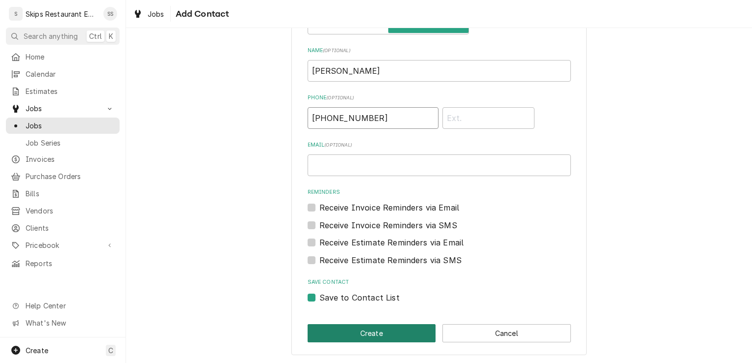
type input "(830) 857-3753"
click at [353, 334] on button "Create" at bounding box center [371, 333] width 128 height 18
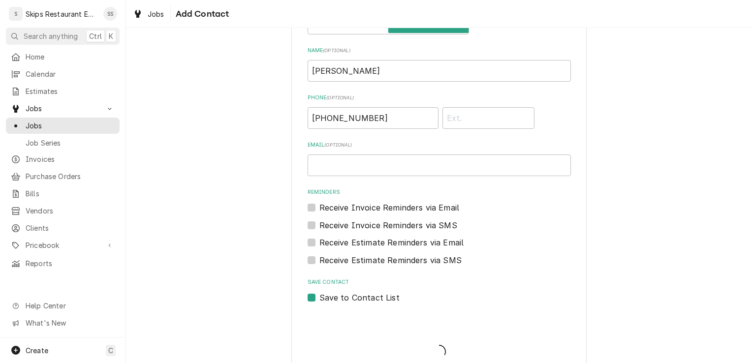
scroll to position [603, 0]
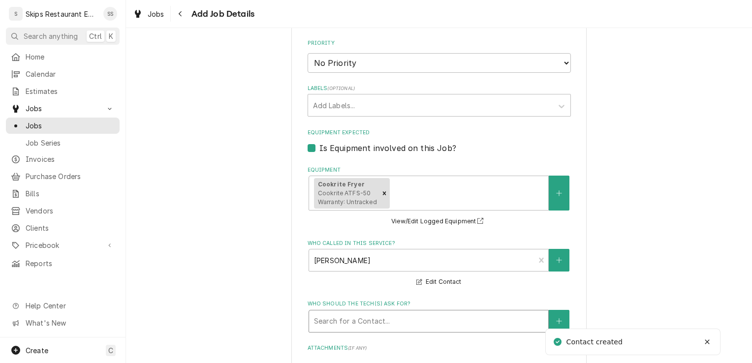
click at [403, 322] on div "Who should the tech(s) ask for?" at bounding box center [428, 321] width 229 height 18
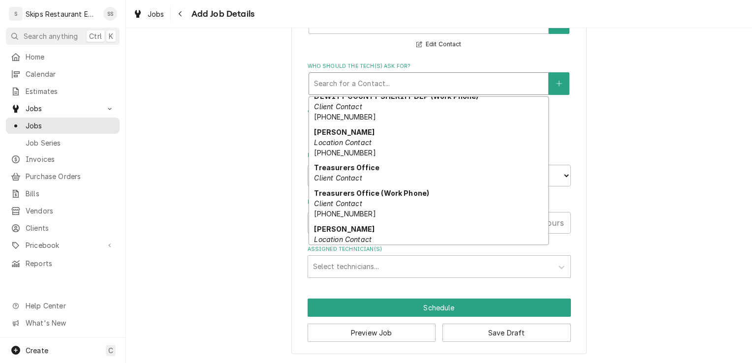
scroll to position [188, 0]
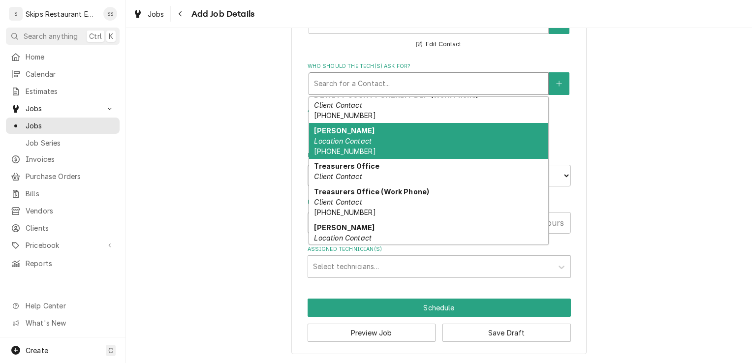
click at [350, 143] on em "Location Contact" at bounding box center [343, 141] width 58 height 8
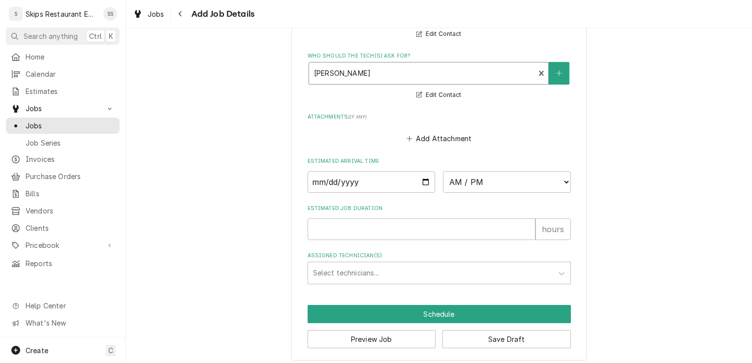
scroll to position [859, 0]
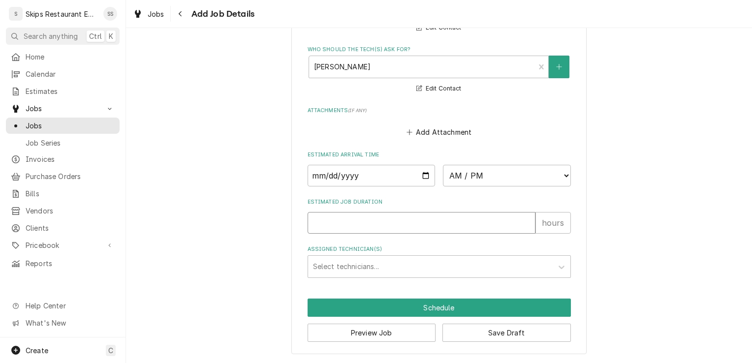
click at [320, 223] on input "Estimated Job Duration" at bounding box center [421, 223] width 228 height 22
type textarea "x"
type input "1"
type textarea "x"
type input "1"
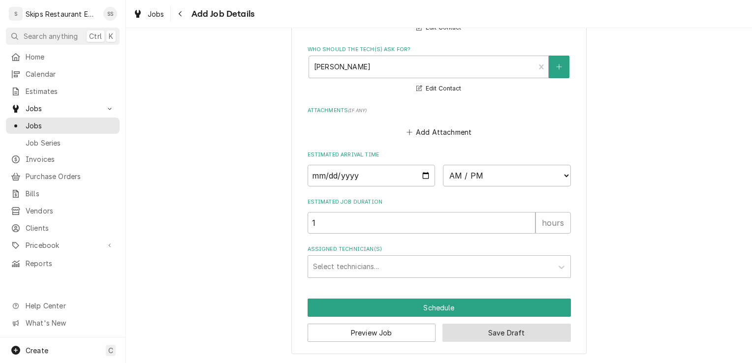
click at [506, 333] on button "Save Draft" at bounding box center [506, 333] width 128 height 18
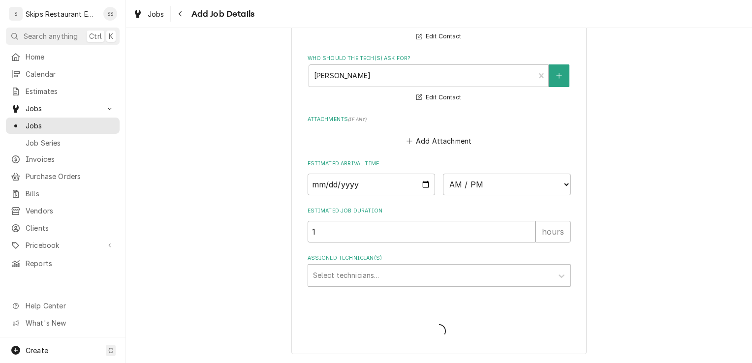
type textarea "x"
